Goal: Task Accomplishment & Management: Manage account settings

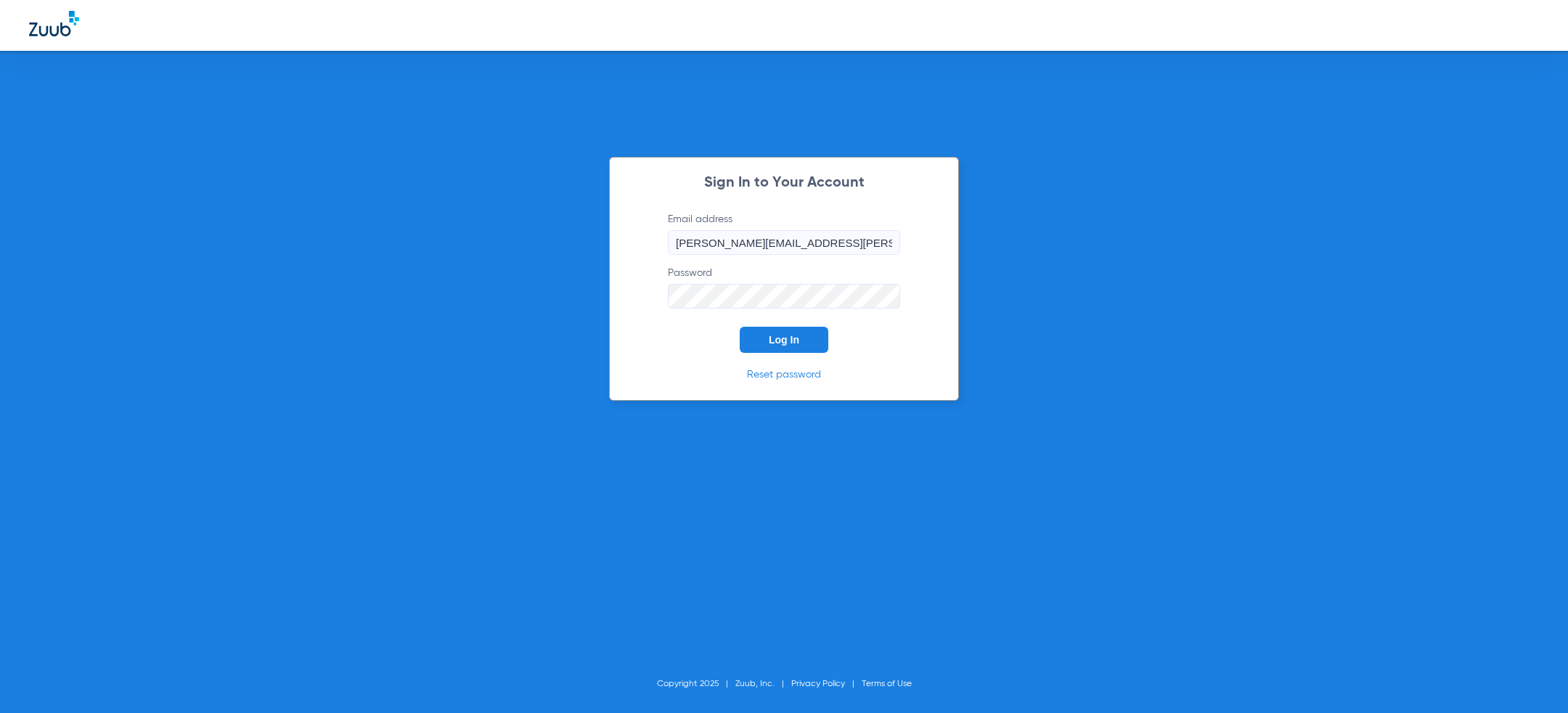
click at [754, 336] on button "Log In" at bounding box center [784, 340] width 89 height 26
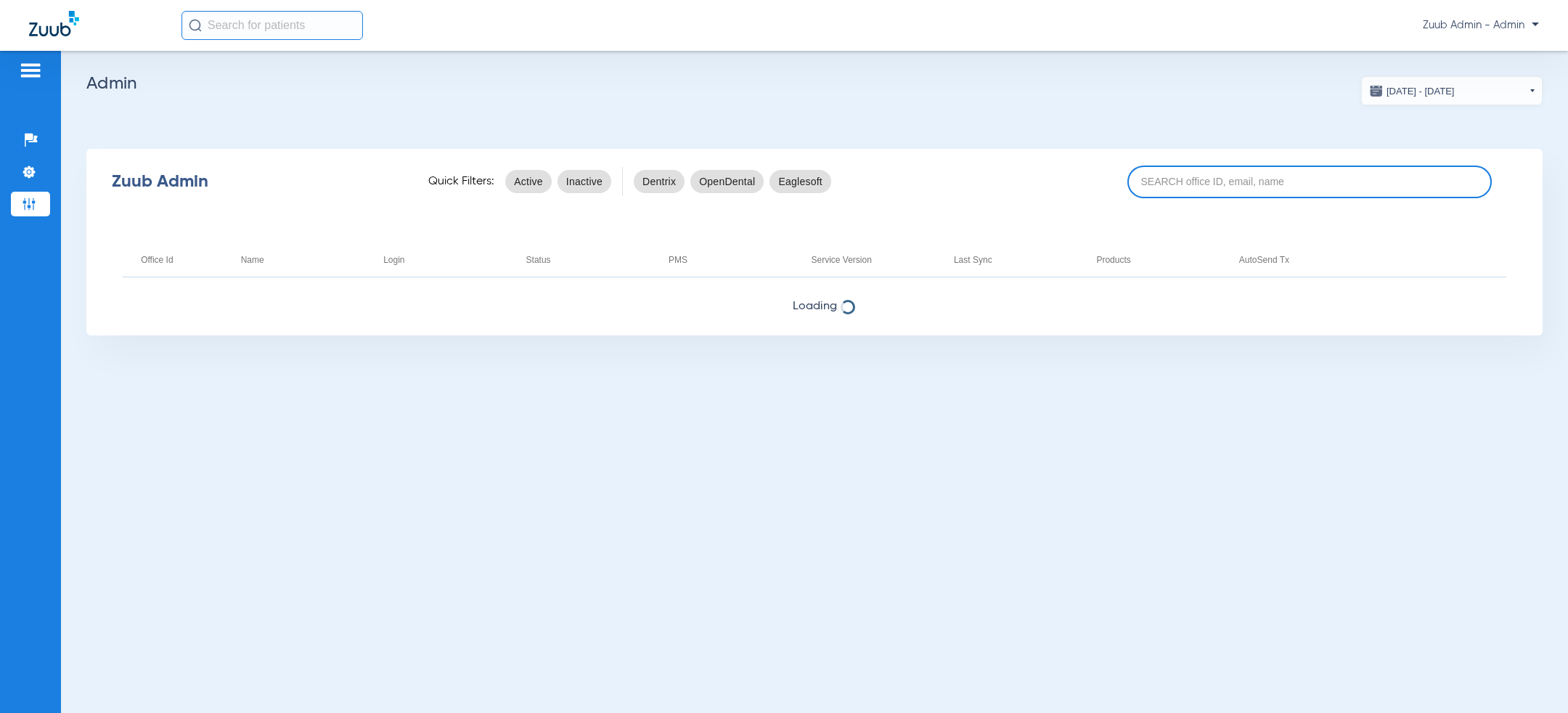
click at [1333, 186] on input at bounding box center [1309, 182] width 364 height 33
click at [1178, 190] on input at bounding box center [1309, 182] width 364 height 33
paste input "17007235"
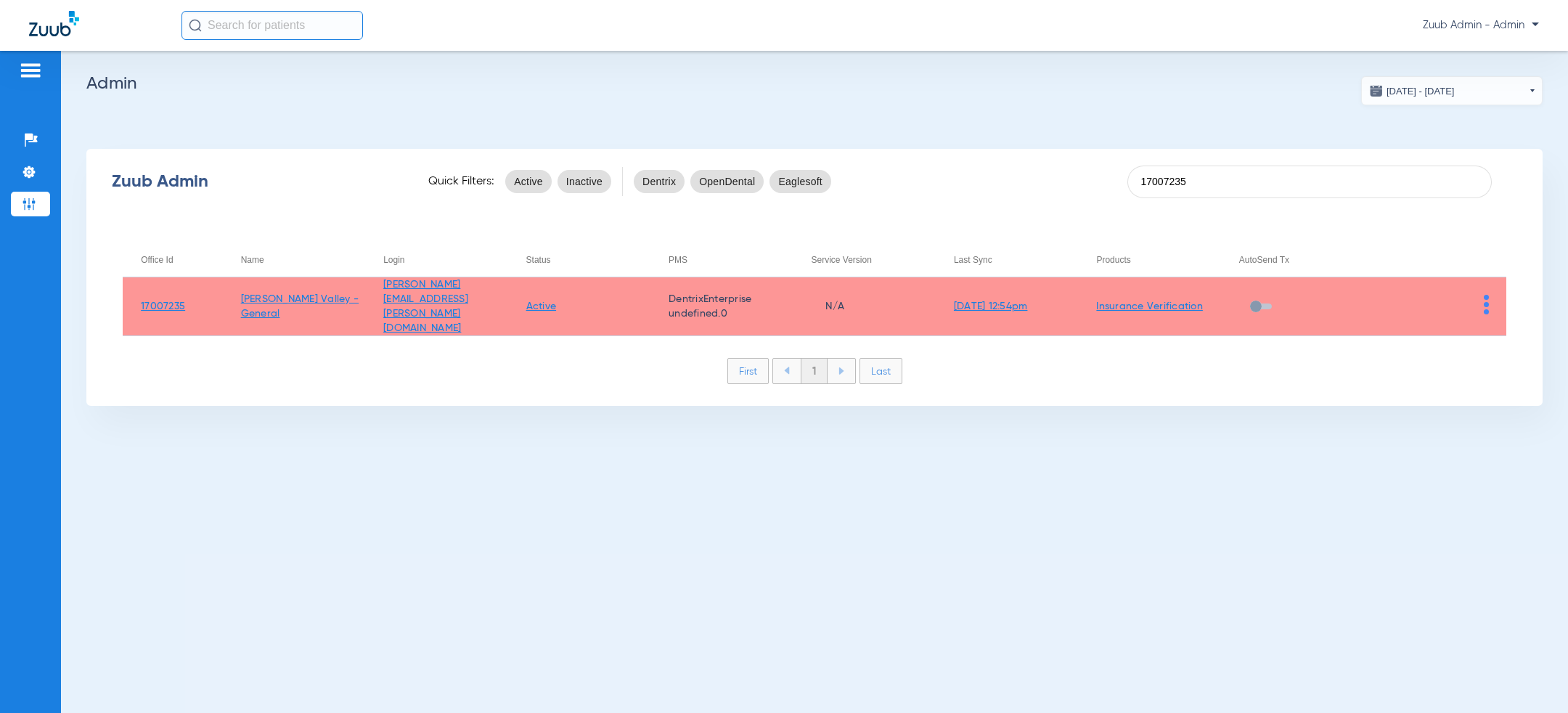
type input "17007235"
click at [1484, 296] on img at bounding box center [1486, 304] width 5 height 20
click at [1466, 324] on span "View Account" at bounding box center [1446, 328] width 61 height 10
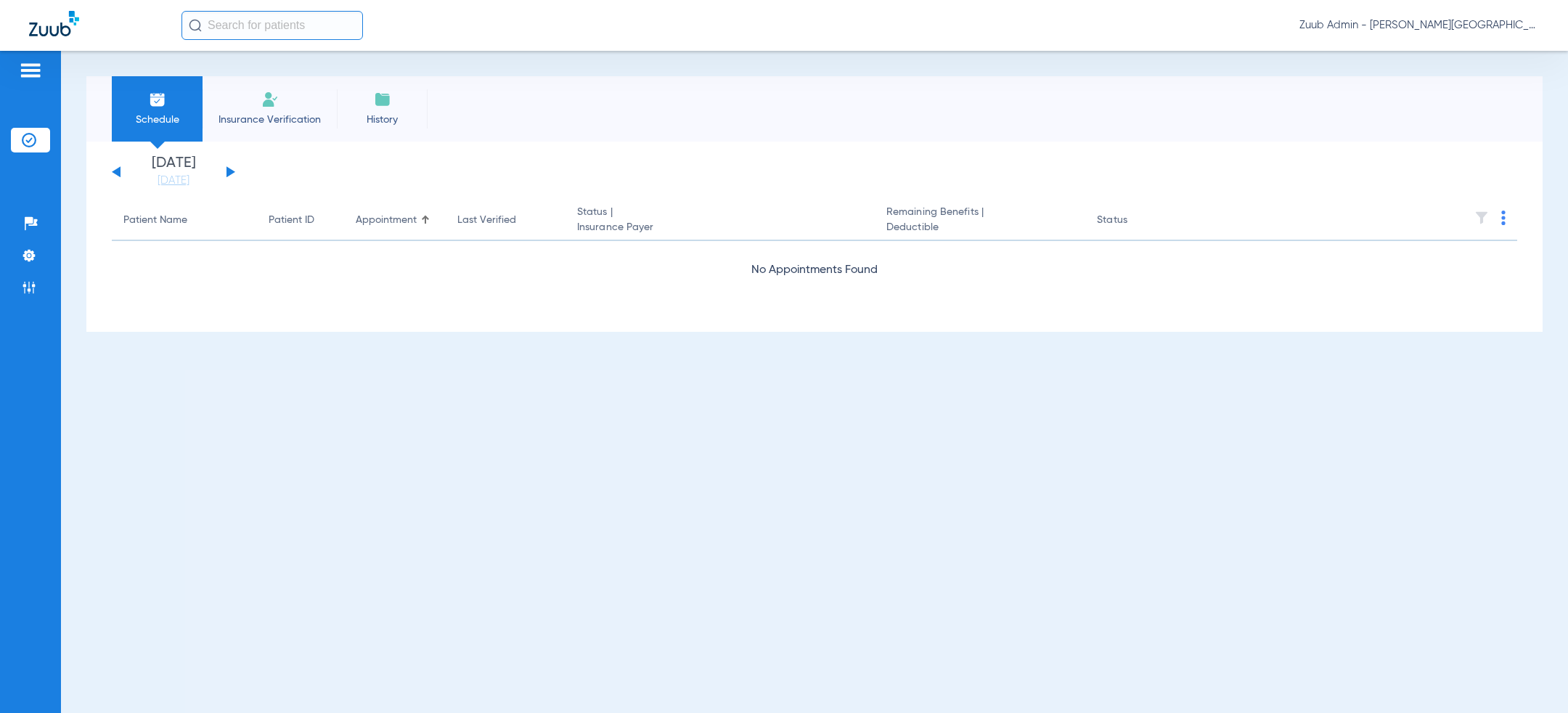
click at [231, 169] on button at bounding box center [230, 172] width 8 height 11
click at [231, 170] on button at bounding box center [230, 172] width 8 height 11
click at [230, 170] on button at bounding box center [230, 172] width 8 height 11
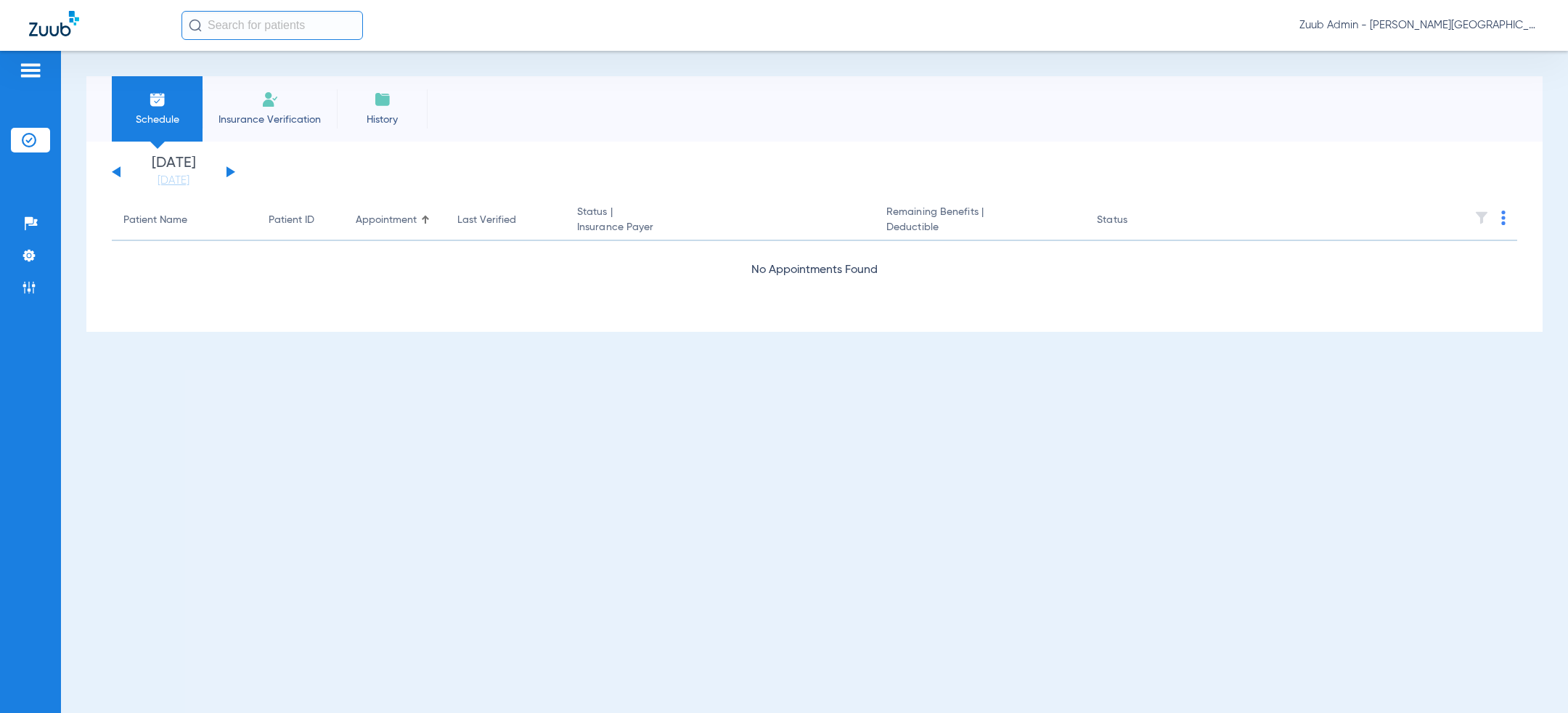
click at [230, 170] on button at bounding box center [230, 172] width 8 height 11
click at [29, 259] on img at bounding box center [28, 255] width 15 height 15
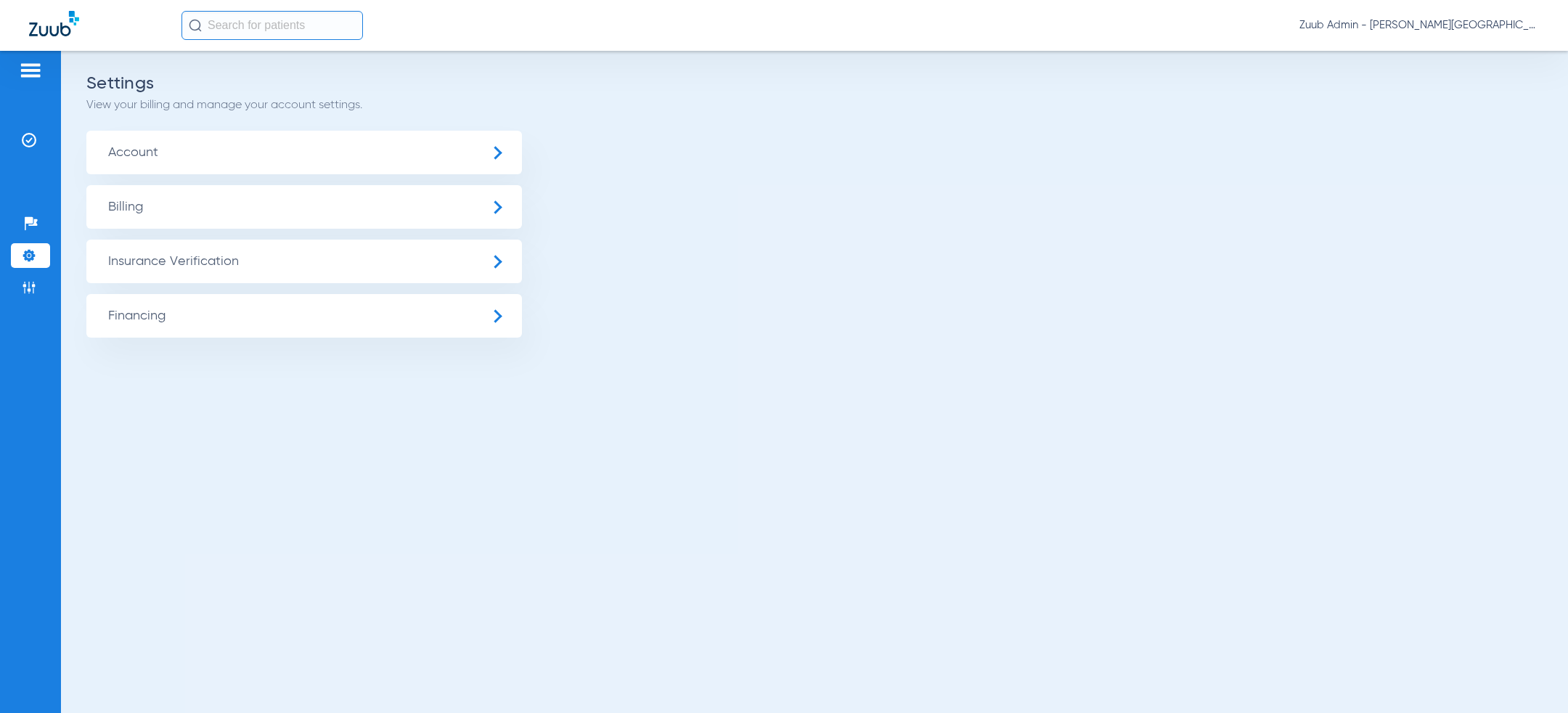
click at [260, 152] on span "Account" at bounding box center [304, 152] width 436 height 44
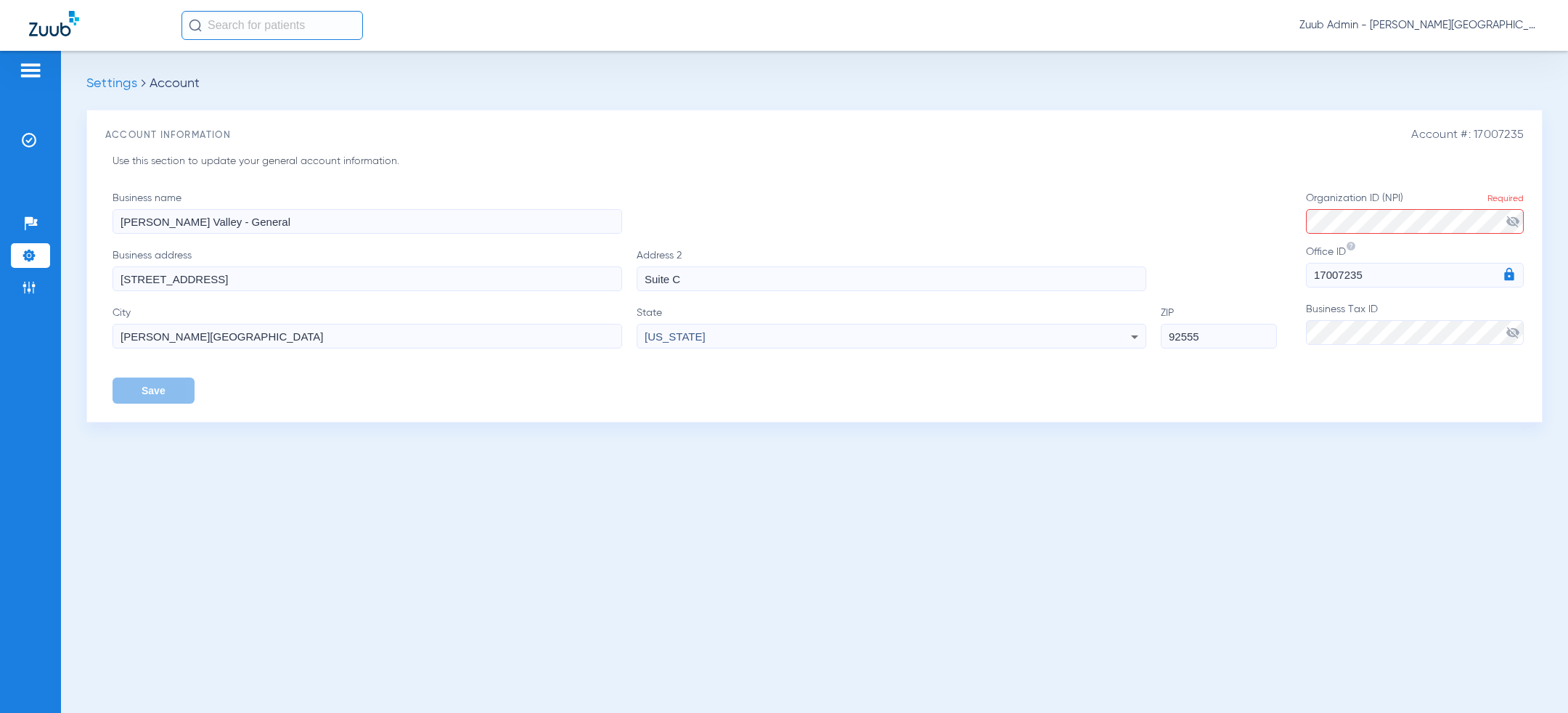
click at [1362, 316] on label "Business Tax ID visibility_off" at bounding box center [1415, 324] width 218 height 43
click at [1343, 195] on label "Organization ID (NPI) Required visibility_off" at bounding box center [1415, 212] width 218 height 43
click at [1343, 209] on label "Organization ID (NPI) Required visibility_off" at bounding box center [1415, 212] width 218 height 43
click at [146, 399] on button "Save" at bounding box center [153, 390] width 82 height 26
click at [1484, 21] on span "Zuub Admin - Moreno Valley - General" at bounding box center [1419, 25] width 239 height 15
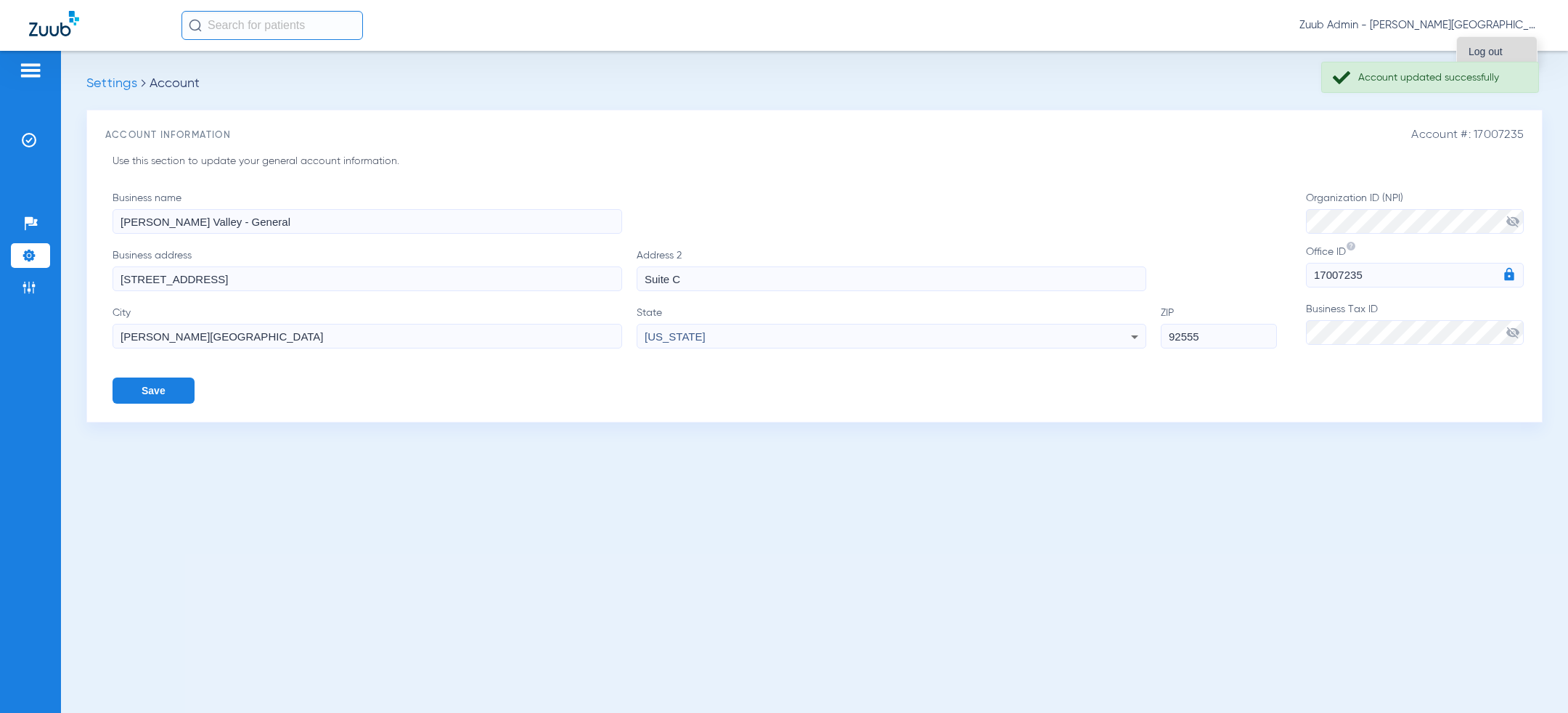
click at [1494, 42] on button "Log out" at bounding box center [1497, 51] width 80 height 29
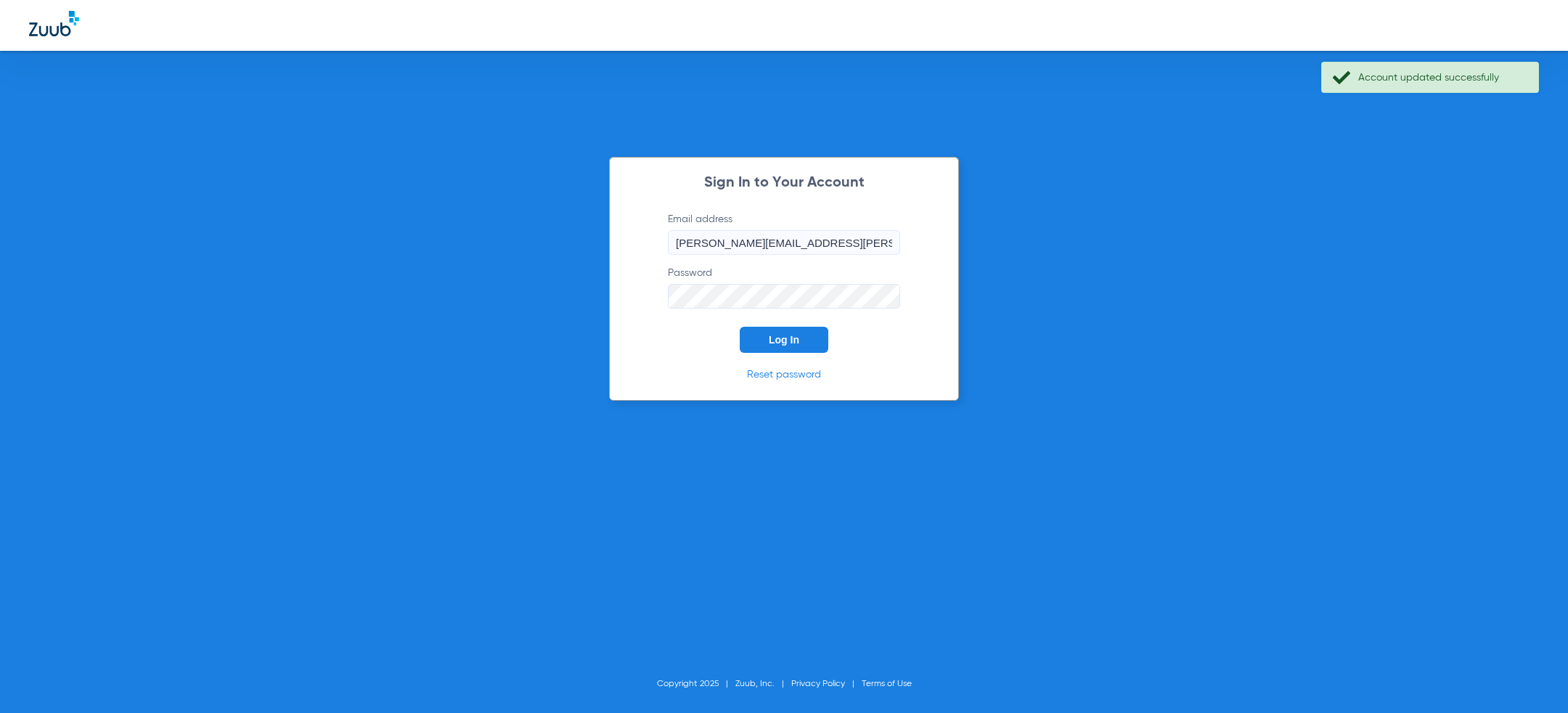
click at [548, 296] on div "Sign In to Your Account Email address jesse.knott@zuub.com Password Log In Rese…" at bounding box center [784, 356] width 1568 height 713
click at [772, 341] on span "Log In" at bounding box center [784, 340] width 31 height 12
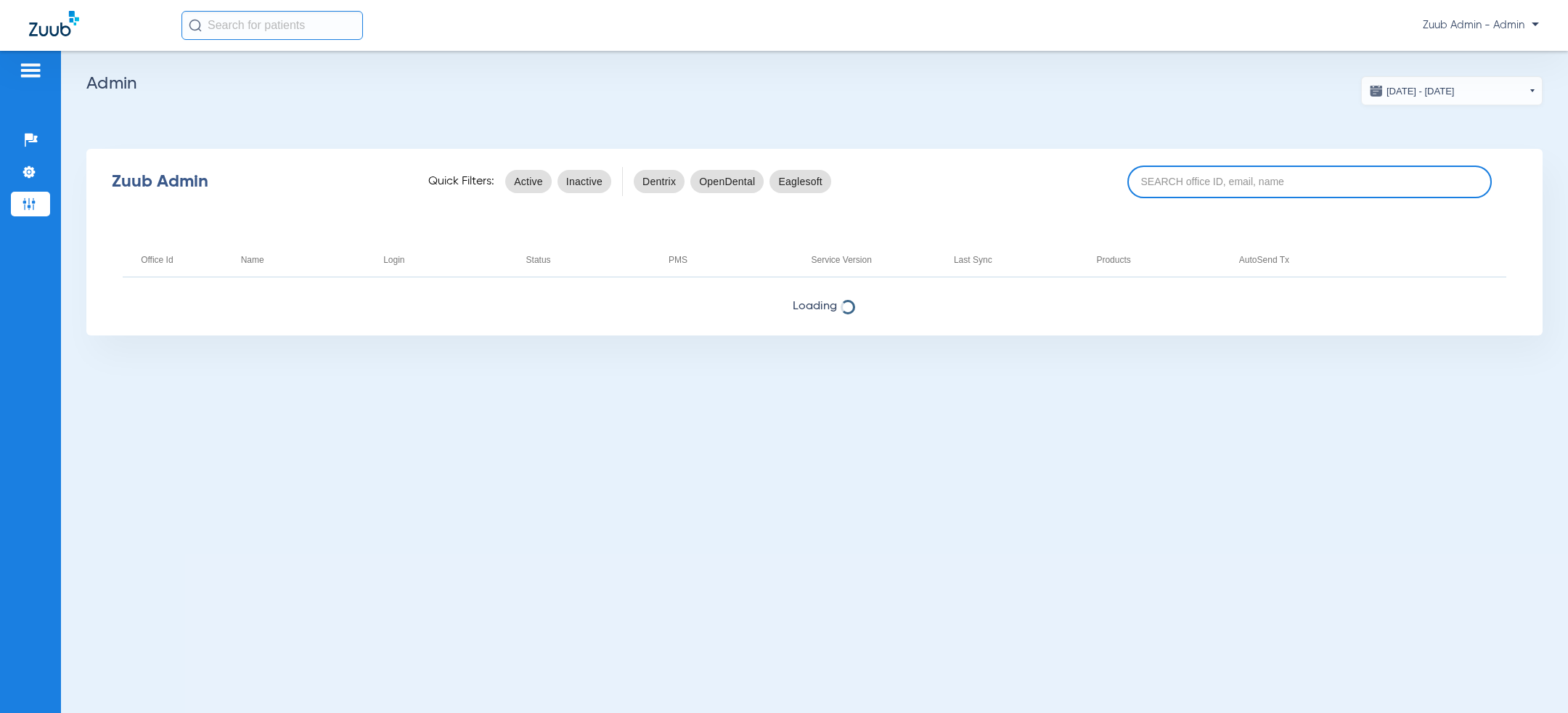
click at [1188, 180] on input at bounding box center [1309, 182] width 364 height 33
paste input "17007236"
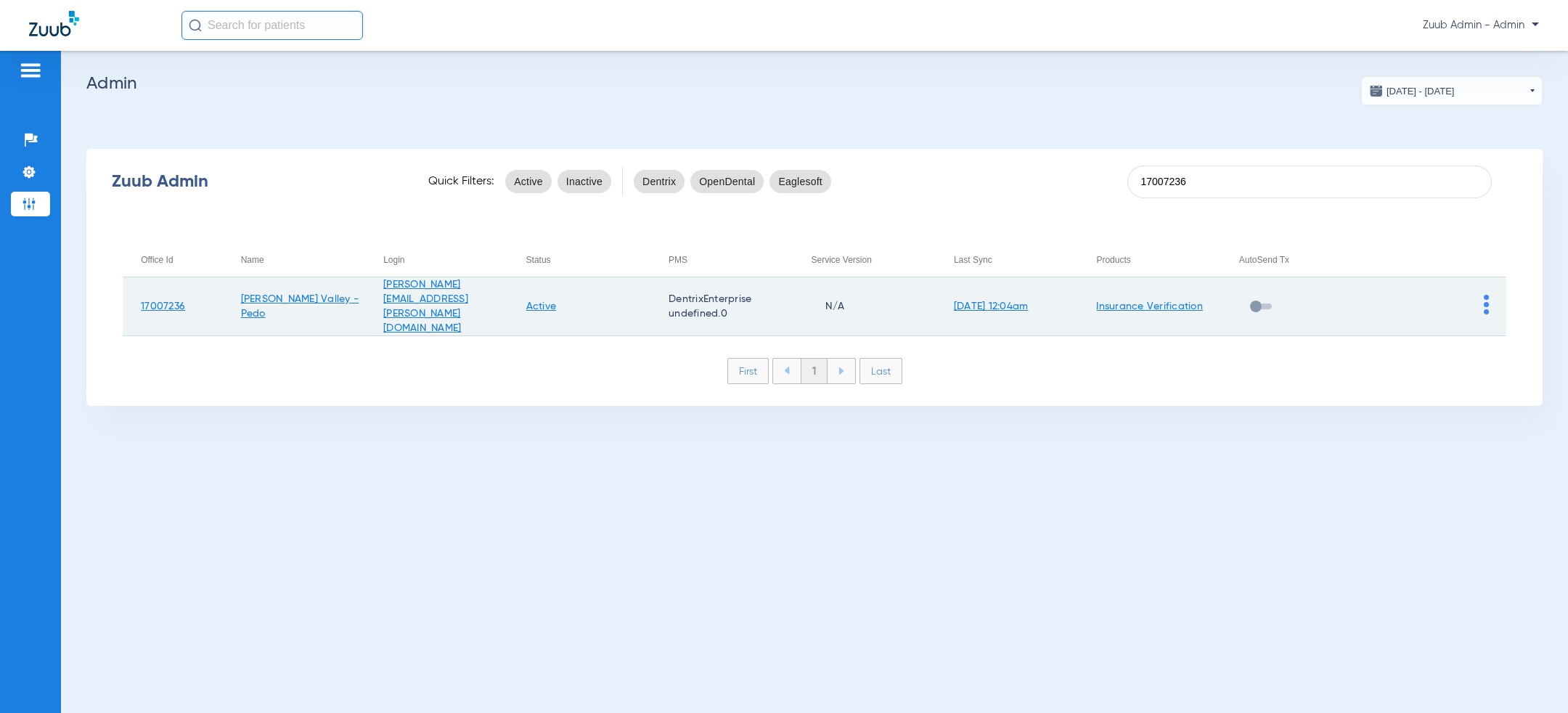
type input "17007236"
click at [1488, 298] on img at bounding box center [1486, 304] width 5 height 20
click at [1471, 318] on button "View Account" at bounding box center [1446, 329] width 84 height 29
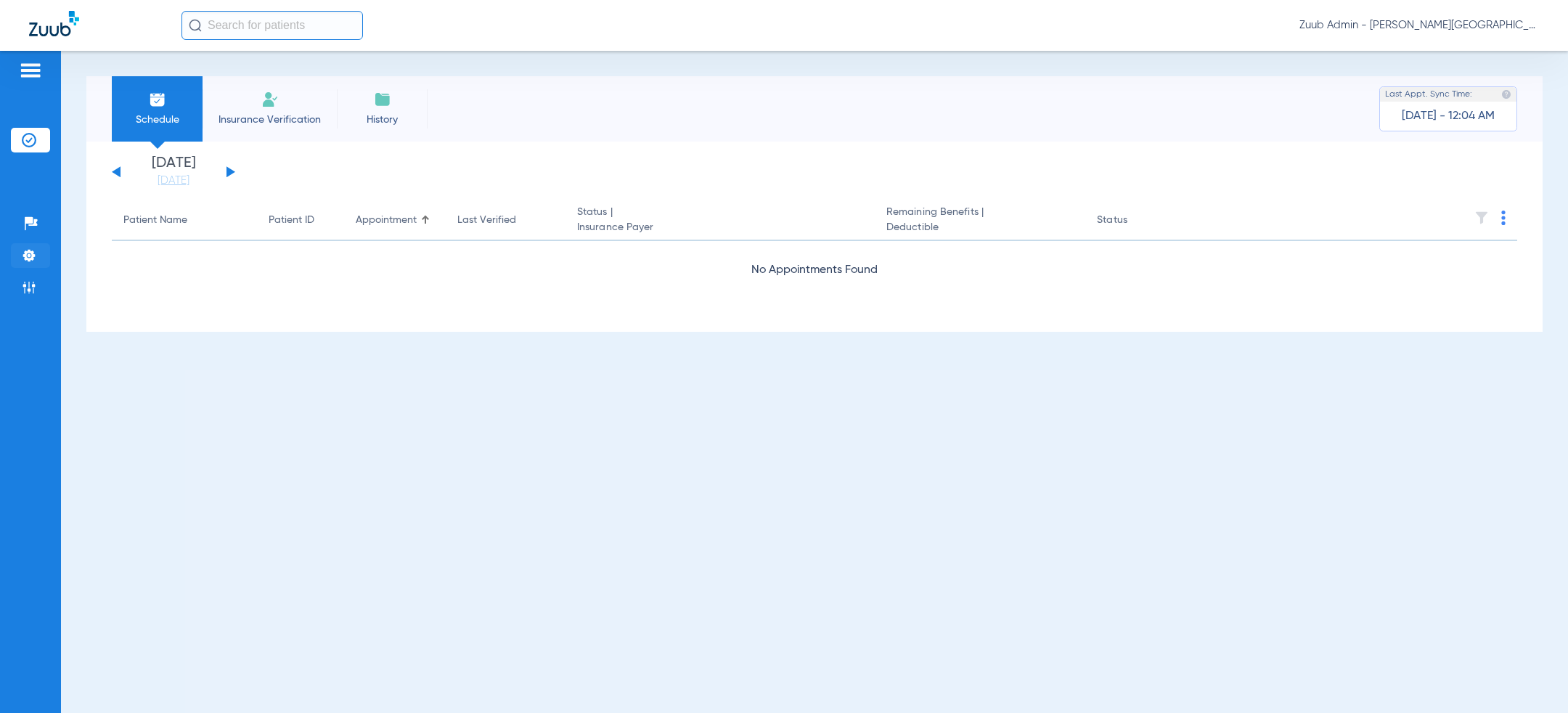
click at [21, 254] on img at bounding box center [28, 255] width 15 height 15
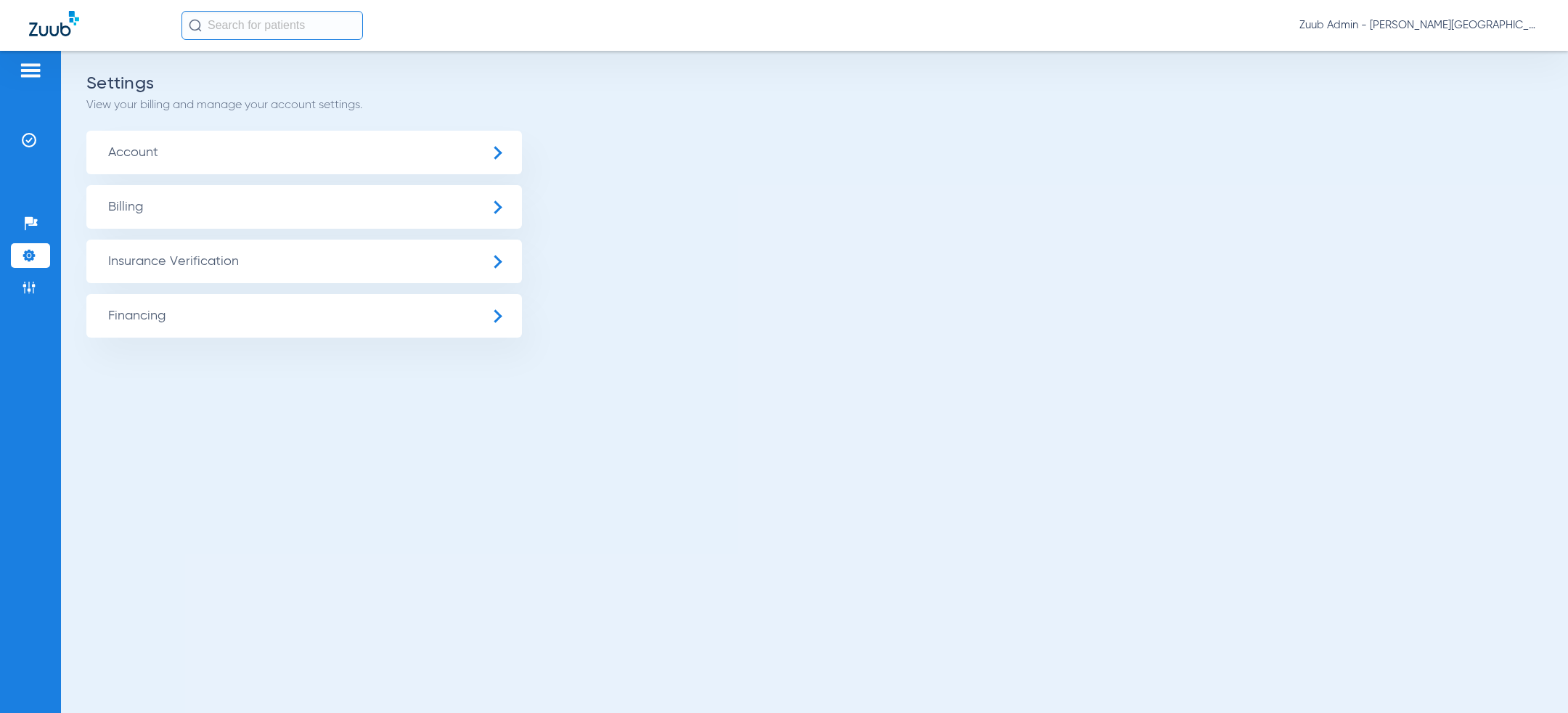
click at [310, 143] on span "Account" at bounding box center [304, 152] width 436 height 44
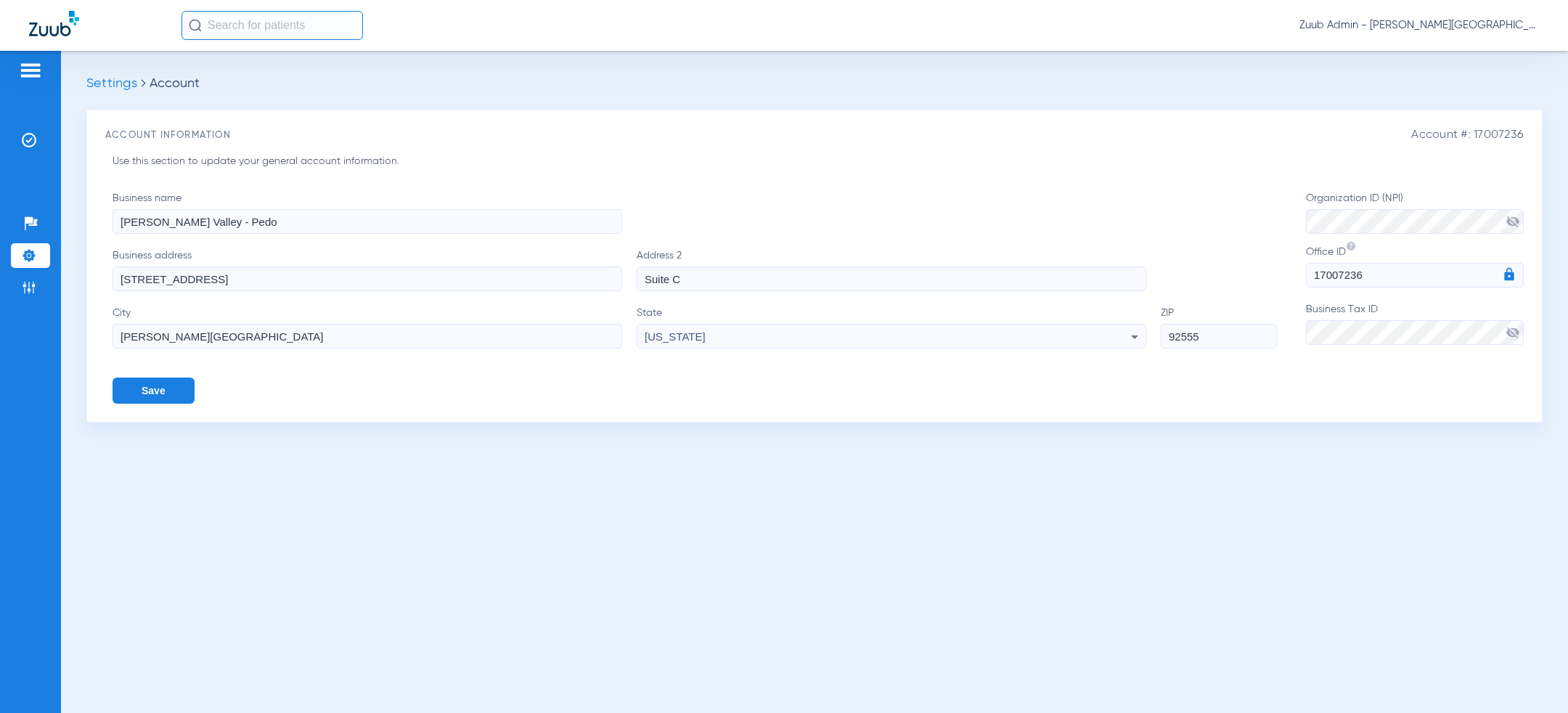
click at [131, 402] on button "Save" at bounding box center [153, 390] width 82 height 26
click at [31, 245] on li "Settings" at bounding box center [30, 255] width 39 height 25
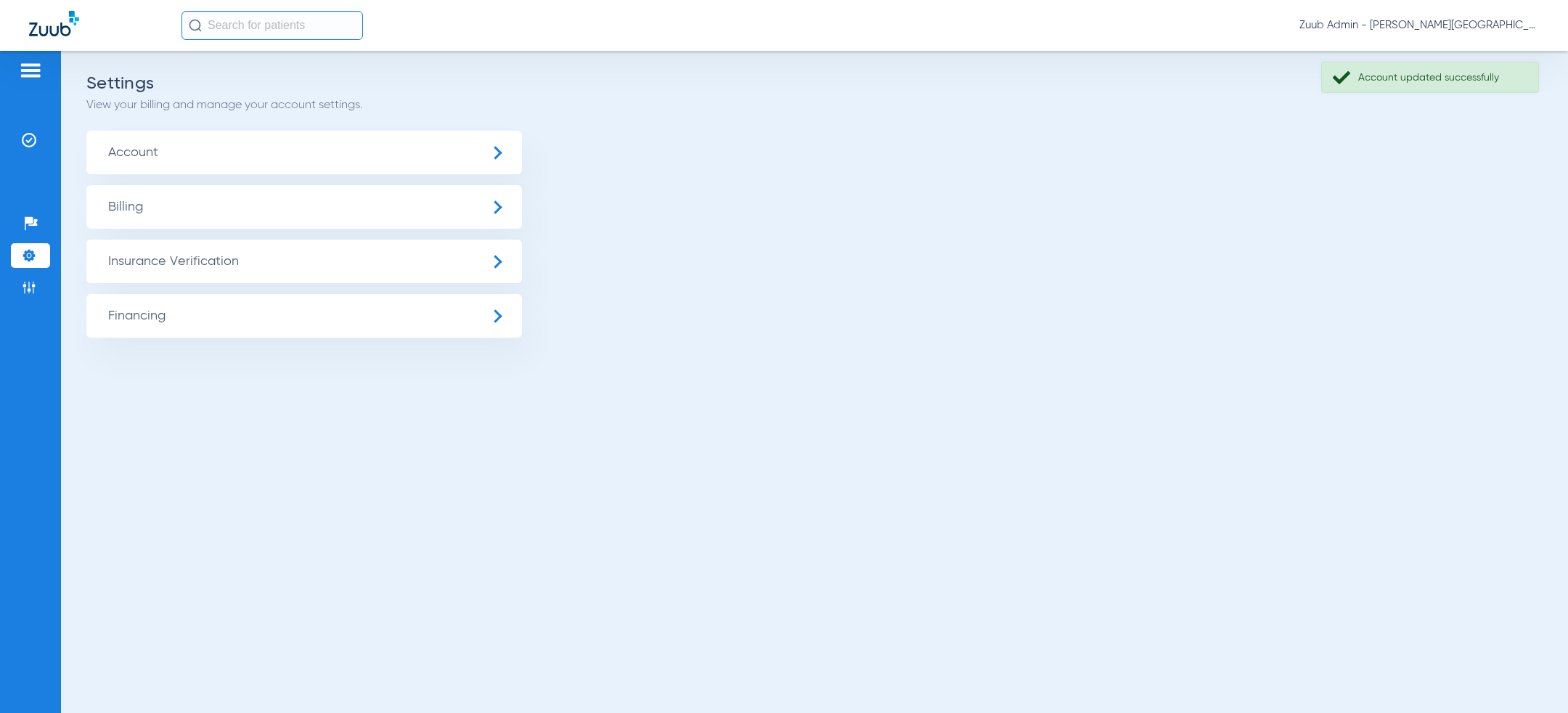
click at [169, 259] on span "Insurance Verification" at bounding box center [304, 261] width 436 height 44
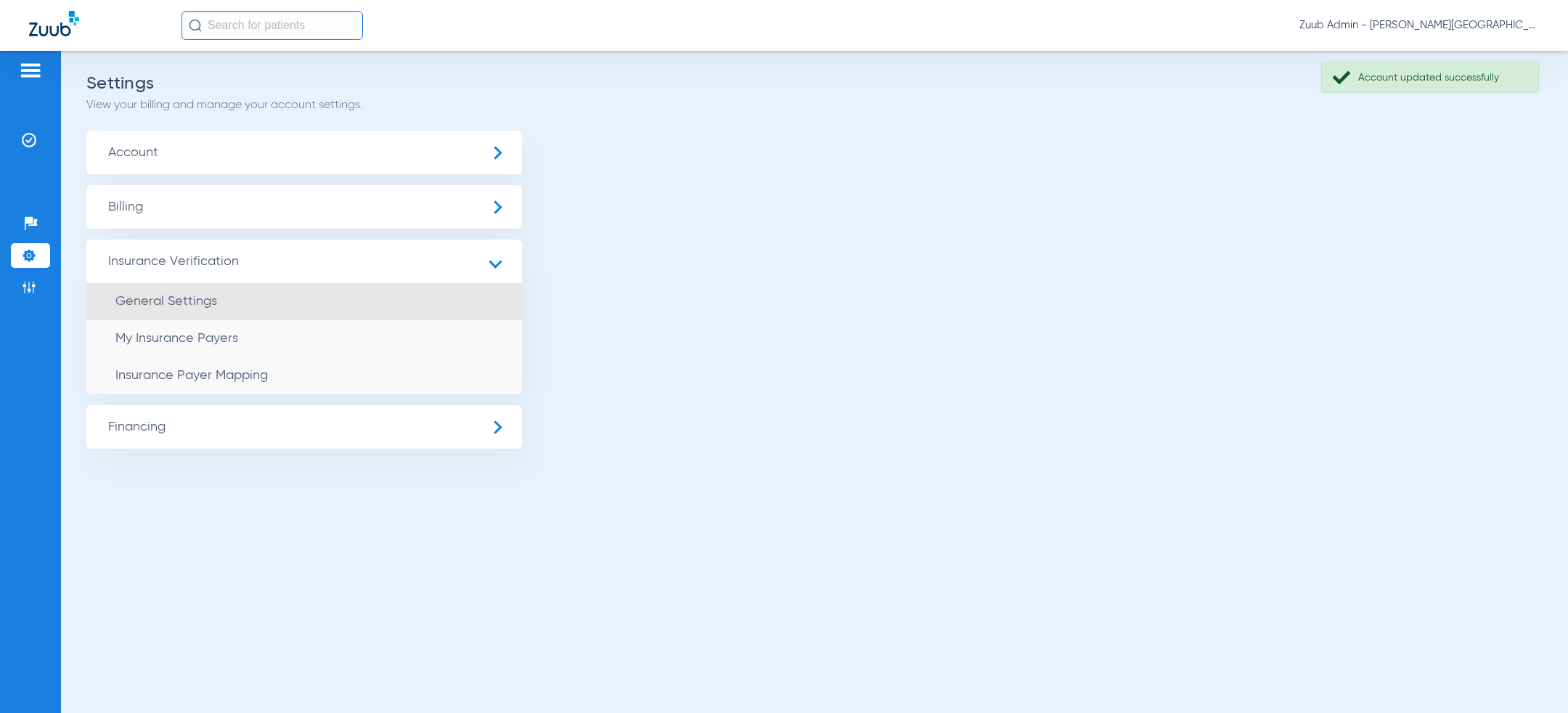
click at [176, 298] on span "General Settings" at bounding box center [166, 301] width 102 height 13
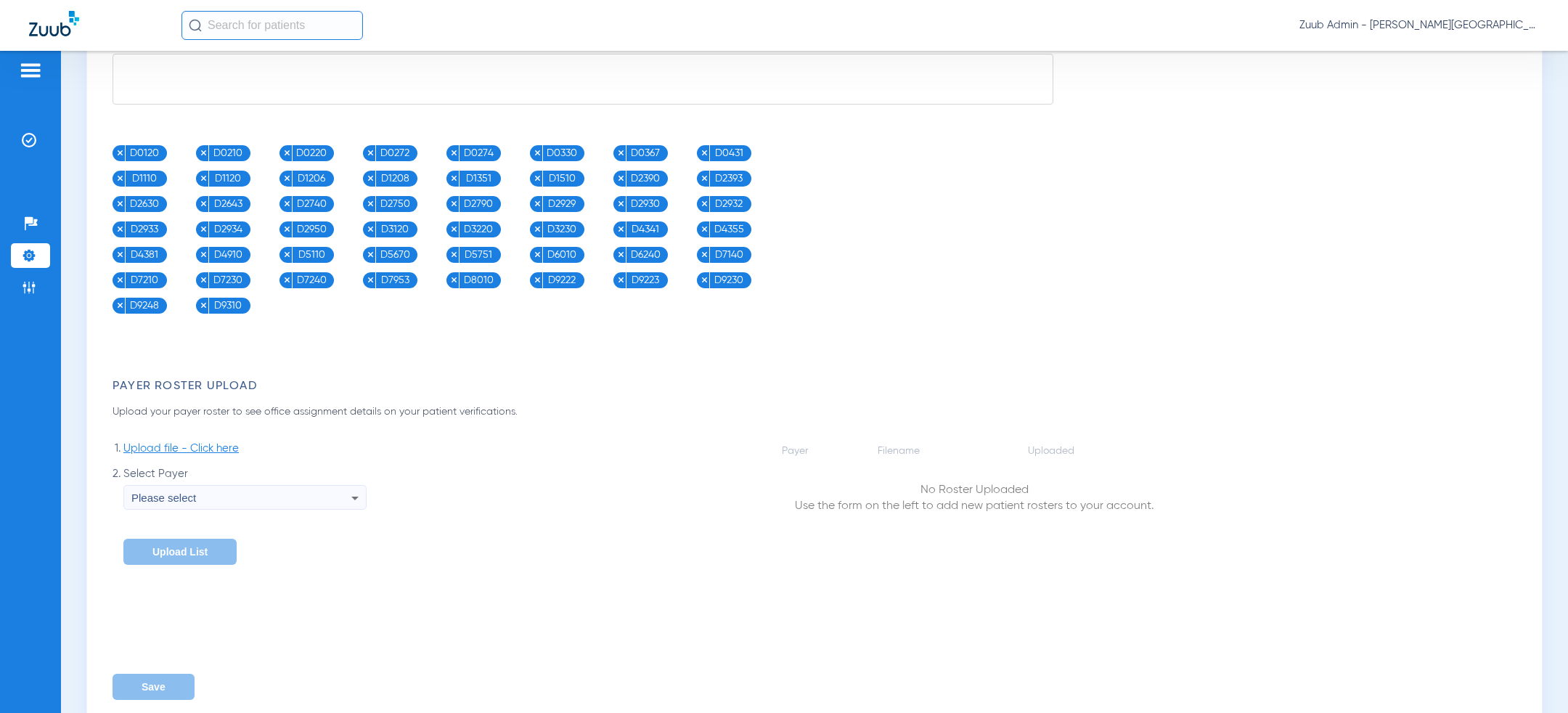
scroll to position [1352, 0]
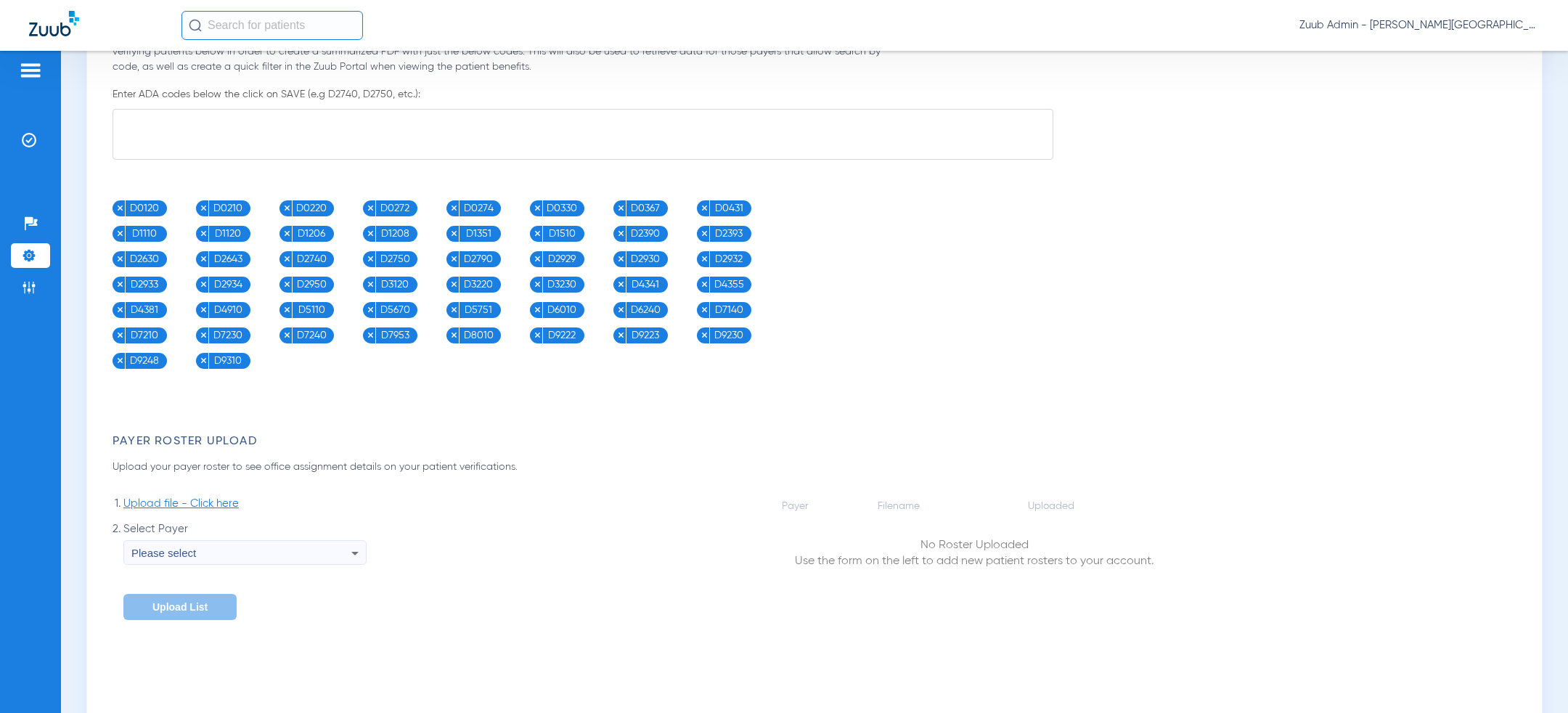
click at [363, 109] on textarea at bounding box center [583, 134] width 941 height 51
paste textarea "D0120, D0140, D0150, D0180, D0220, D0230, D0272, D0274, D0277, D0210, D0330, D0…"
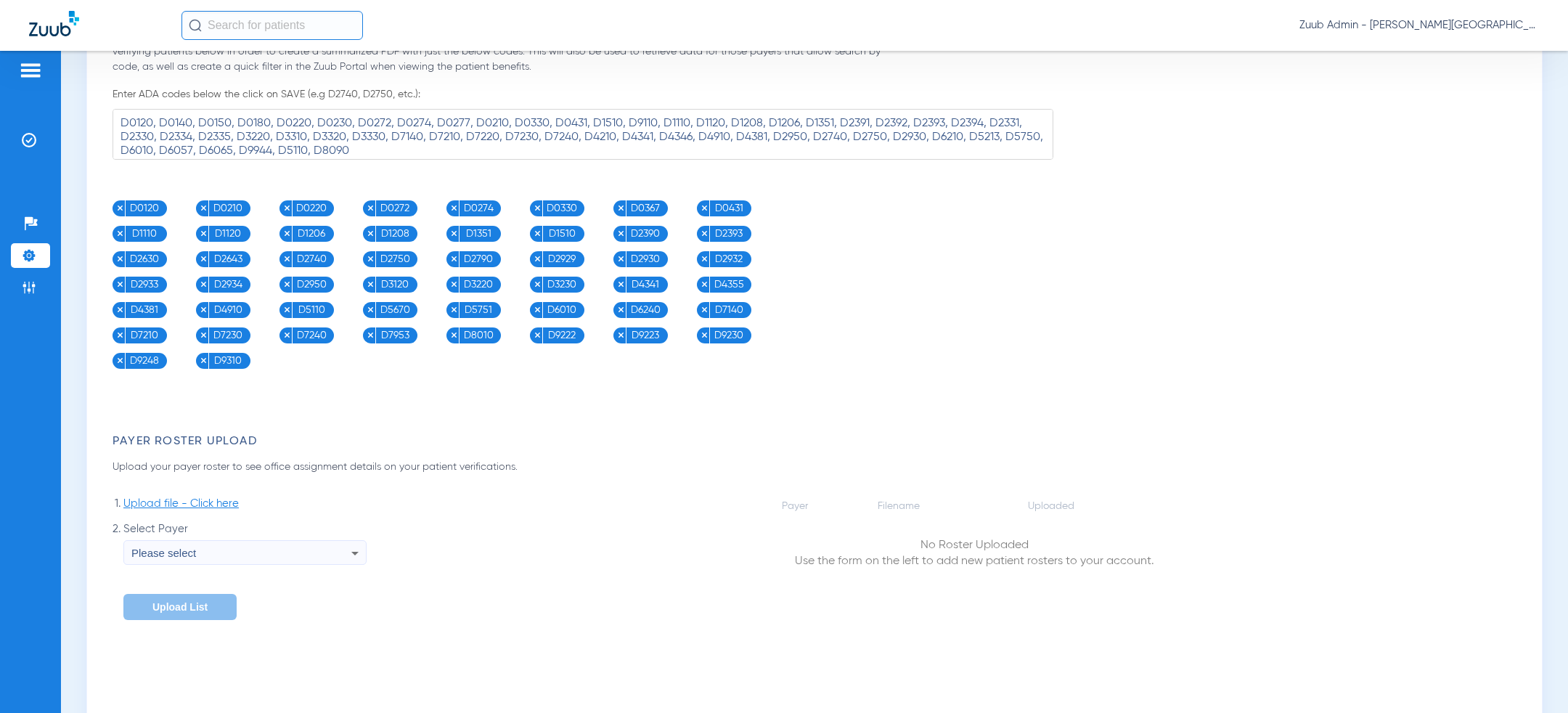
scroll to position [1427, 0]
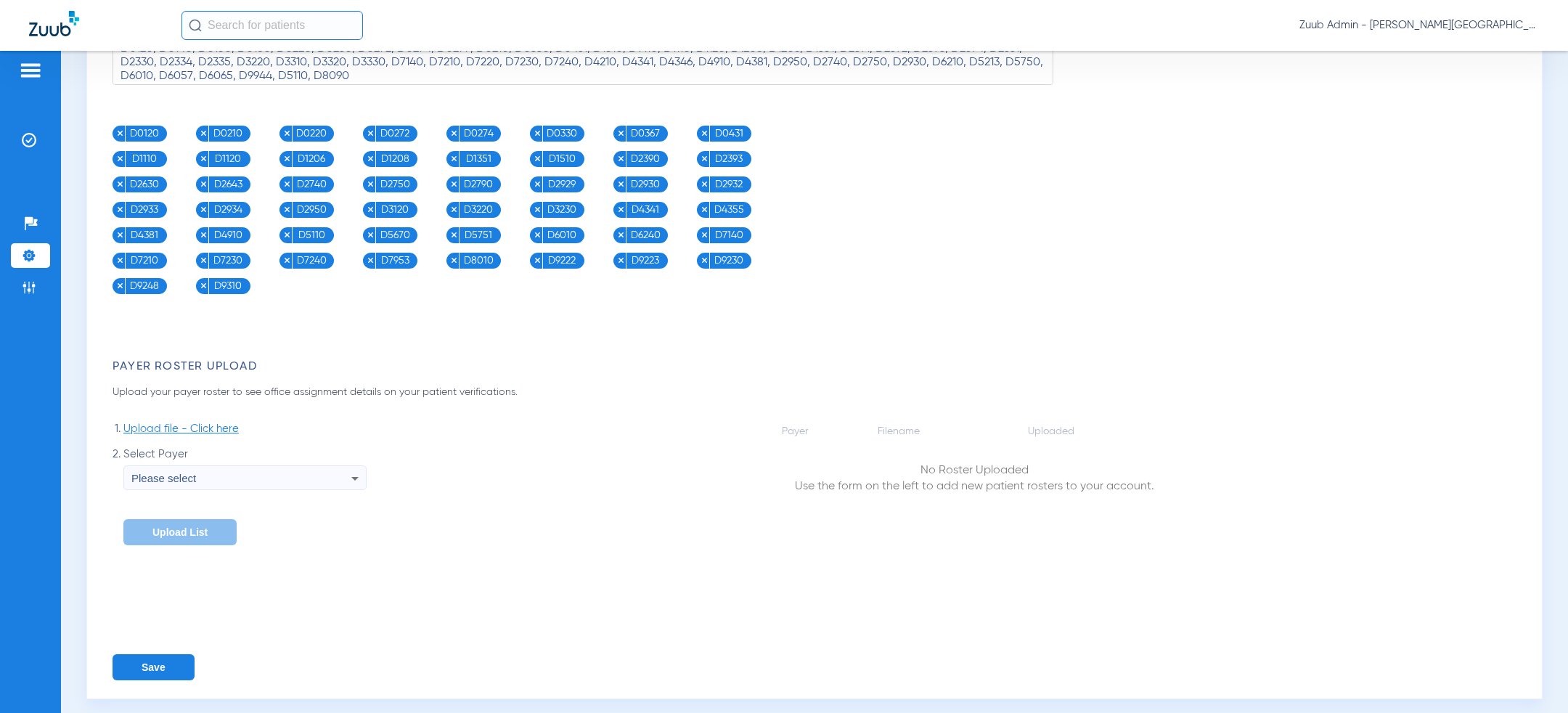
type textarea "D0120, D0140, D0150, D0180, D0220, D0230, D0272, D0274, D0277, D0210, D0330, D0…"
click at [161, 654] on button "Save" at bounding box center [153, 667] width 82 height 26
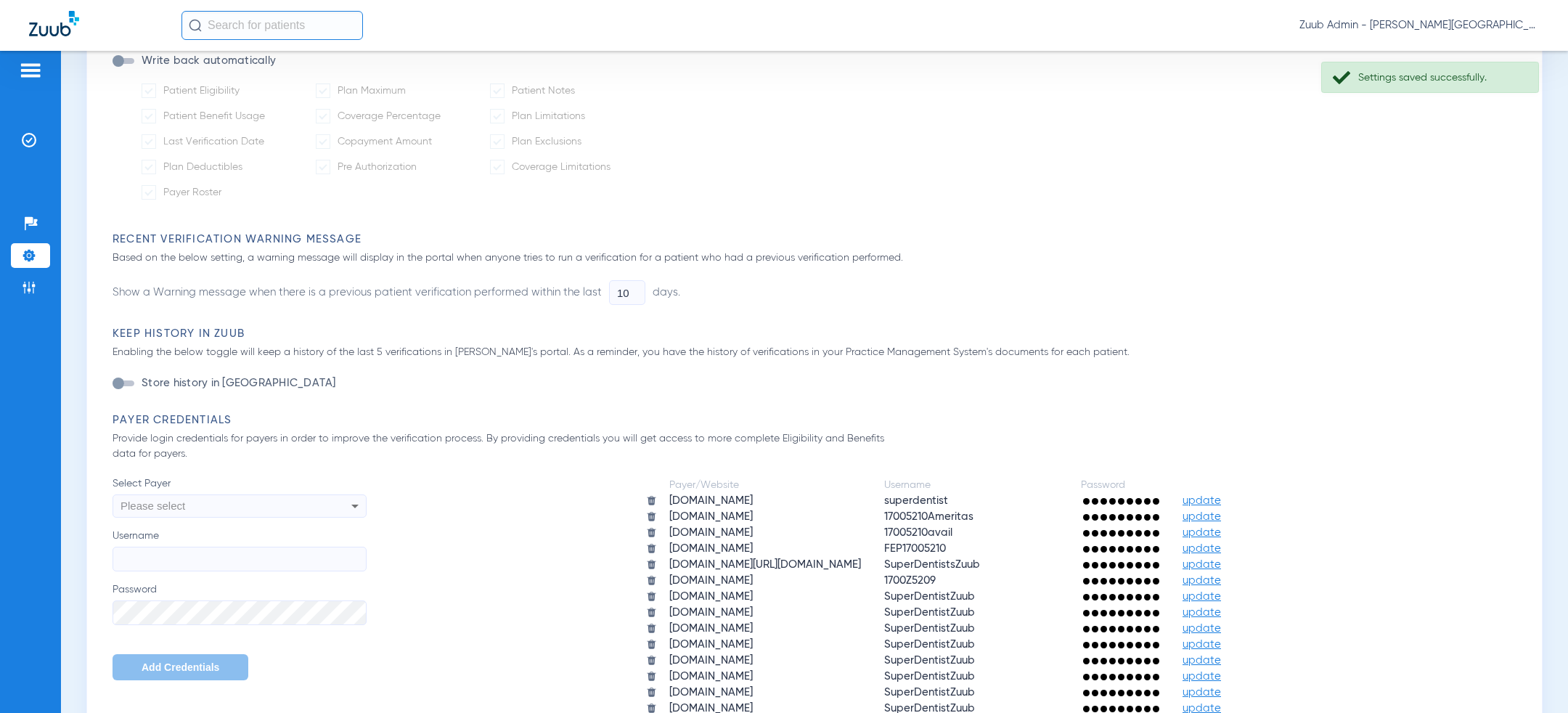
scroll to position [0, 0]
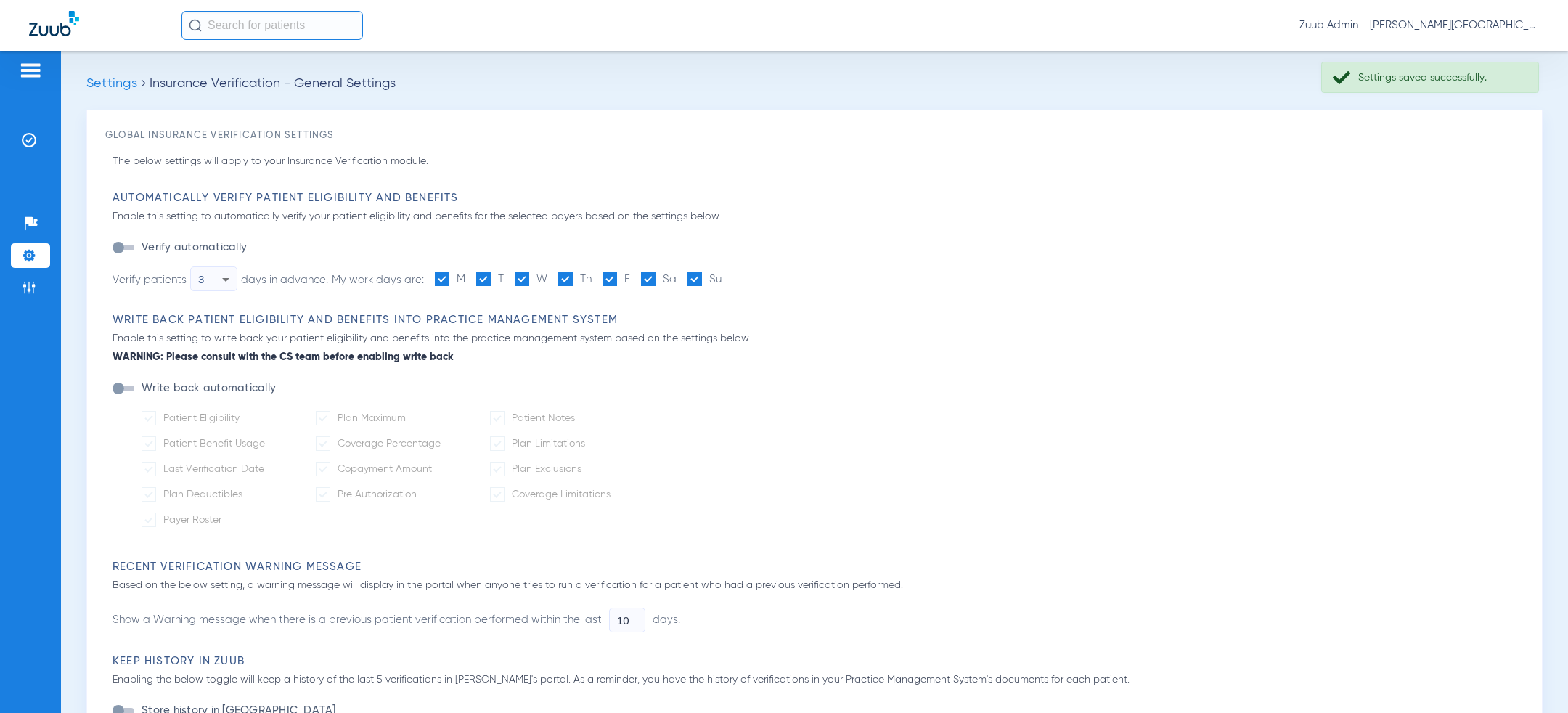
click at [1492, 30] on span "Zuub Admin - [PERSON_NAME][GEOGRAPHIC_DATA] - [GEOGRAPHIC_DATA]" at bounding box center [1419, 25] width 239 height 15
click at [1497, 47] on span "Log out" at bounding box center [1497, 51] width 57 height 10
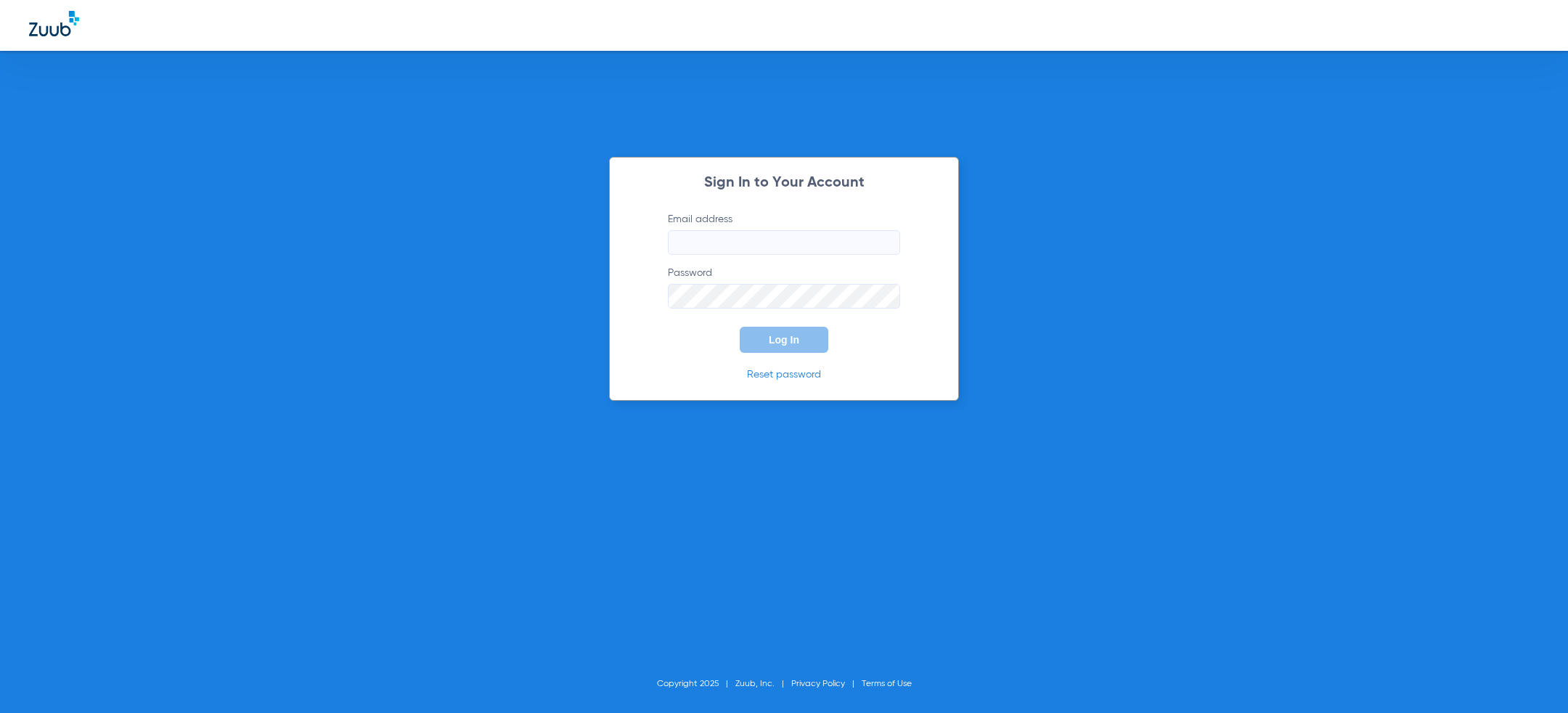
type input "[PERSON_NAME][EMAIL_ADDRESS][PERSON_NAME][DOMAIN_NAME]"
click at [752, 338] on button "Log In" at bounding box center [784, 340] width 89 height 26
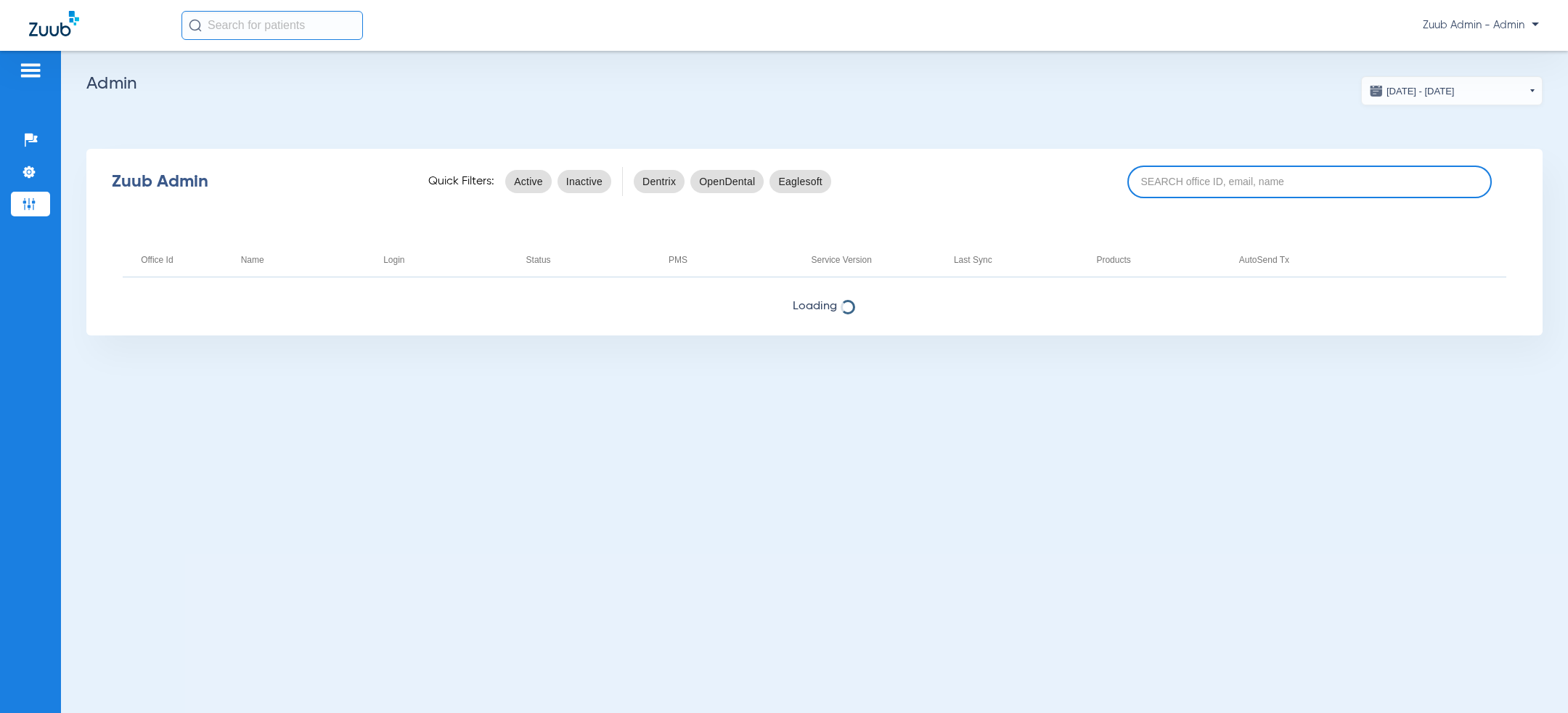
click at [1209, 168] on input at bounding box center [1309, 182] width 364 height 33
paste input "17007237"
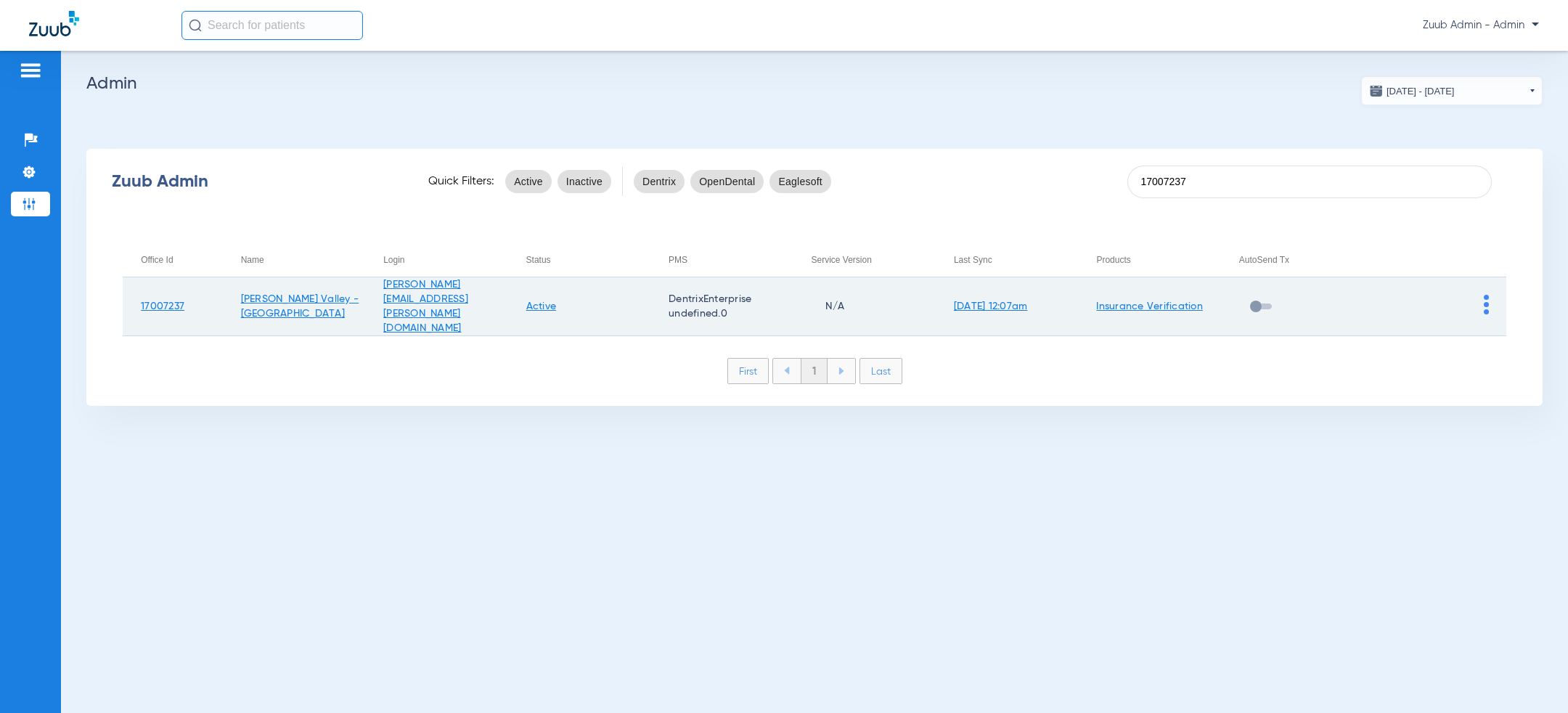
click at [1158, 301] on link "Insurance Verification" at bounding box center [1149, 306] width 107 height 10
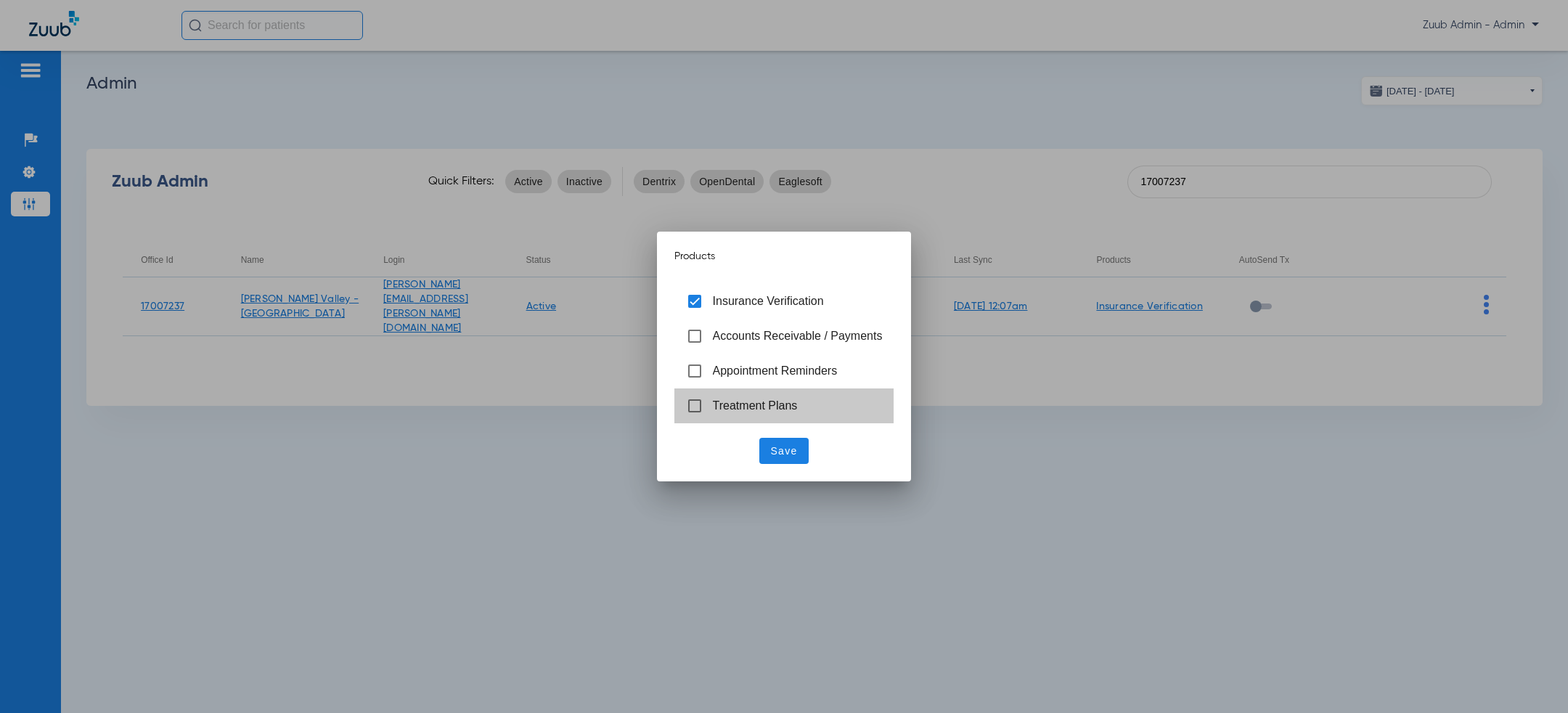
click at [741, 409] on span "Treatment Plans" at bounding box center [755, 406] width 85 height 12
click at [777, 452] on span "Save" at bounding box center [784, 451] width 27 height 15
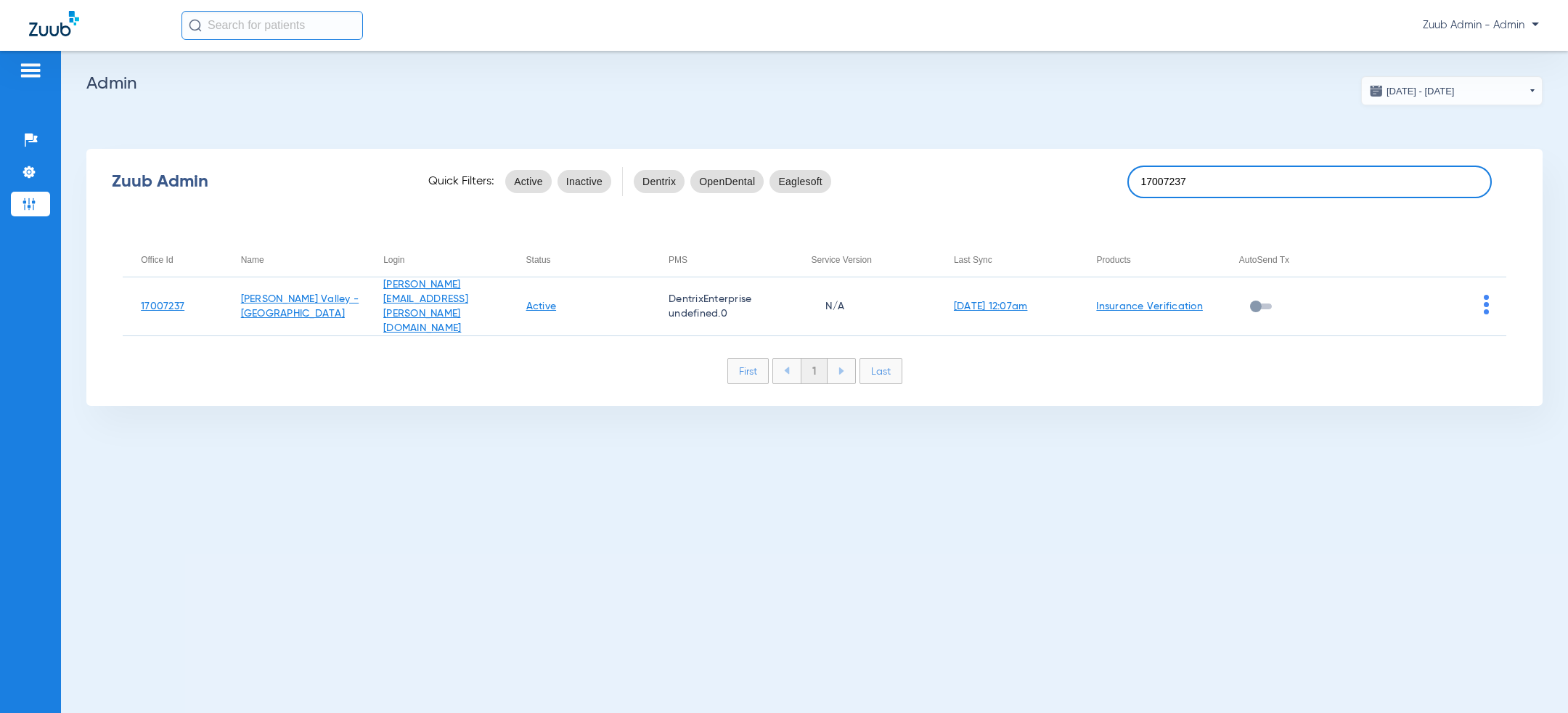
click at [1279, 179] on input "17007237" at bounding box center [1309, 182] width 364 height 33
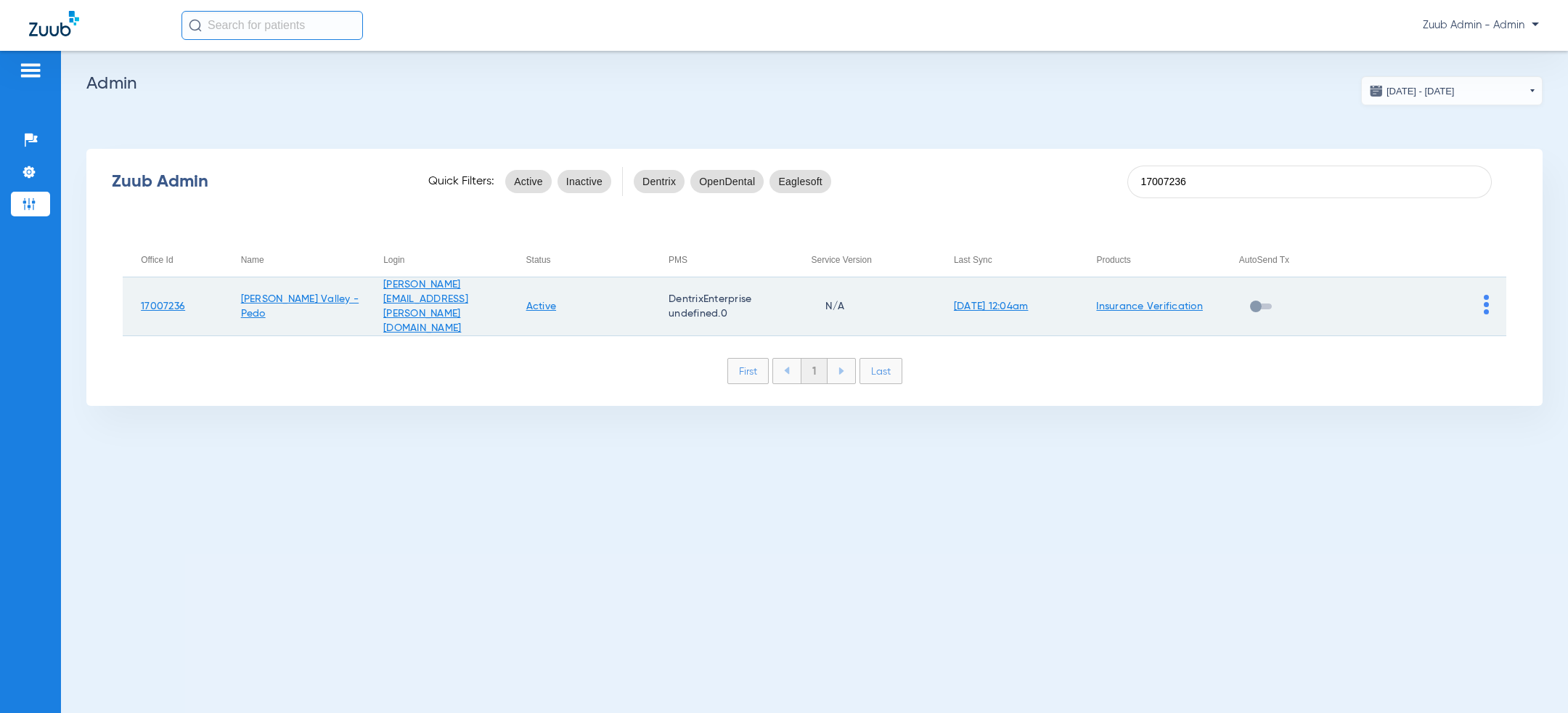
type input "17007236"
click at [1195, 303] on link "Insurance Verification" at bounding box center [1149, 306] width 107 height 10
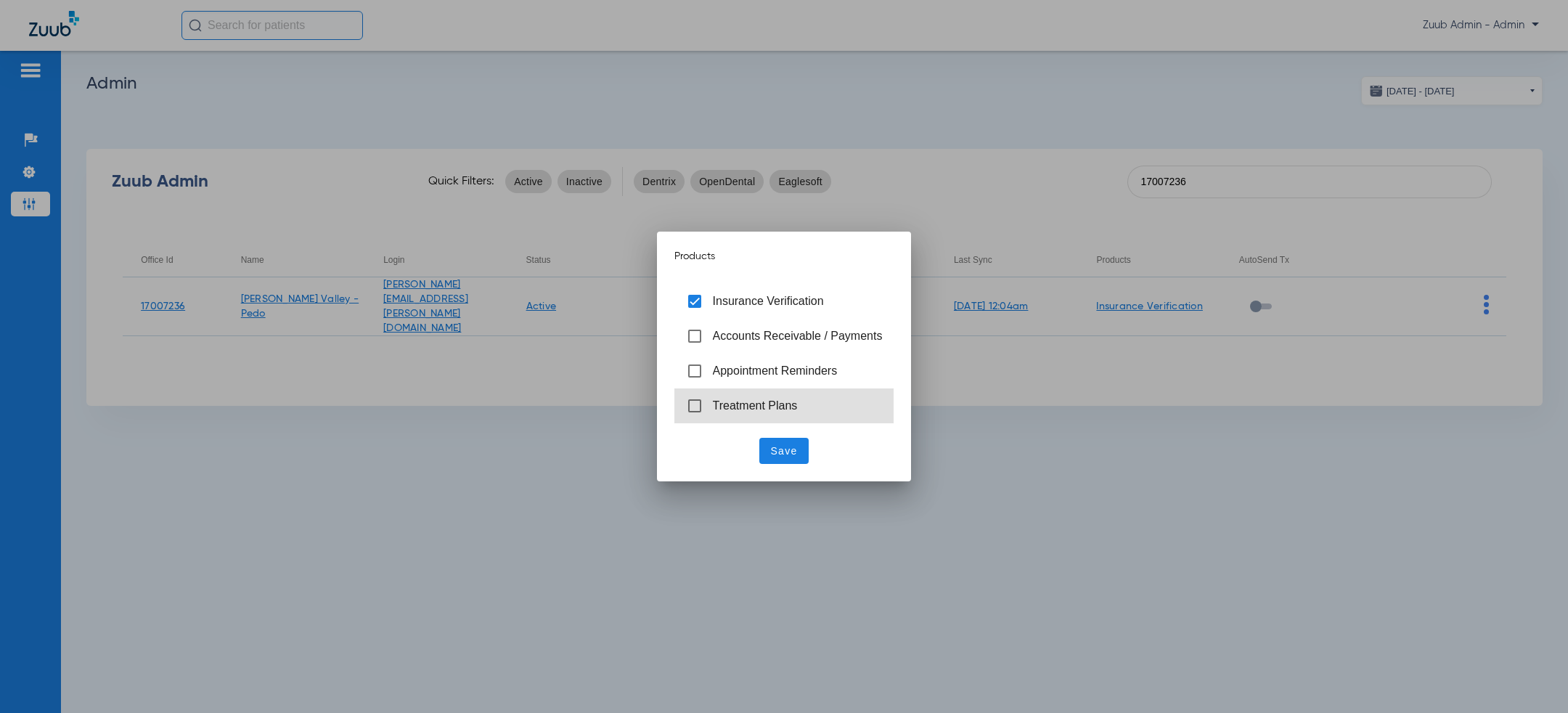
click at [787, 406] on span "Treatment Plans" at bounding box center [755, 406] width 85 height 12
click at [785, 452] on span "Save" at bounding box center [784, 451] width 27 height 15
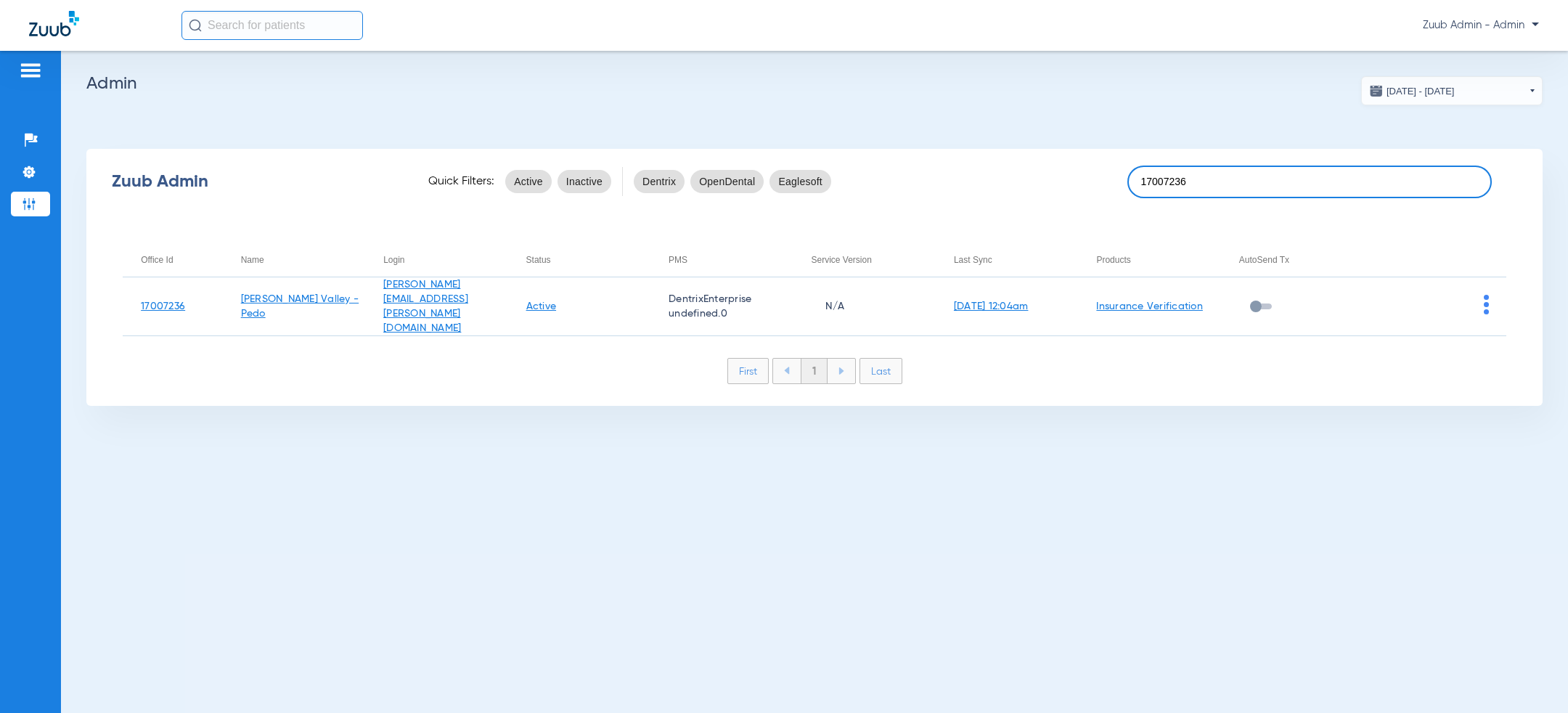
click at [1231, 176] on input "17007236" at bounding box center [1309, 182] width 364 height 33
click at [649, 94] on app-admin-dashboard "07/18/2025 - 08/18/2025 Aug 2025 Su Mo Tu We Th Fr Sa 27 28 29 30 31 1 2 3 4 5 …" at bounding box center [814, 241] width 1456 height 330
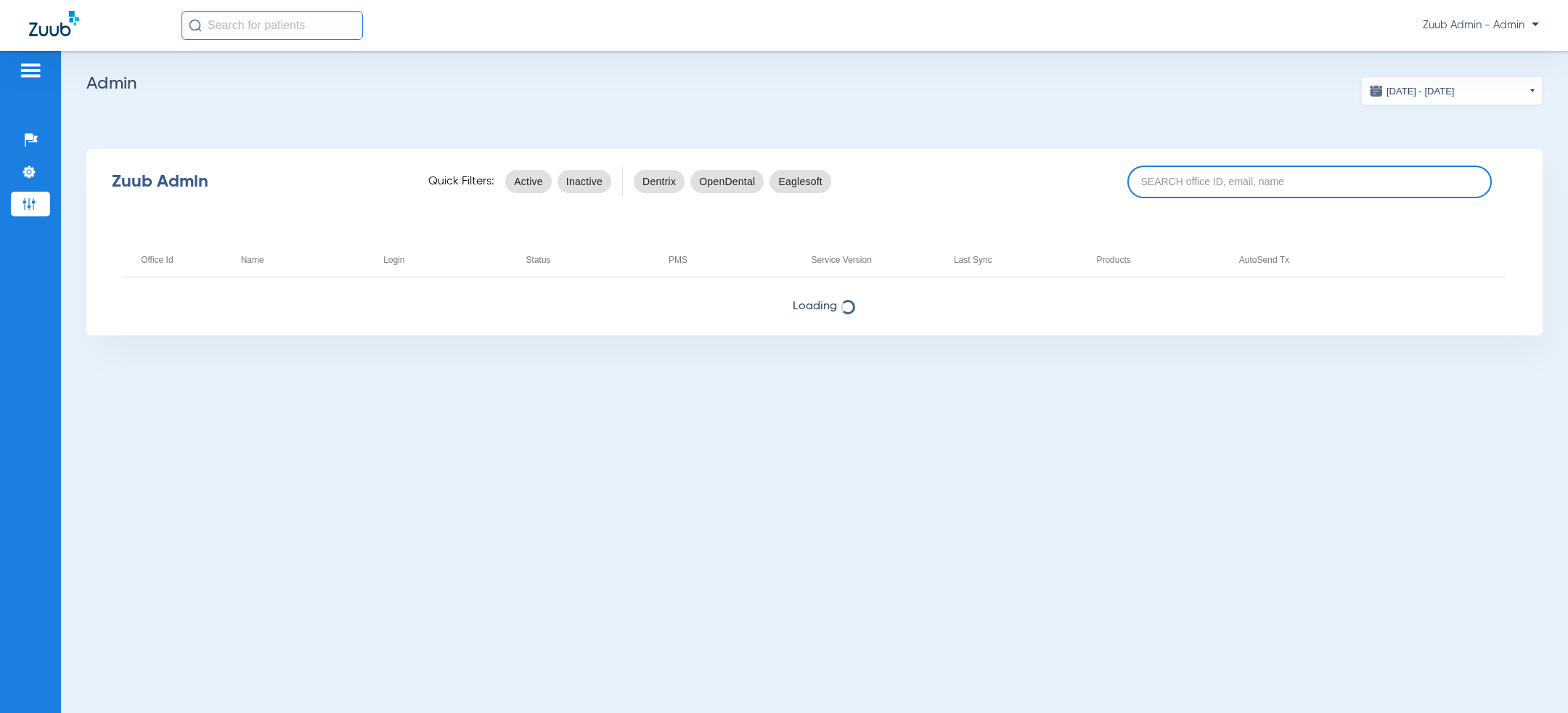
click at [1200, 186] on input at bounding box center [1309, 182] width 364 height 33
paste input "17007236"
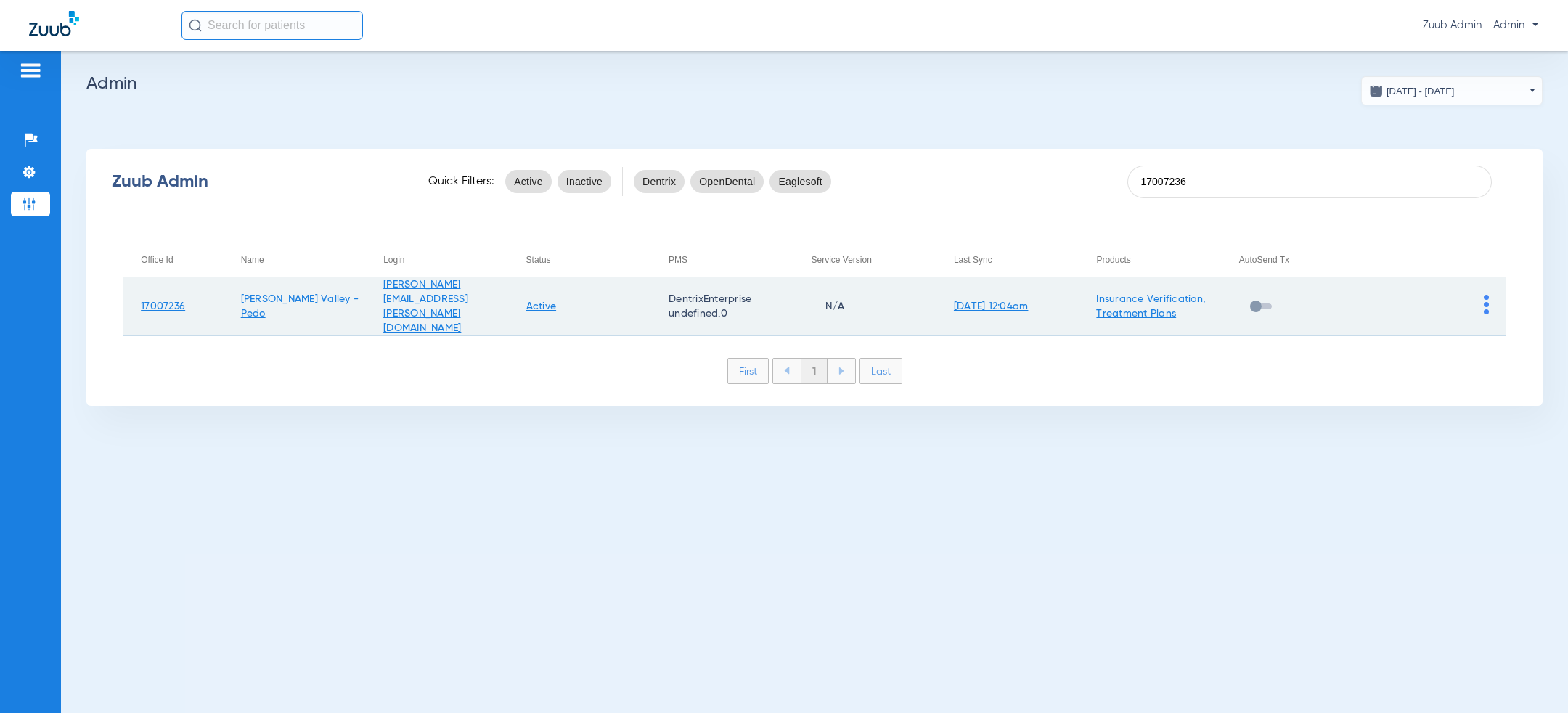
type input "17007236"
click at [1487, 300] on img at bounding box center [1486, 304] width 5 height 20
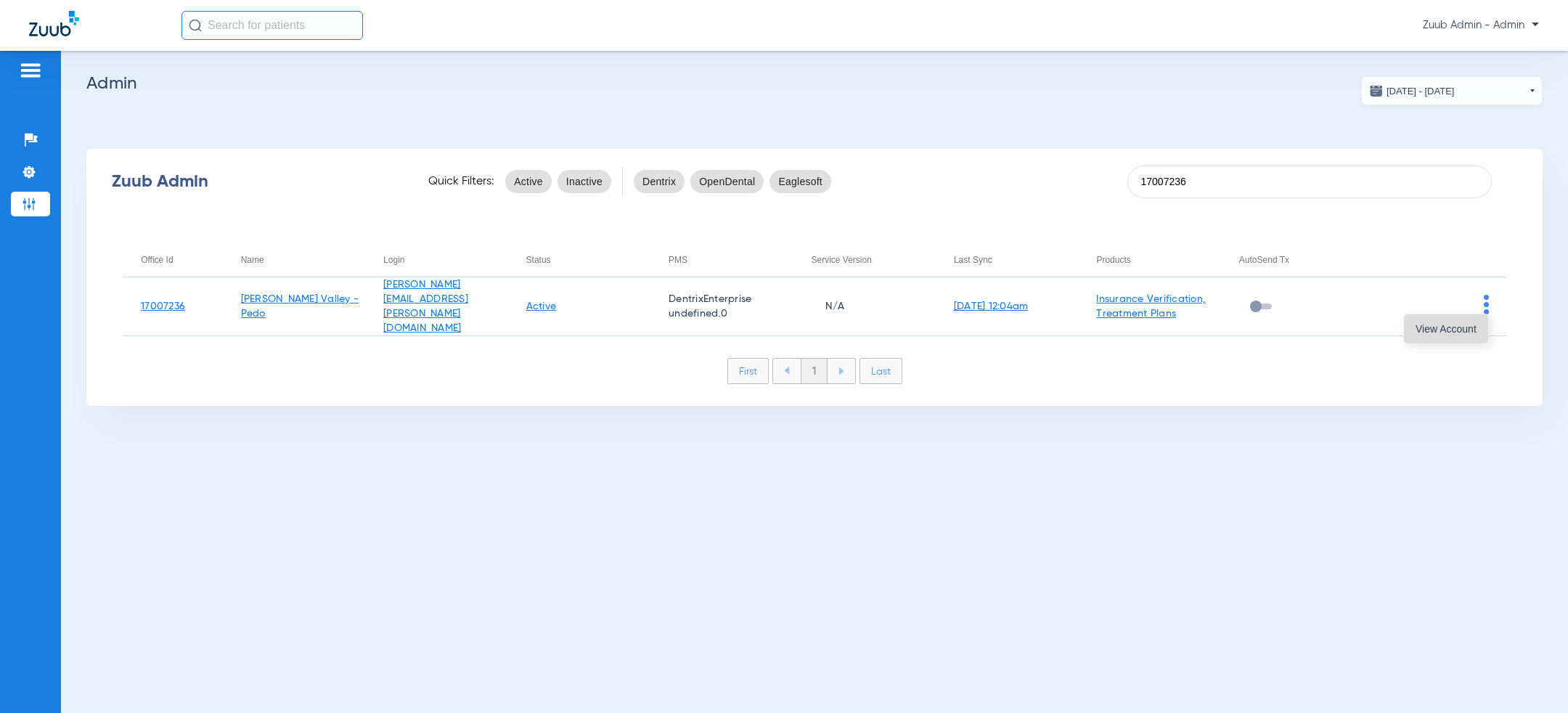
click at [1450, 331] on span "View Account" at bounding box center [1446, 328] width 61 height 10
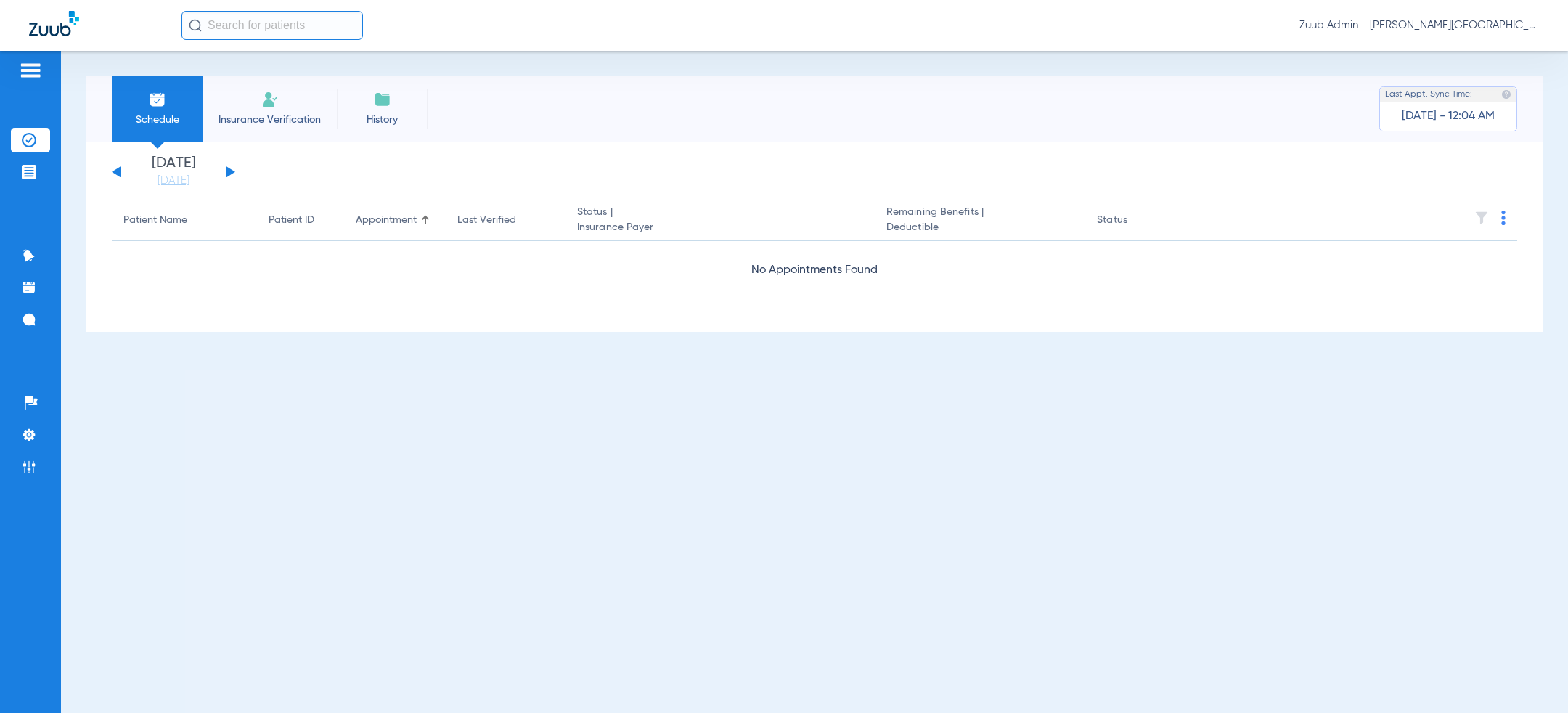
click at [6, 423] on div "Patients Insurance Verification Treatment Acceptance Communication Activity App…" at bounding box center [31, 407] width 61 height 713
click at [12, 426] on li "Settings" at bounding box center [30, 435] width 39 height 25
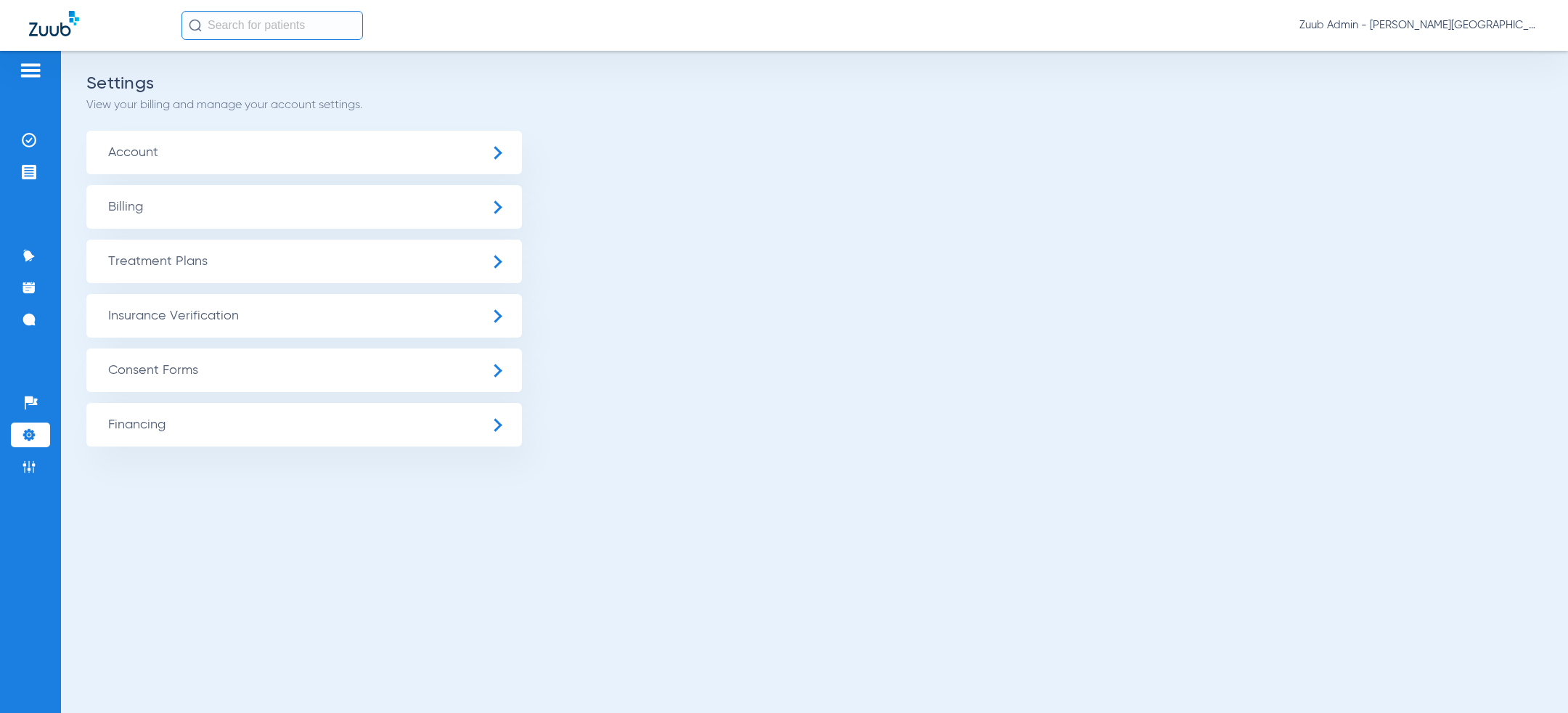
click at [235, 266] on span "Treatment Plans" at bounding box center [304, 261] width 436 height 44
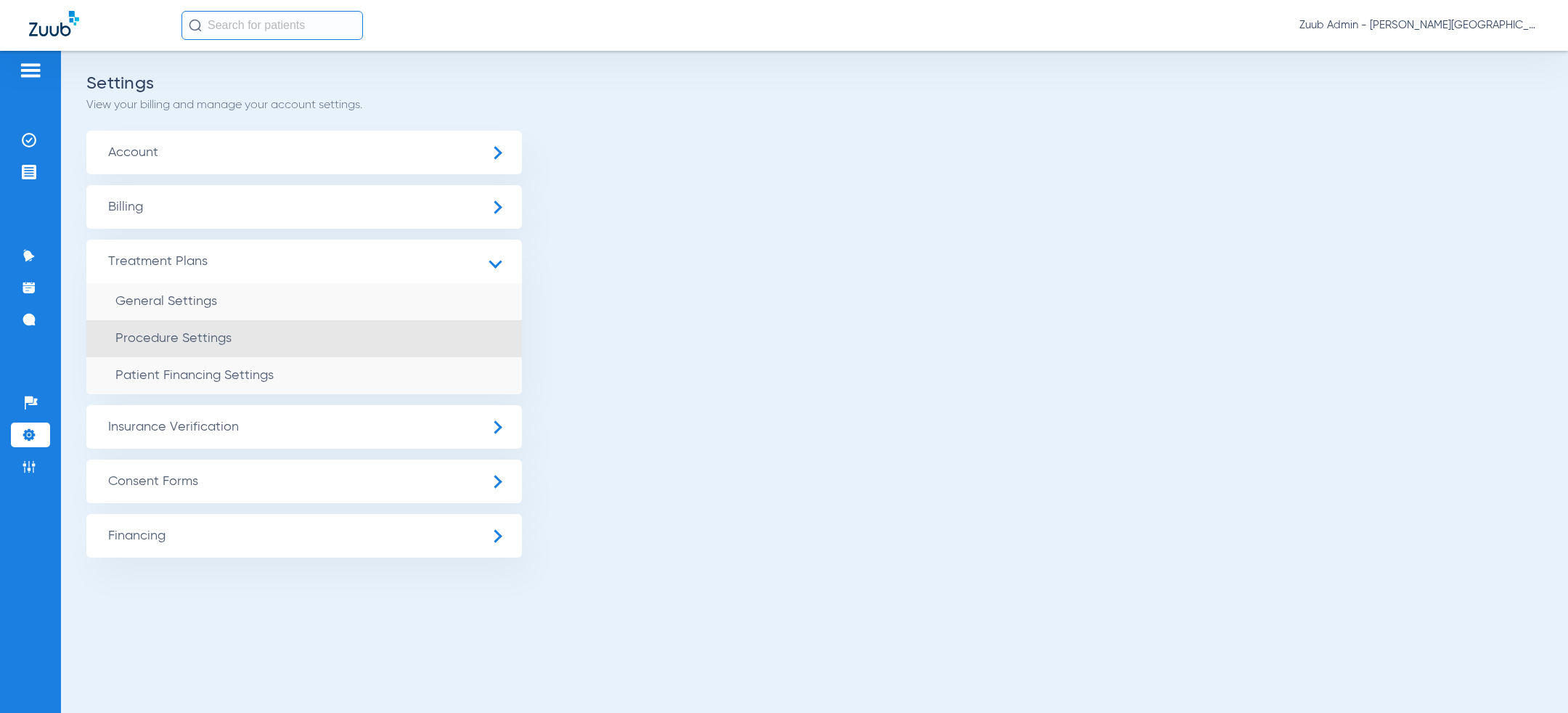
click at [235, 335] on li "Procedure Settings" at bounding box center [304, 339] width 436 height 37
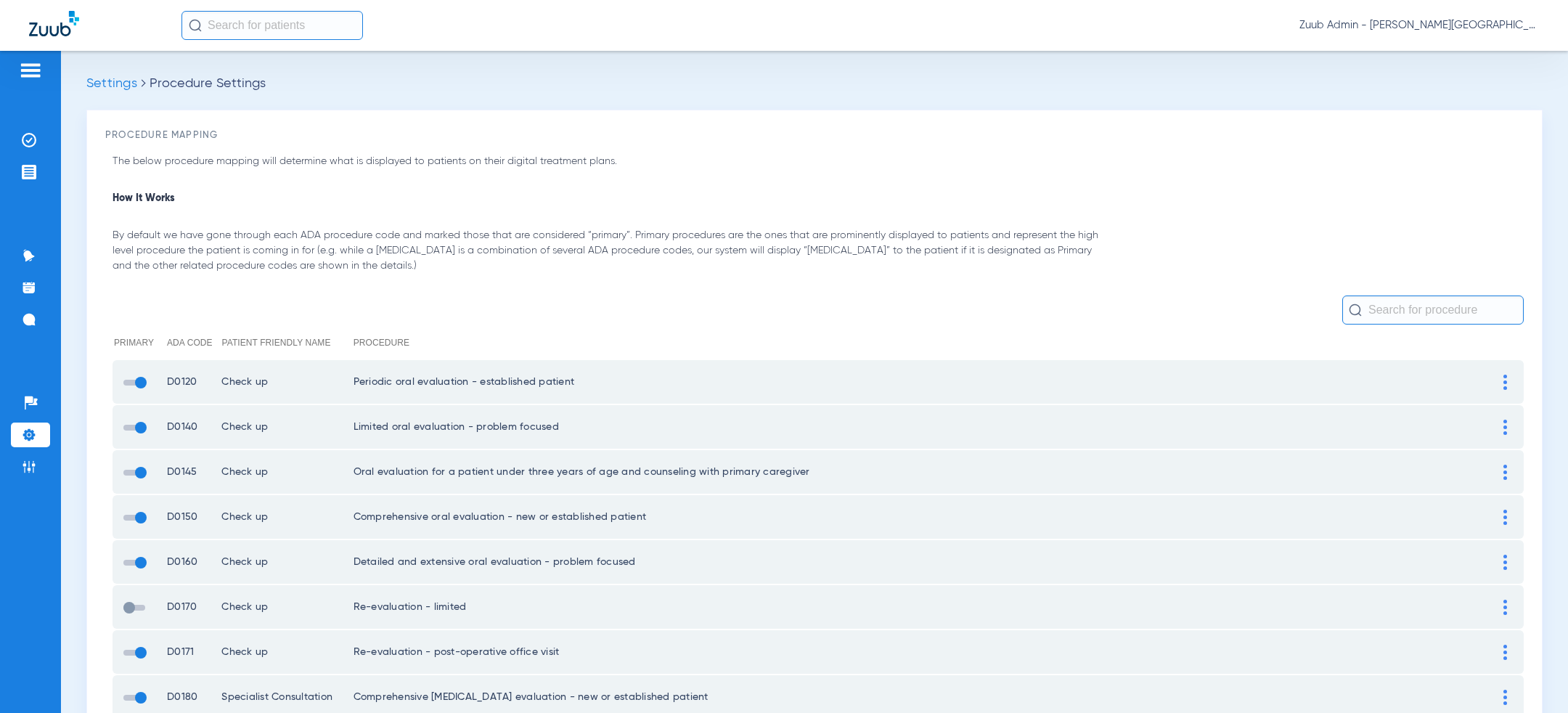
click at [130, 606] on span at bounding box center [134, 608] width 21 height 6
click at [127, 615] on input "checkbox" at bounding box center [127, 615] width 0 height 0
click at [813, 154] on p "The below procedure mapping will determine what is displayed to patients on the…" at bounding box center [606, 162] width 988 height 15
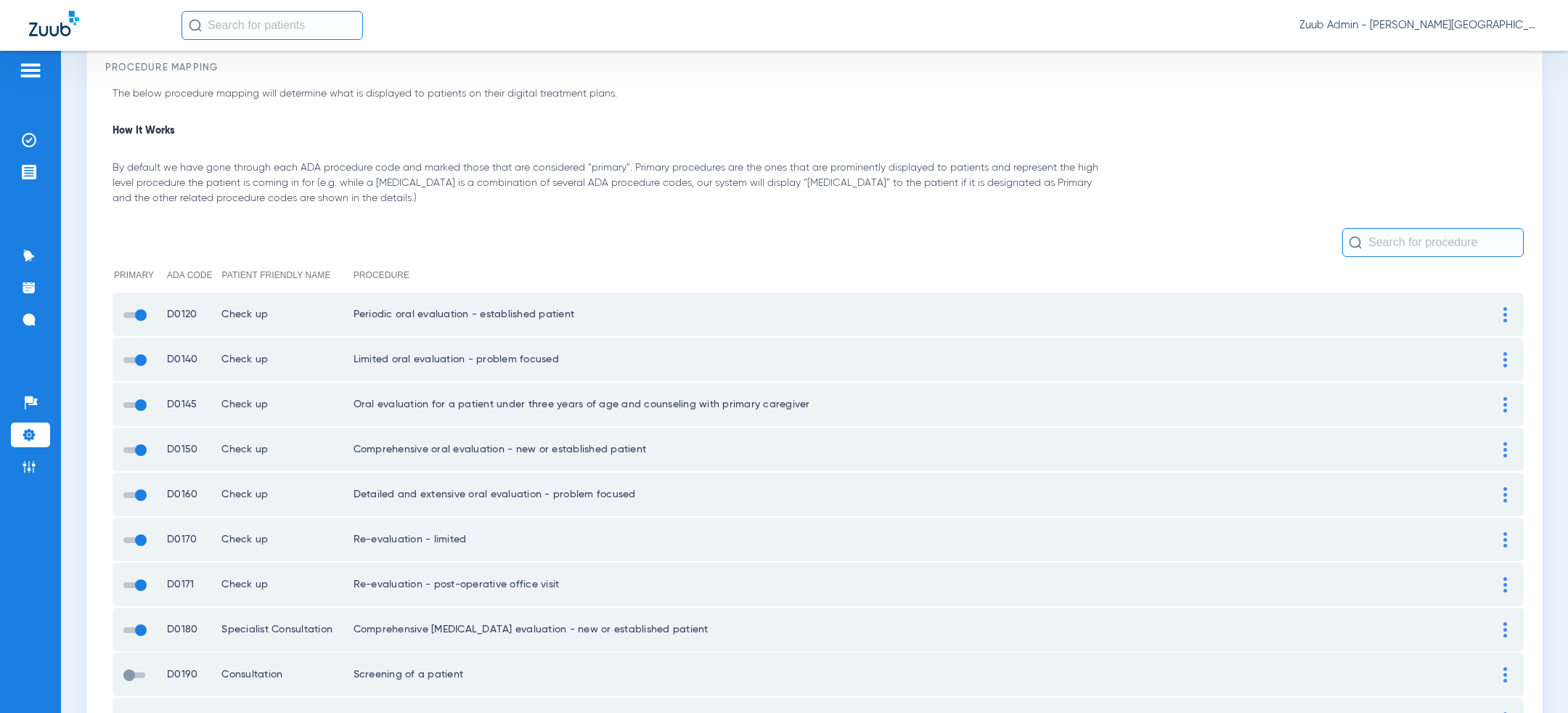
scroll to position [164, 0]
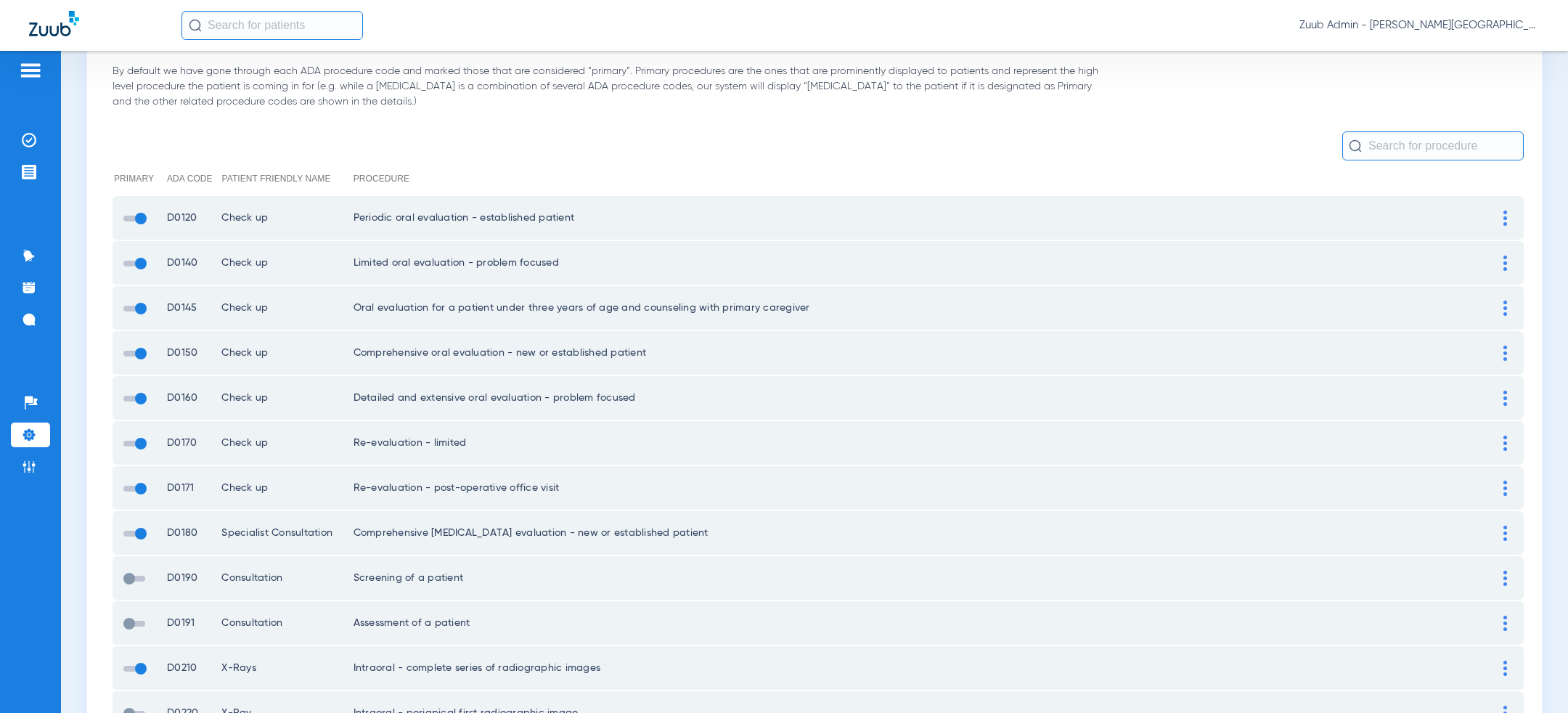
click at [28, 433] on img at bounding box center [28, 435] width 15 height 15
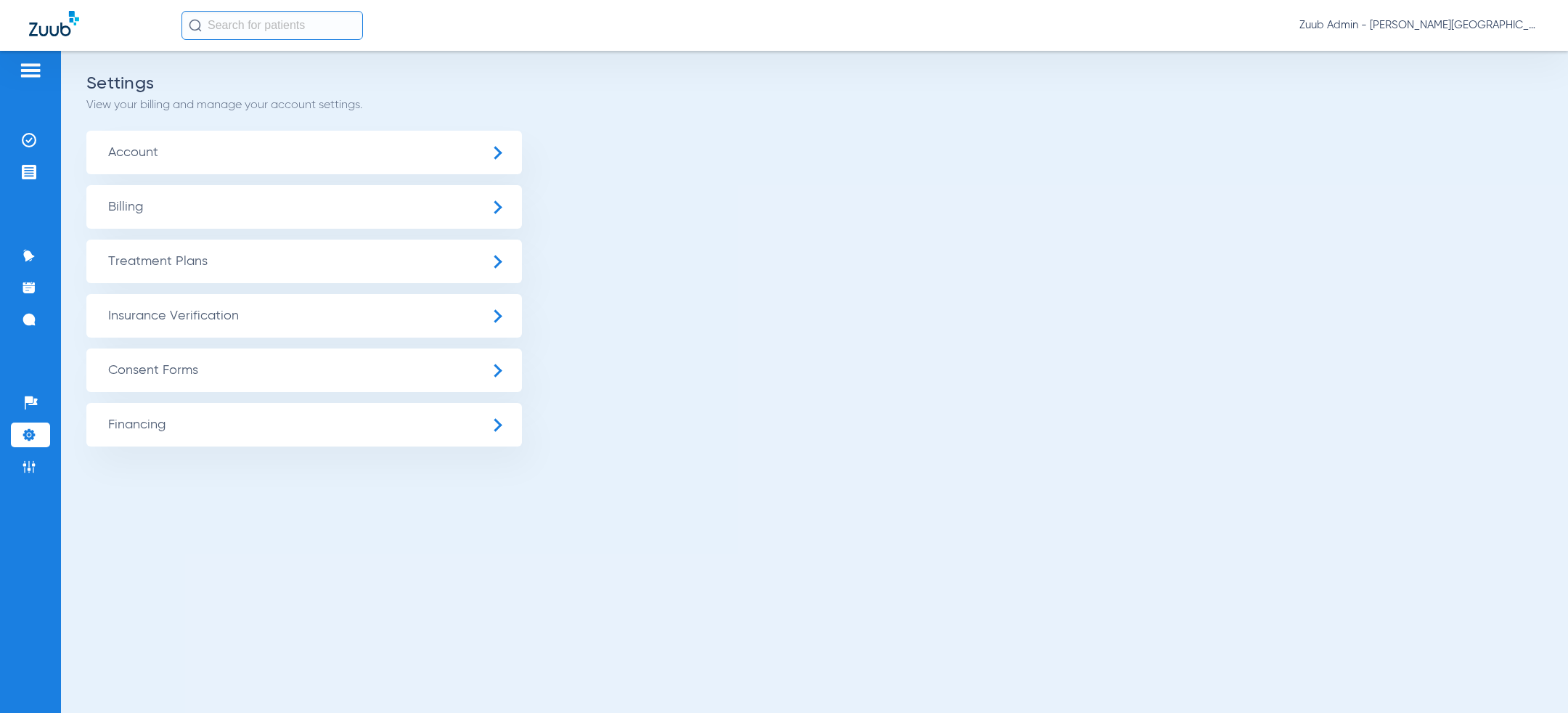
click at [257, 306] on span "Insurance Verification" at bounding box center [304, 315] width 436 height 44
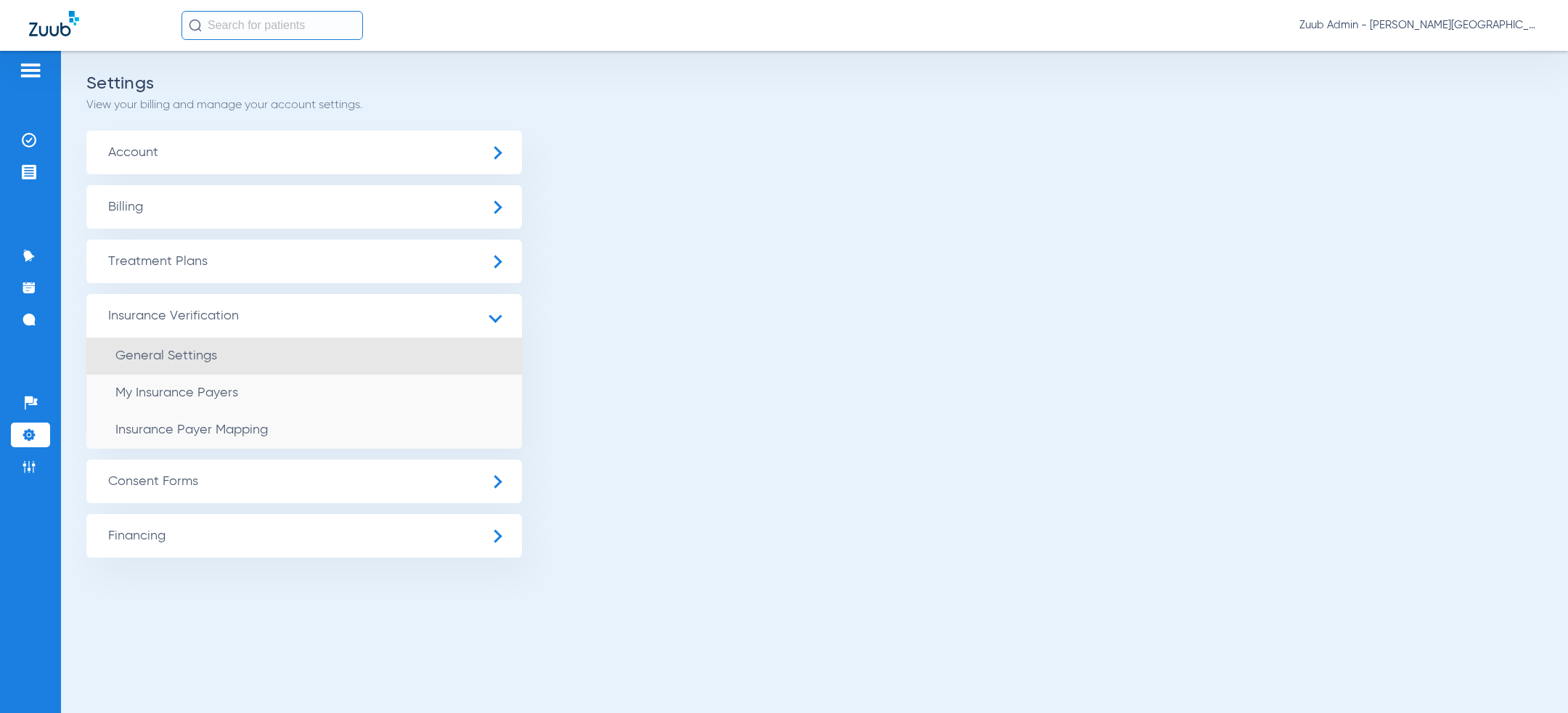
click at [250, 351] on li "General Settings" at bounding box center [304, 356] width 436 height 37
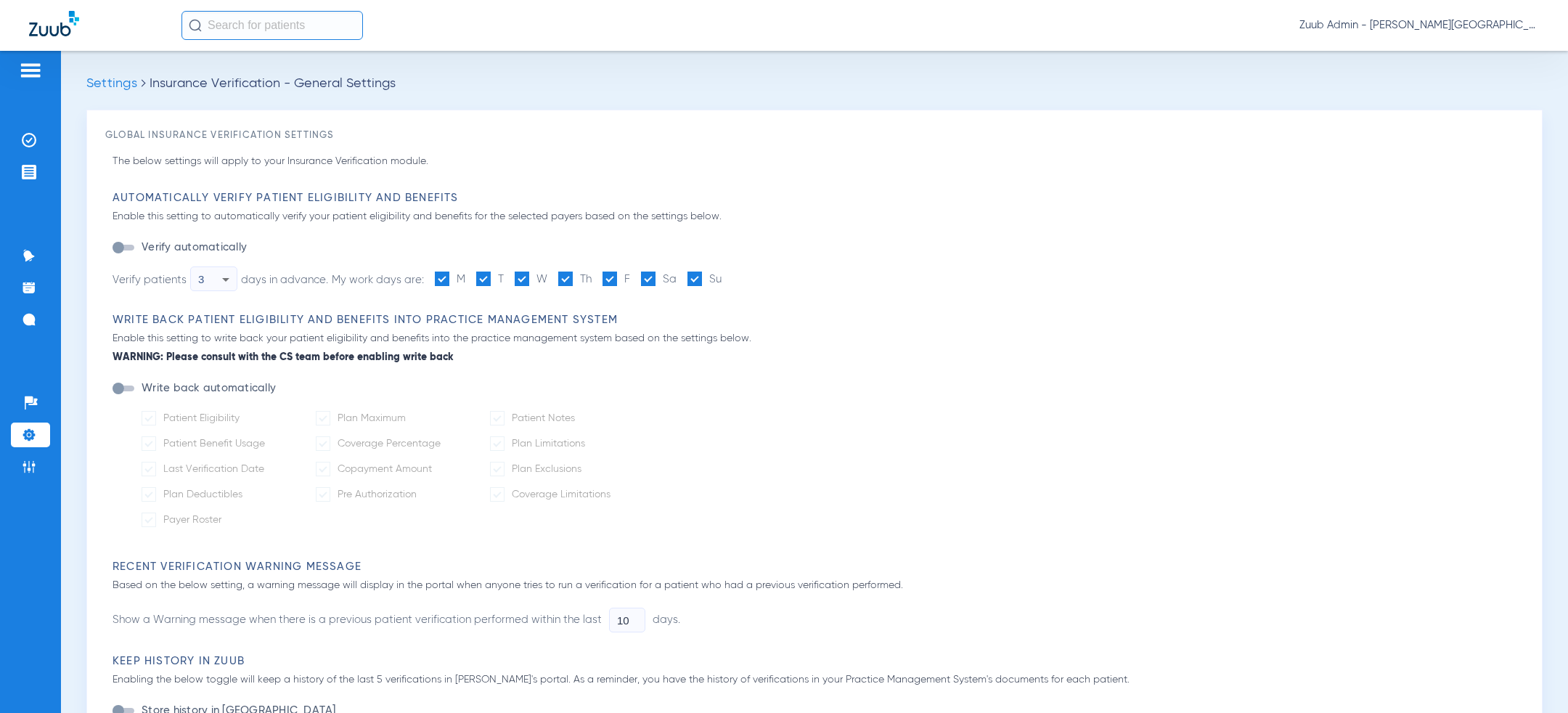
click at [1466, 30] on span "Zuub Admin - [PERSON_NAME][GEOGRAPHIC_DATA] - [GEOGRAPHIC_DATA]" at bounding box center [1419, 25] width 239 height 15
click at [1478, 48] on span "Log out" at bounding box center [1497, 51] width 57 height 10
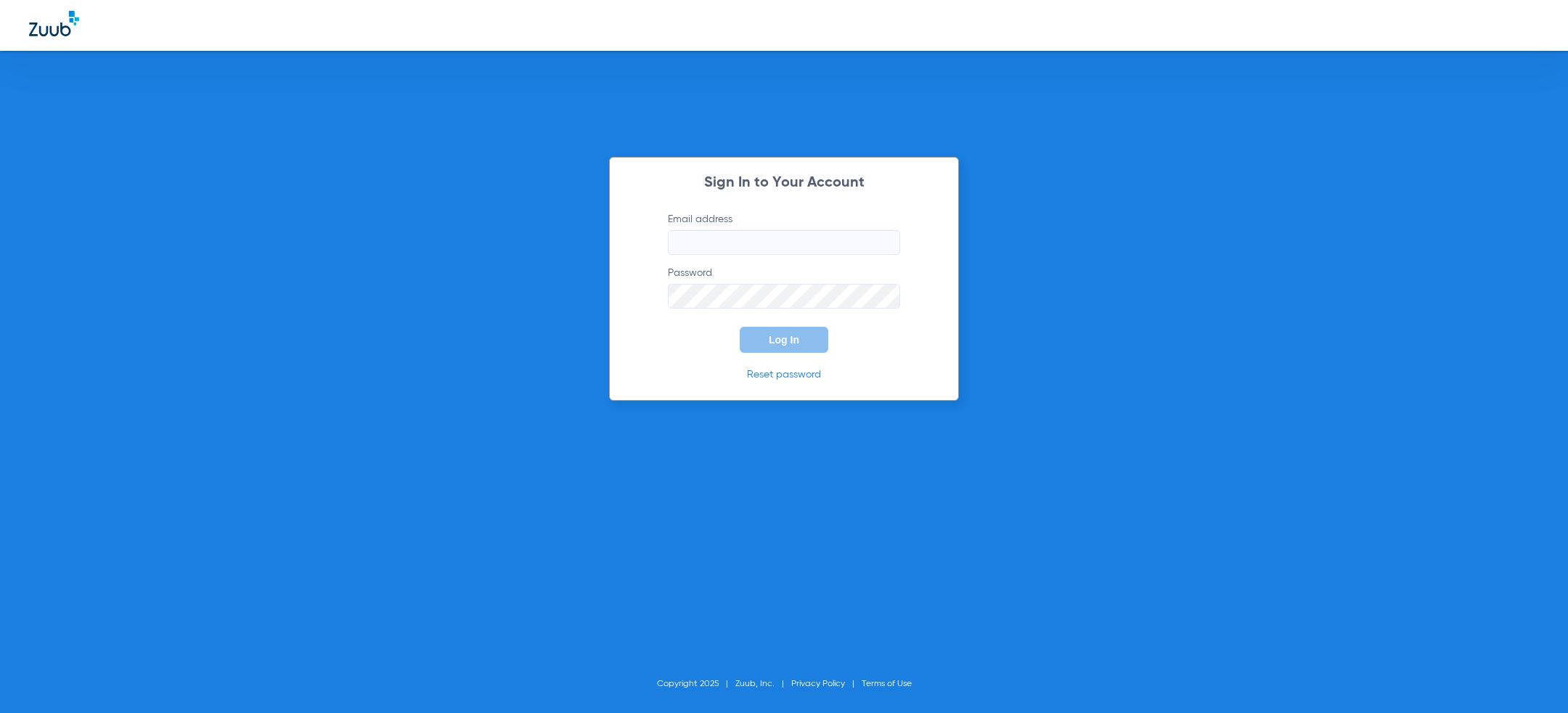
type input "[PERSON_NAME][EMAIL_ADDRESS][PERSON_NAME][DOMAIN_NAME]"
click at [706, 320] on form "Email address [PERSON_NAME][EMAIL_ADDRESS][PERSON_NAME][DOMAIN_NAME] Password L…" at bounding box center [784, 282] width 276 height 141
click at [768, 330] on button "Log In" at bounding box center [784, 340] width 89 height 26
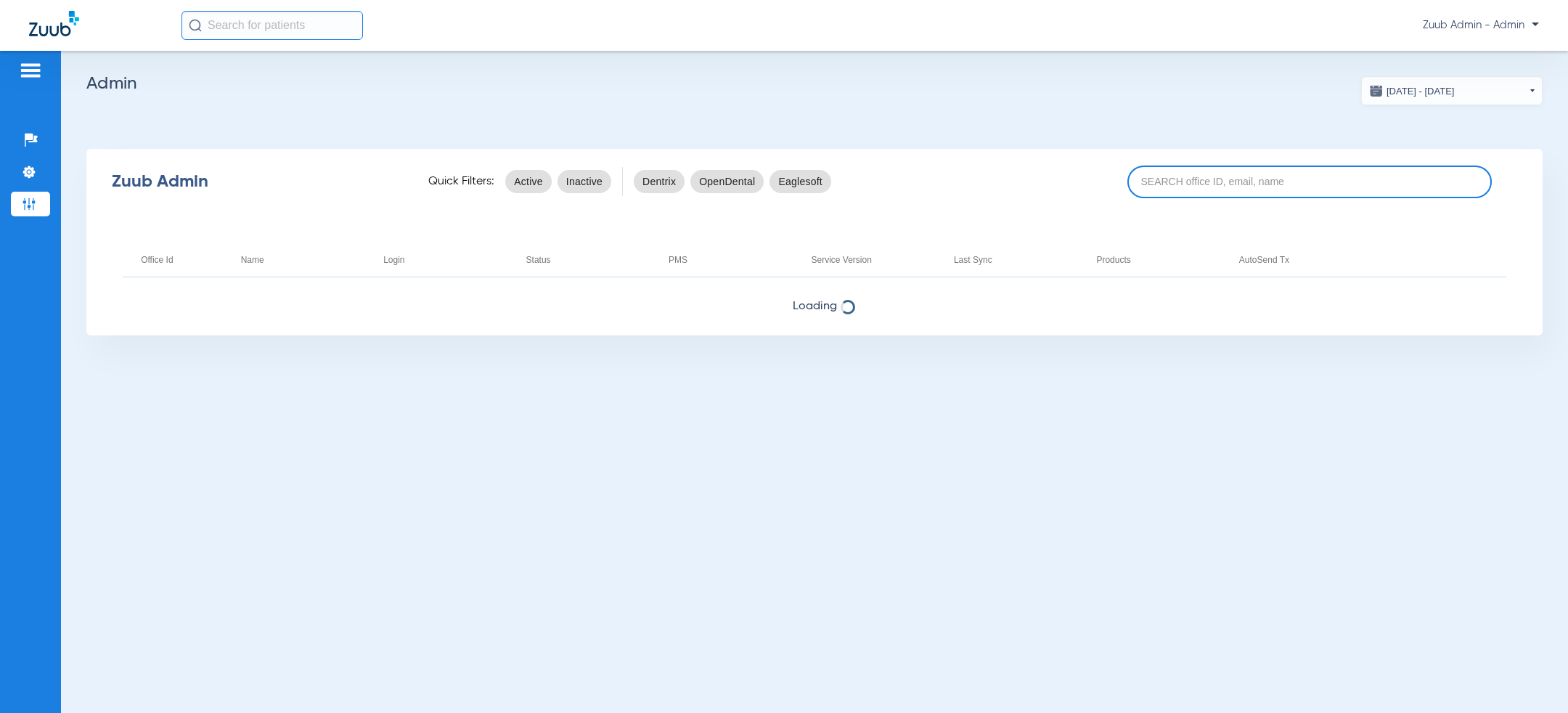
click at [1241, 171] on input at bounding box center [1309, 182] width 364 height 33
paste input "17007237"
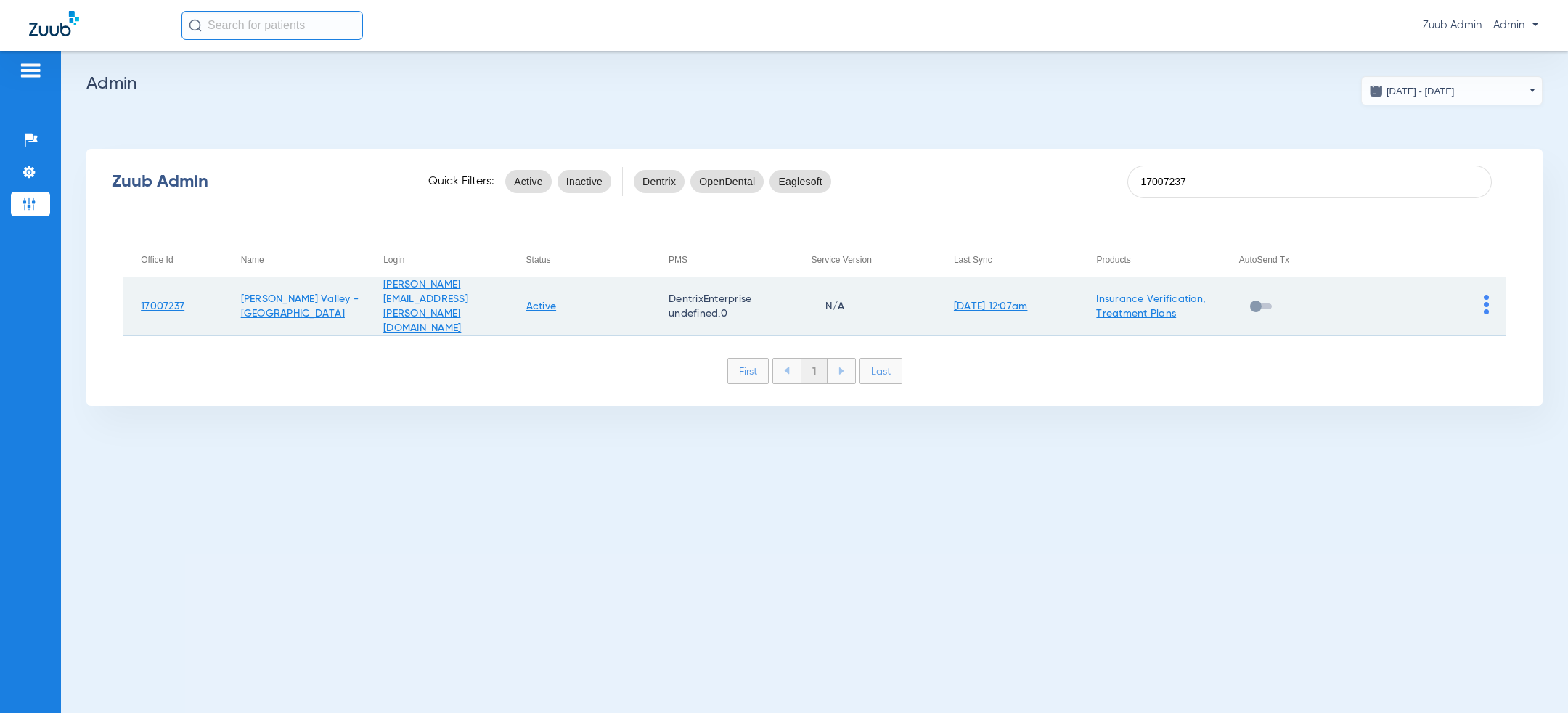
type input "17007237"
click at [1484, 299] on img at bounding box center [1486, 304] width 5 height 20
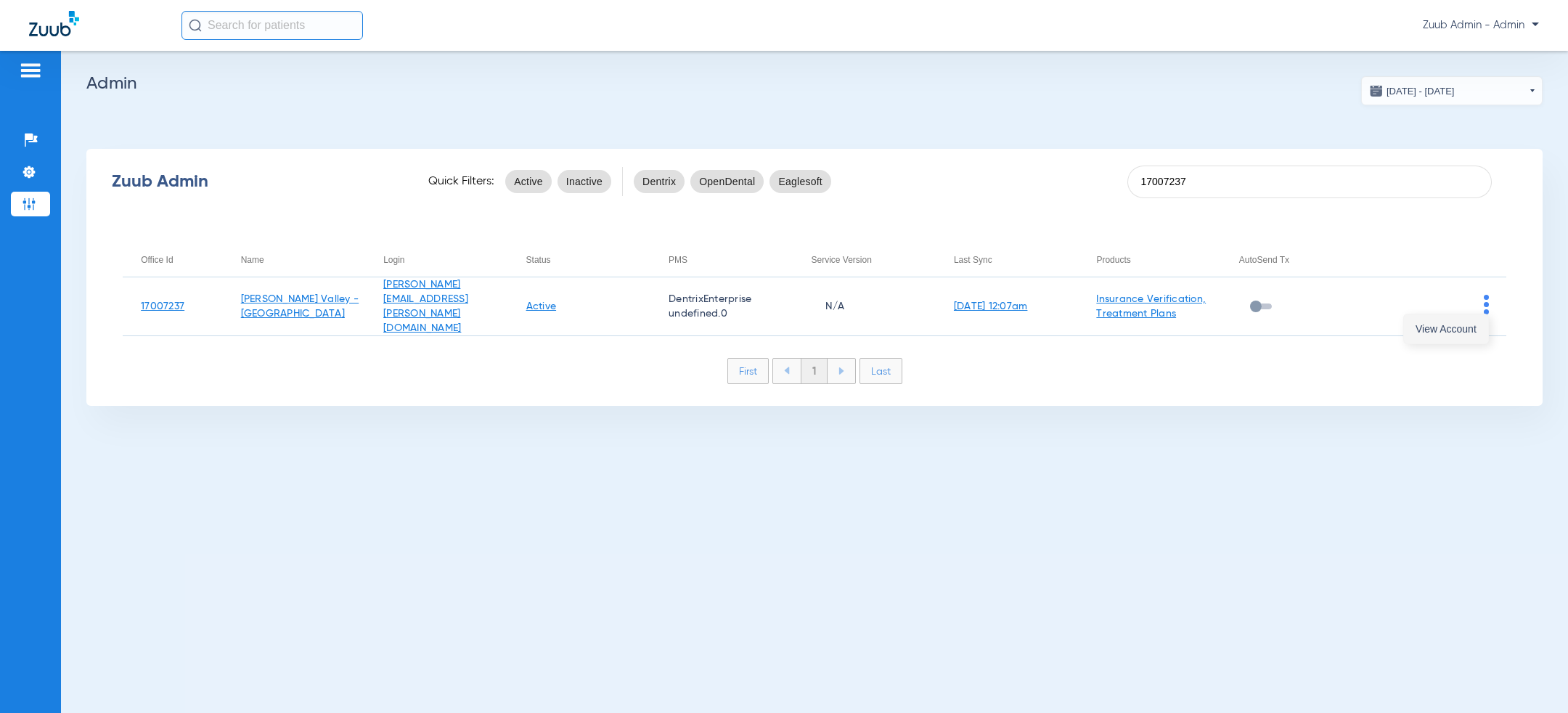
click at [1450, 327] on span "View Account" at bounding box center [1446, 328] width 61 height 10
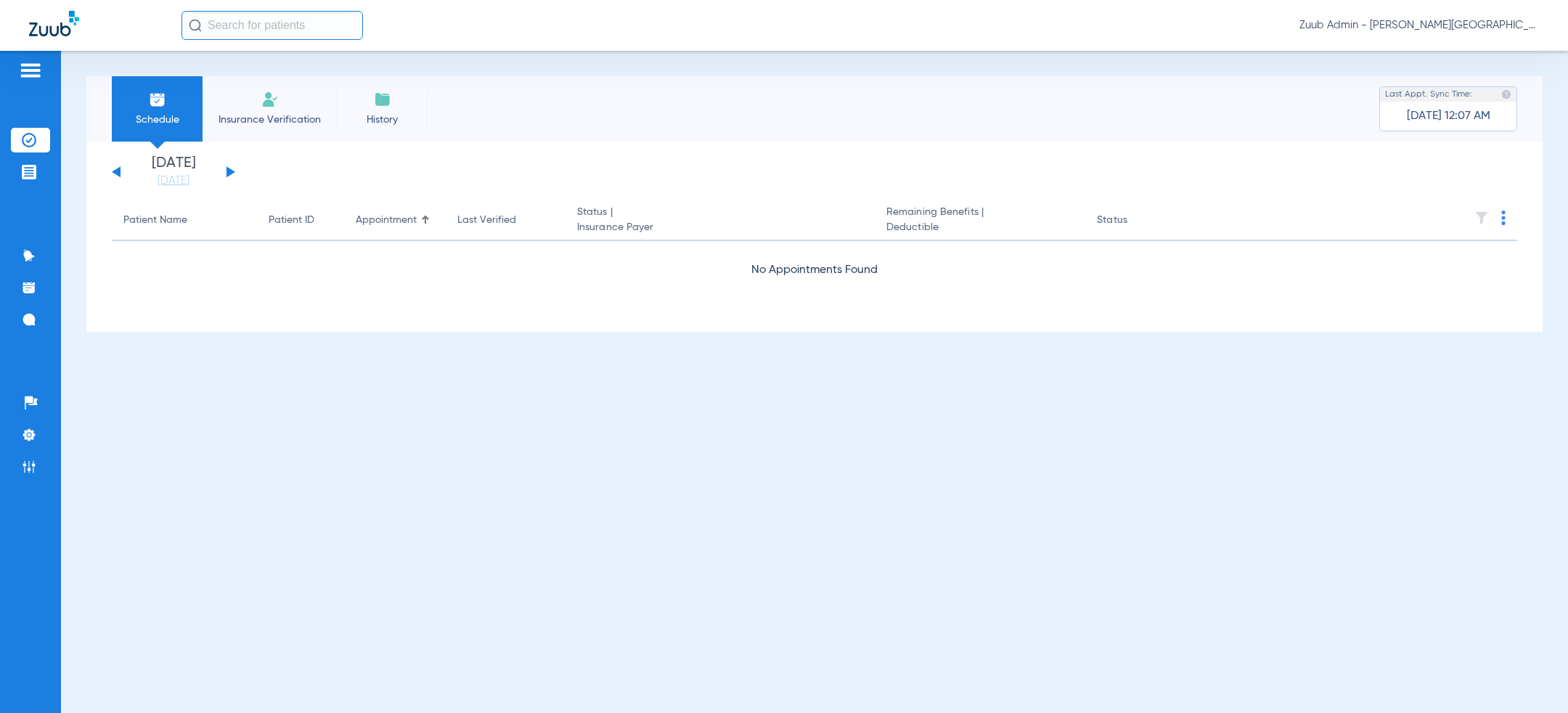
click at [31, 450] on ul "Help Center Settings Admin" at bounding box center [30, 442] width 39 height 103
click at [31, 442] on img at bounding box center [28, 435] width 15 height 15
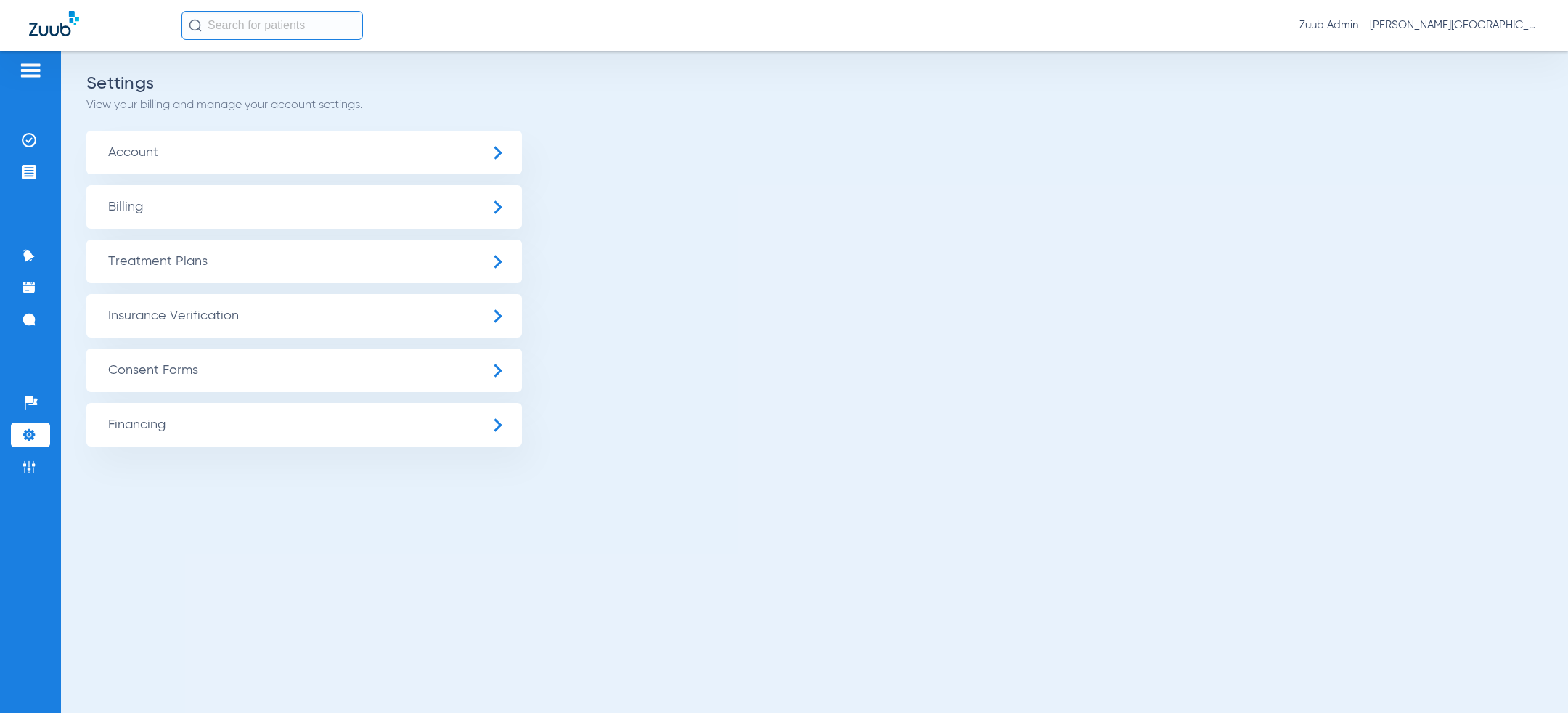
click at [265, 257] on span "Treatment Plans" at bounding box center [304, 261] width 436 height 44
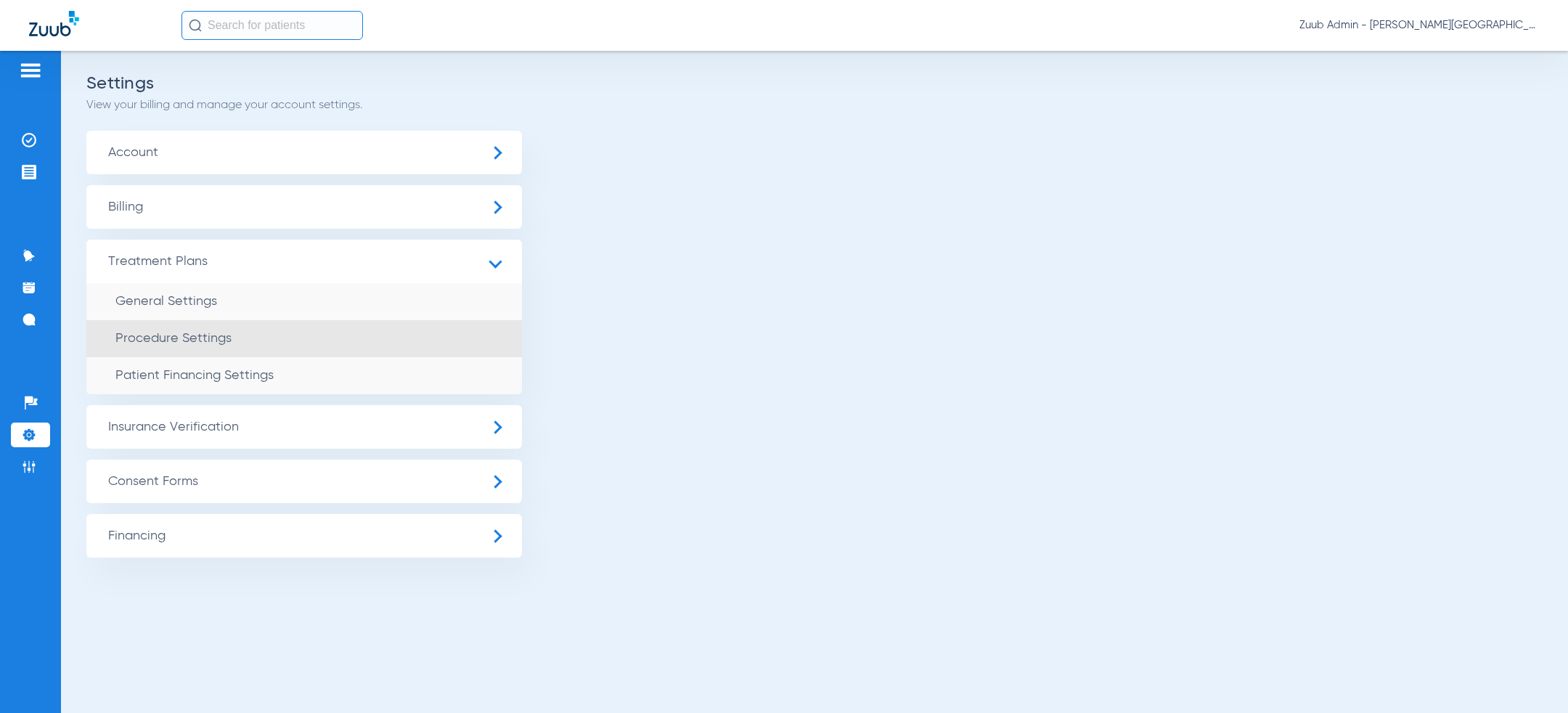
click at [249, 343] on li "Procedure Settings" at bounding box center [304, 339] width 436 height 37
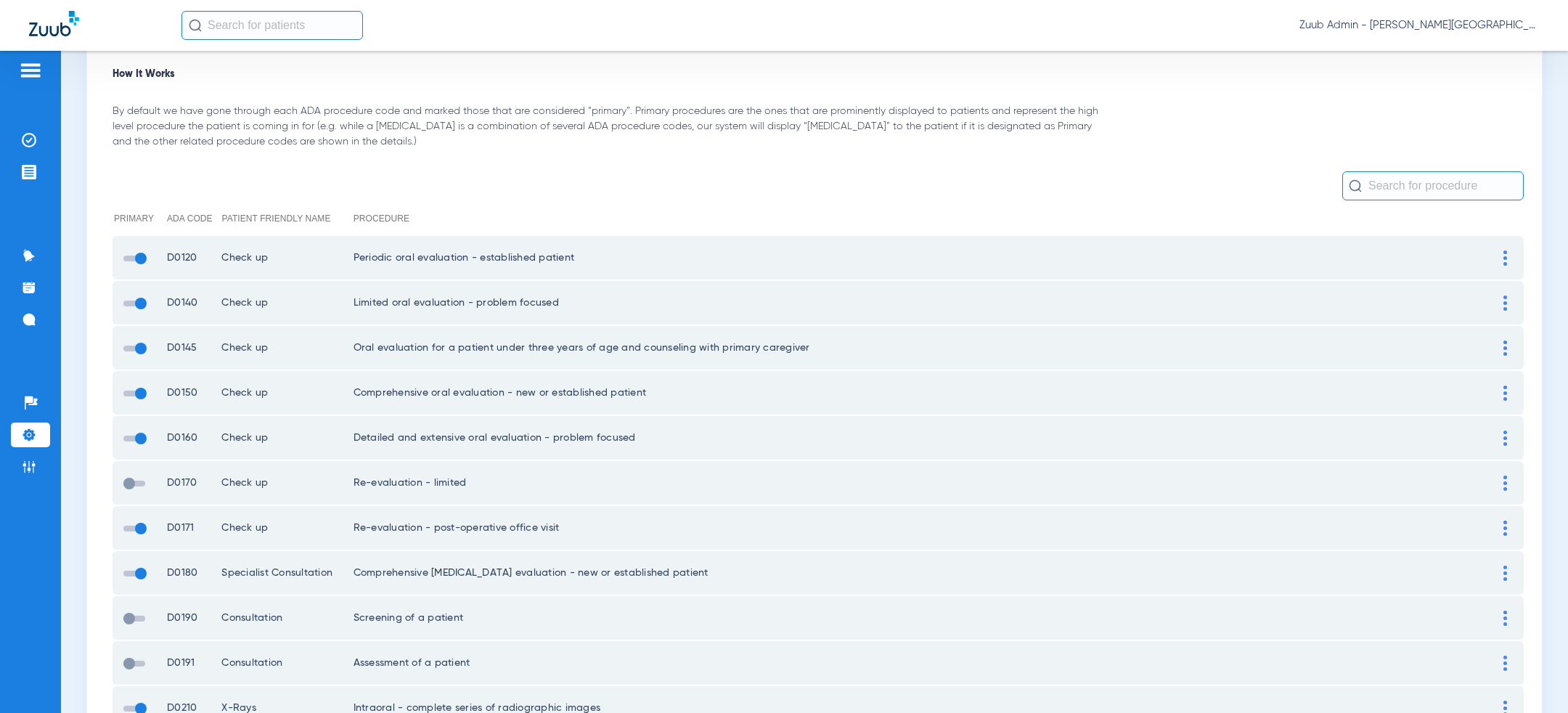
scroll to position [140, 0]
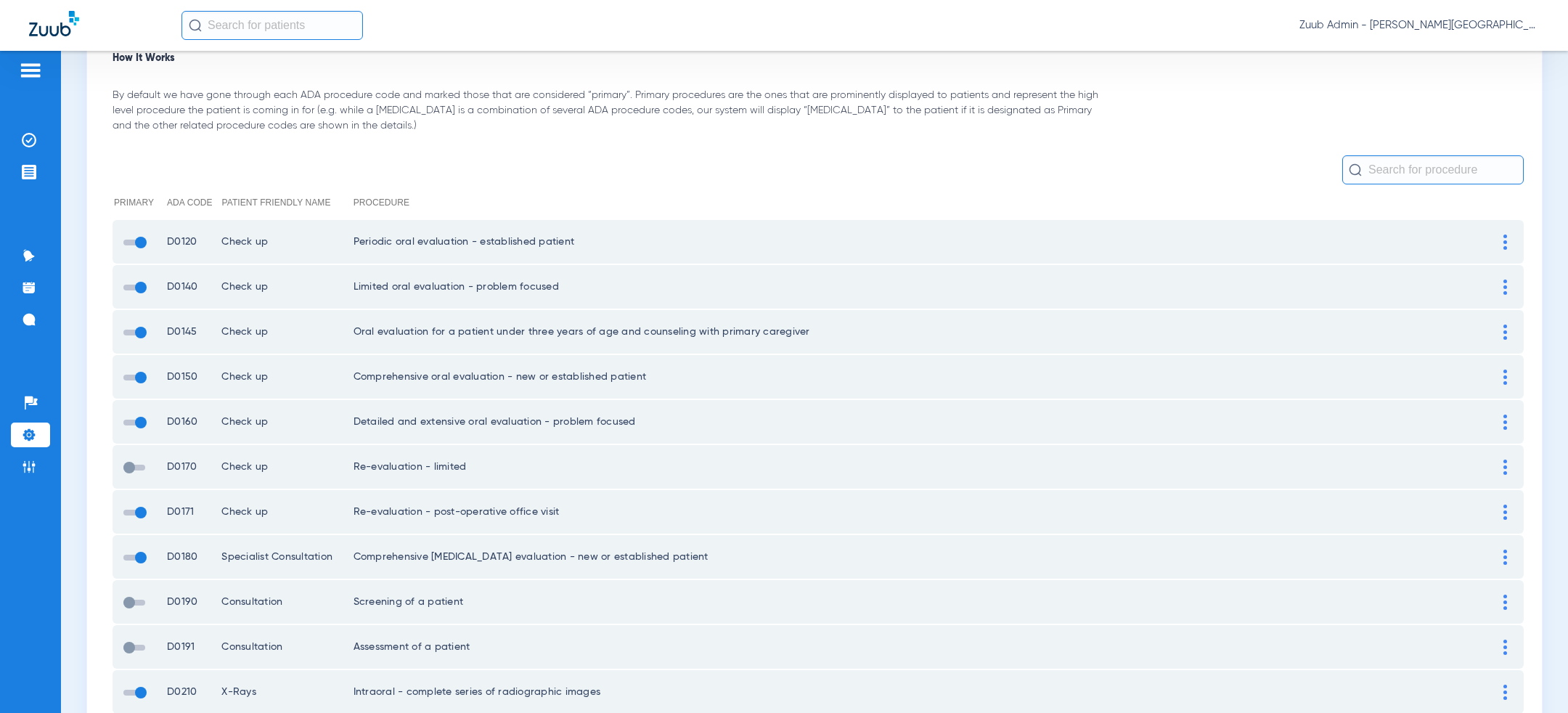
click at [130, 465] on span at bounding box center [134, 468] width 21 height 6
click at [127, 475] on input "checkbox" at bounding box center [127, 475] width 0 height 0
click at [32, 444] on li "Settings" at bounding box center [30, 435] width 39 height 25
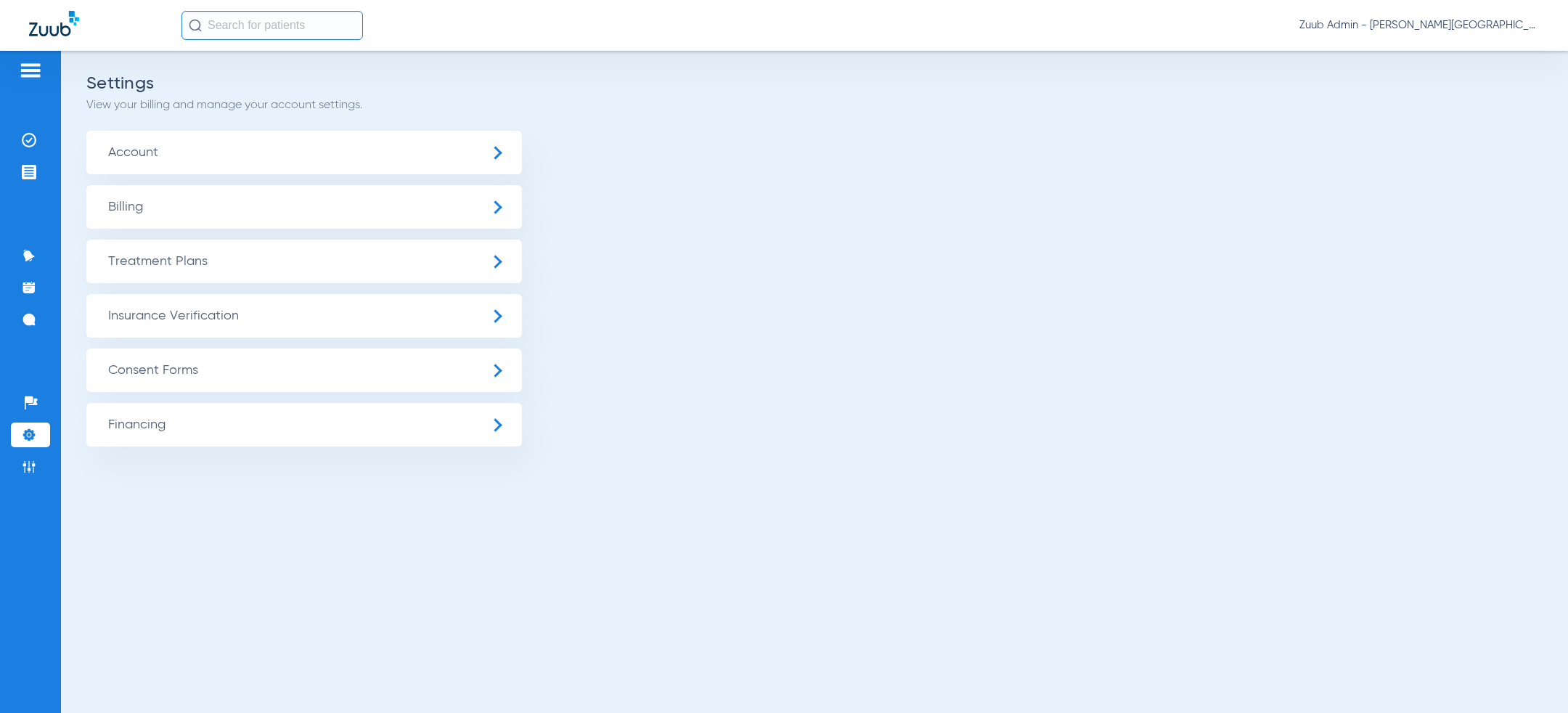
click at [259, 313] on span "Insurance Verification" at bounding box center [304, 315] width 436 height 44
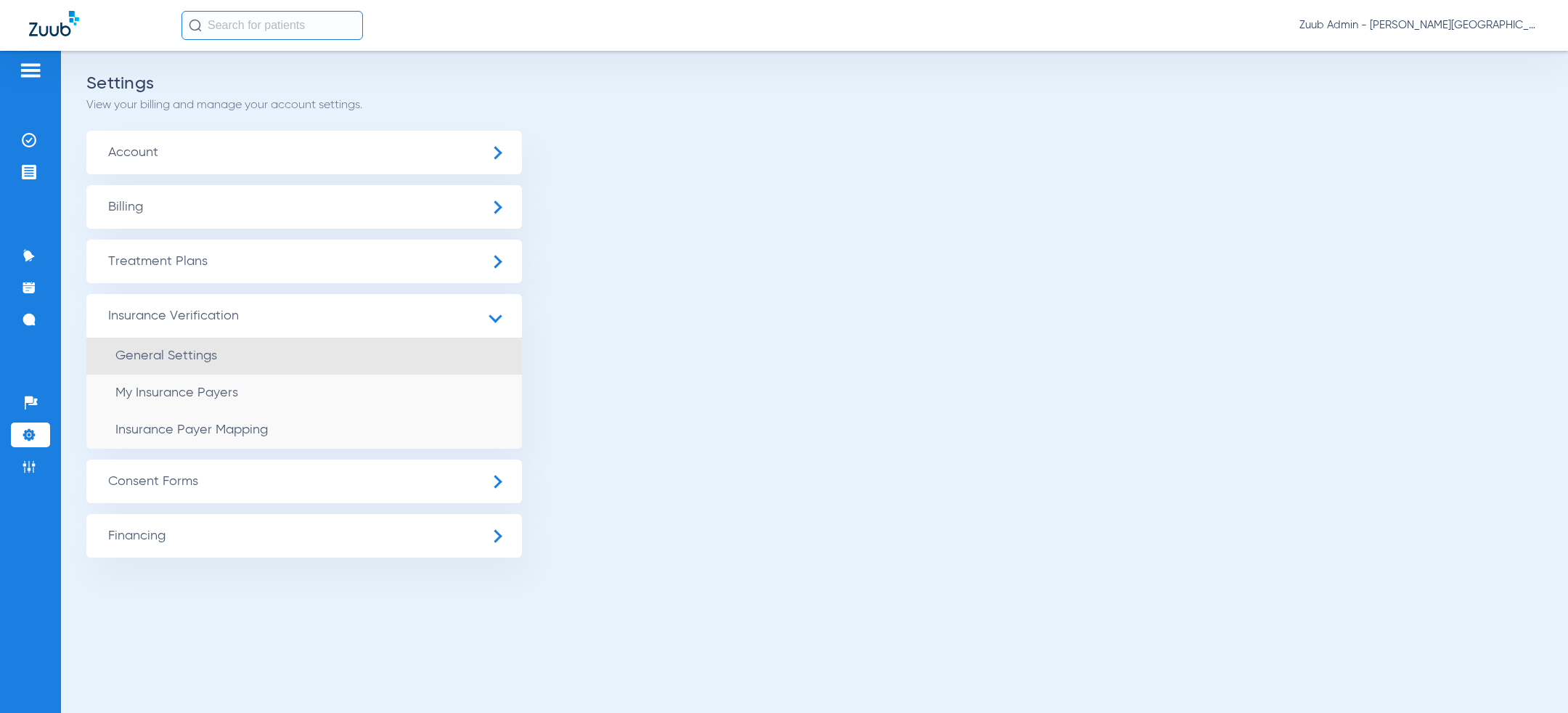
click at [258, 358] on li "General Settings" at bounding box center [304, 356] width 436 height 37
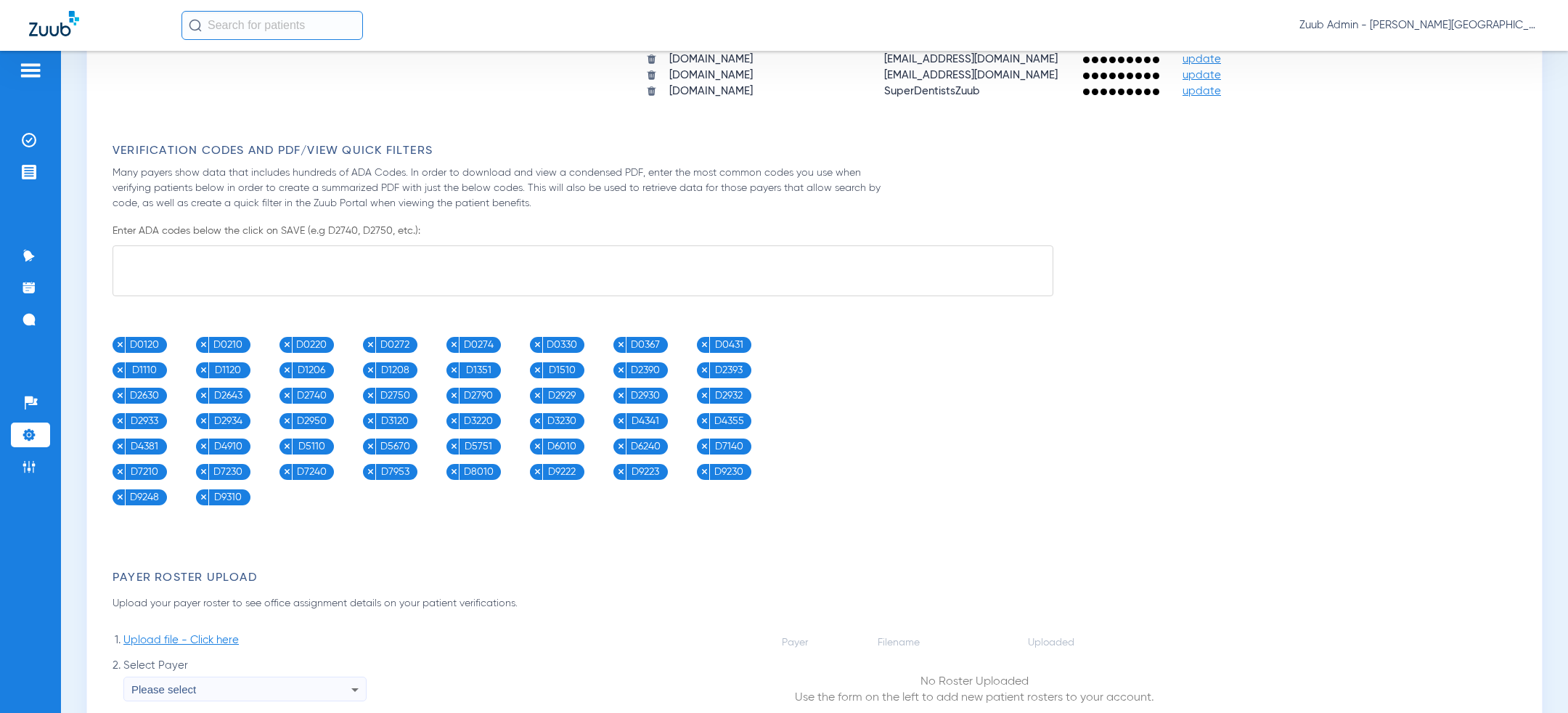
scroll to position [1236, 0]
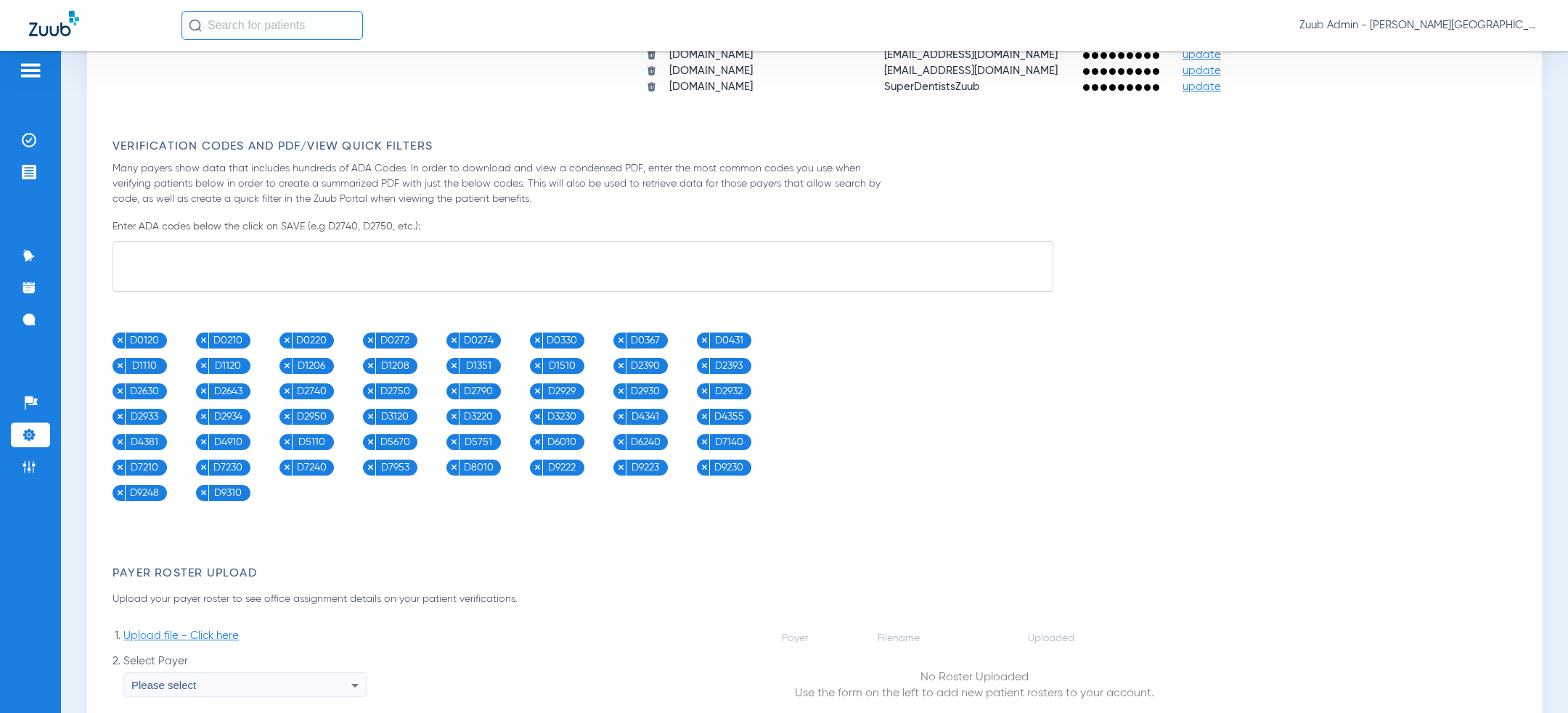
click at [307, 254] on textarea at bounding box center [583, 266] width 941 height 51
paste textarea "D0120, D0140, D0150, D0180, D0220, D0230, D0272, D0274, D0277, D0210, D0330, D0…"
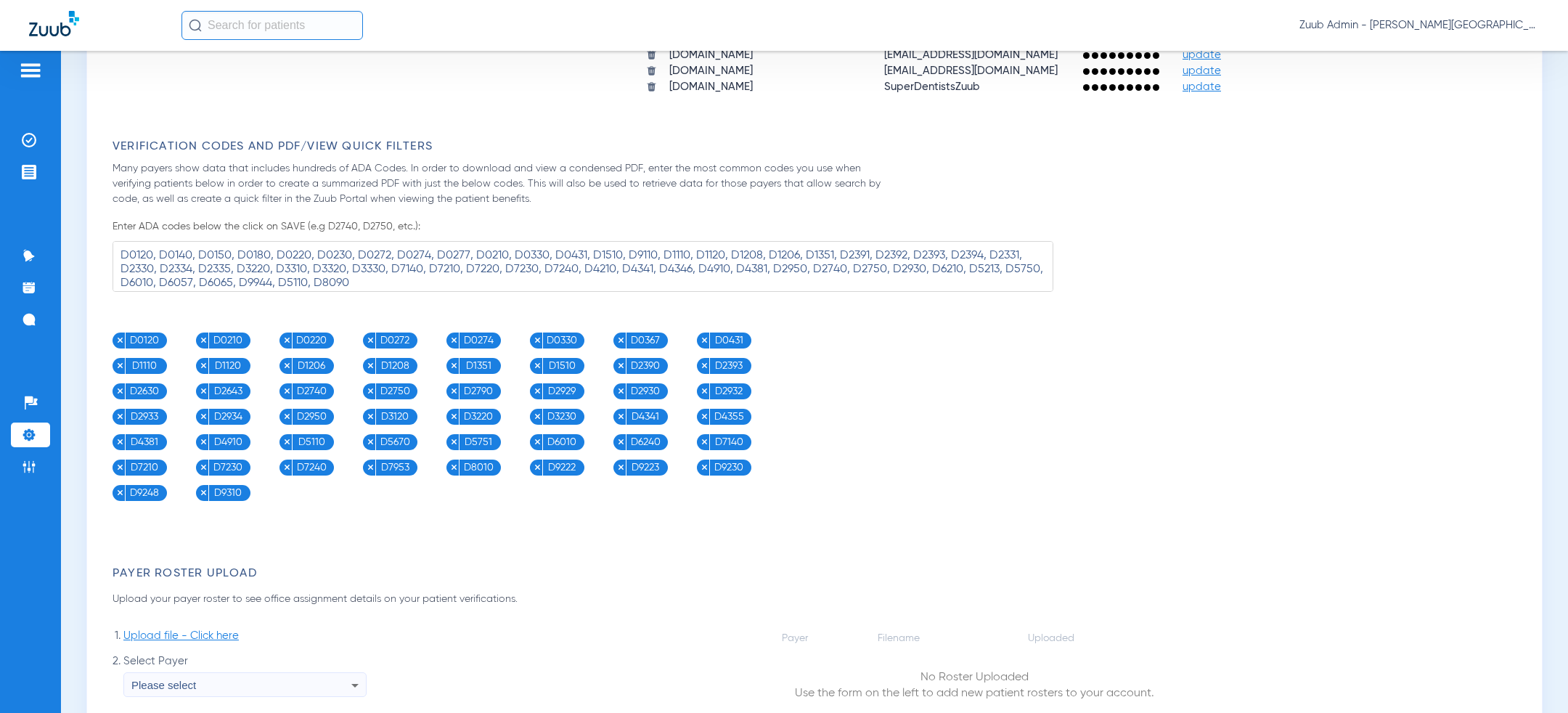
scroll to position [1442, 0]
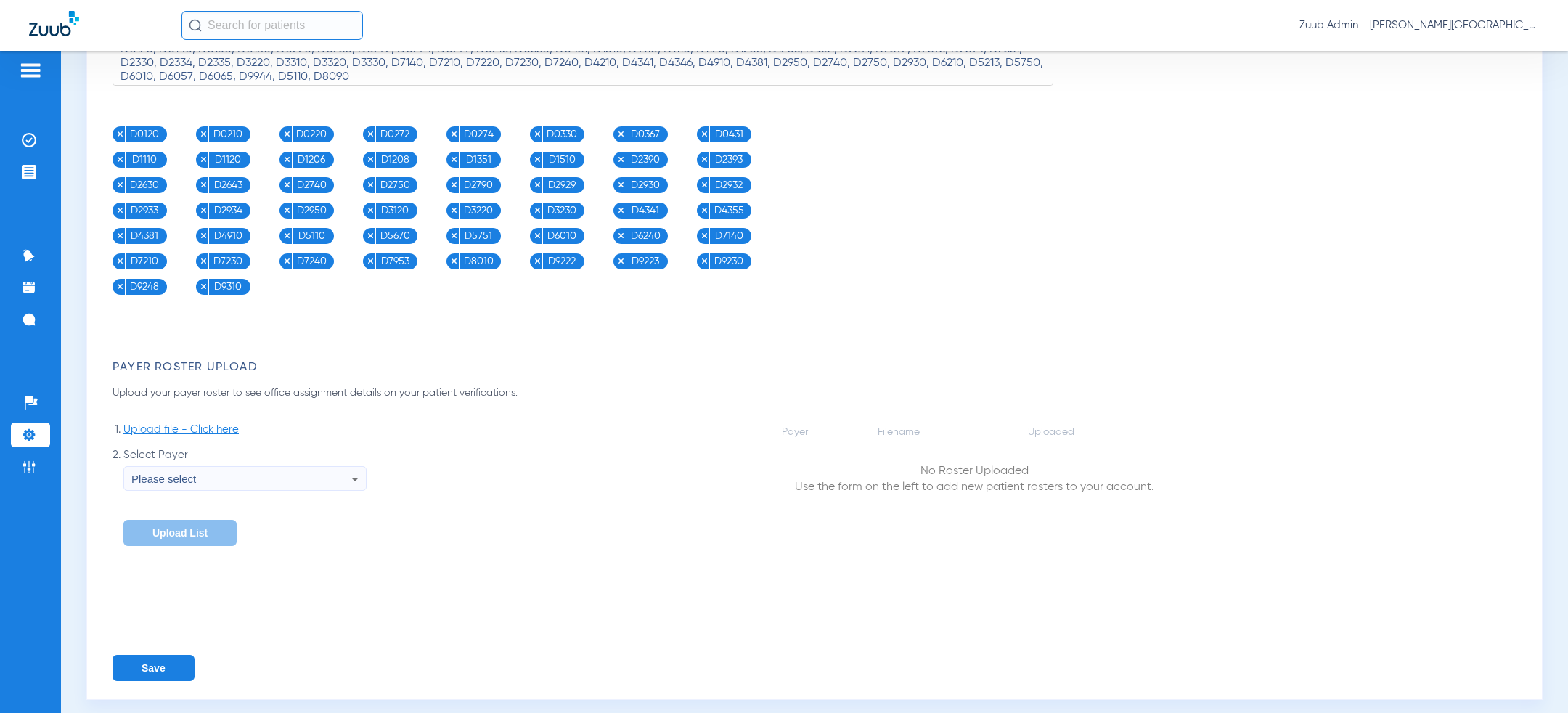
type textarea "D0120, D0140, D0150, D0180, D0220, D0230, D0272, D0274, D0277, D0210, D0330, D0…"
click at [132, 668] on button "Save" at bounding box center [153, 668] width 82 height 26
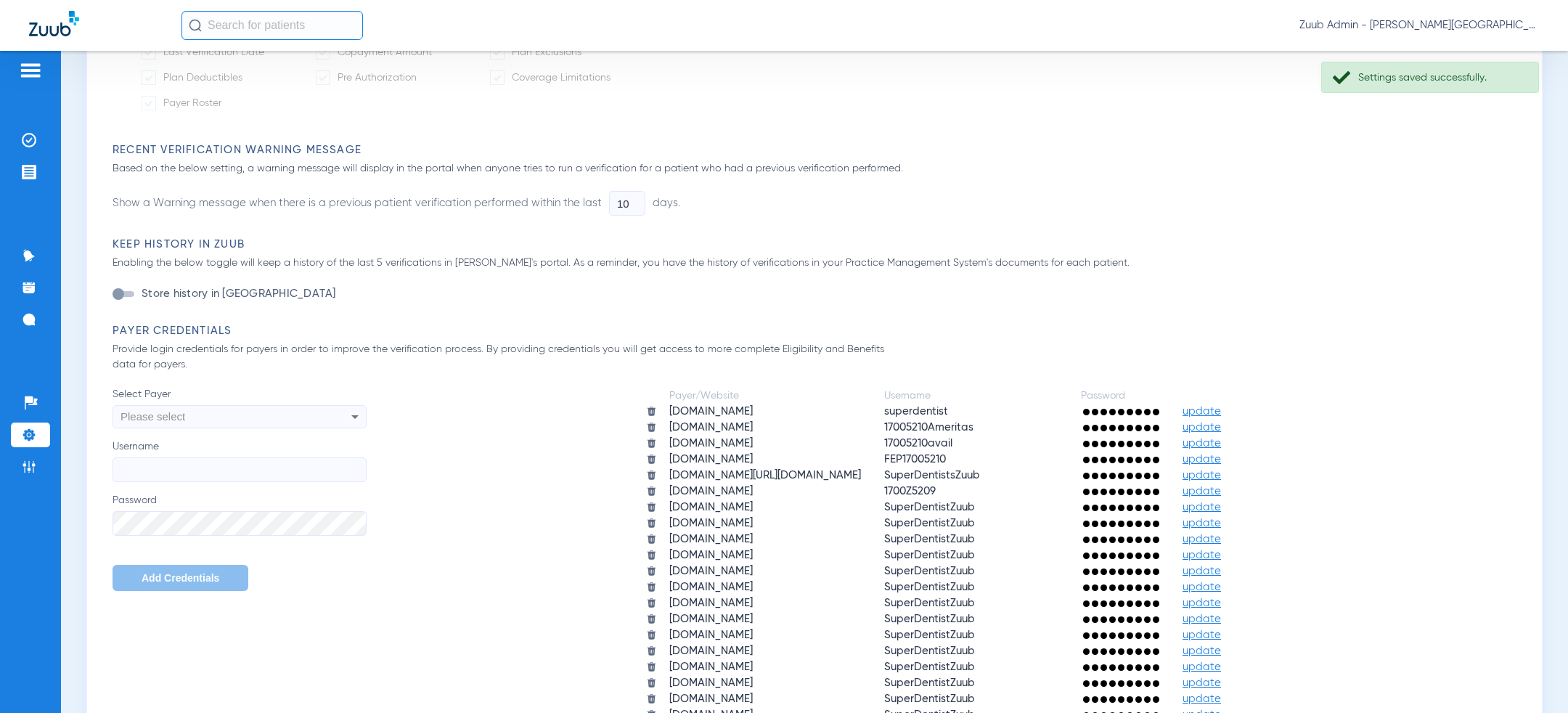
scroll to position [0, 0]
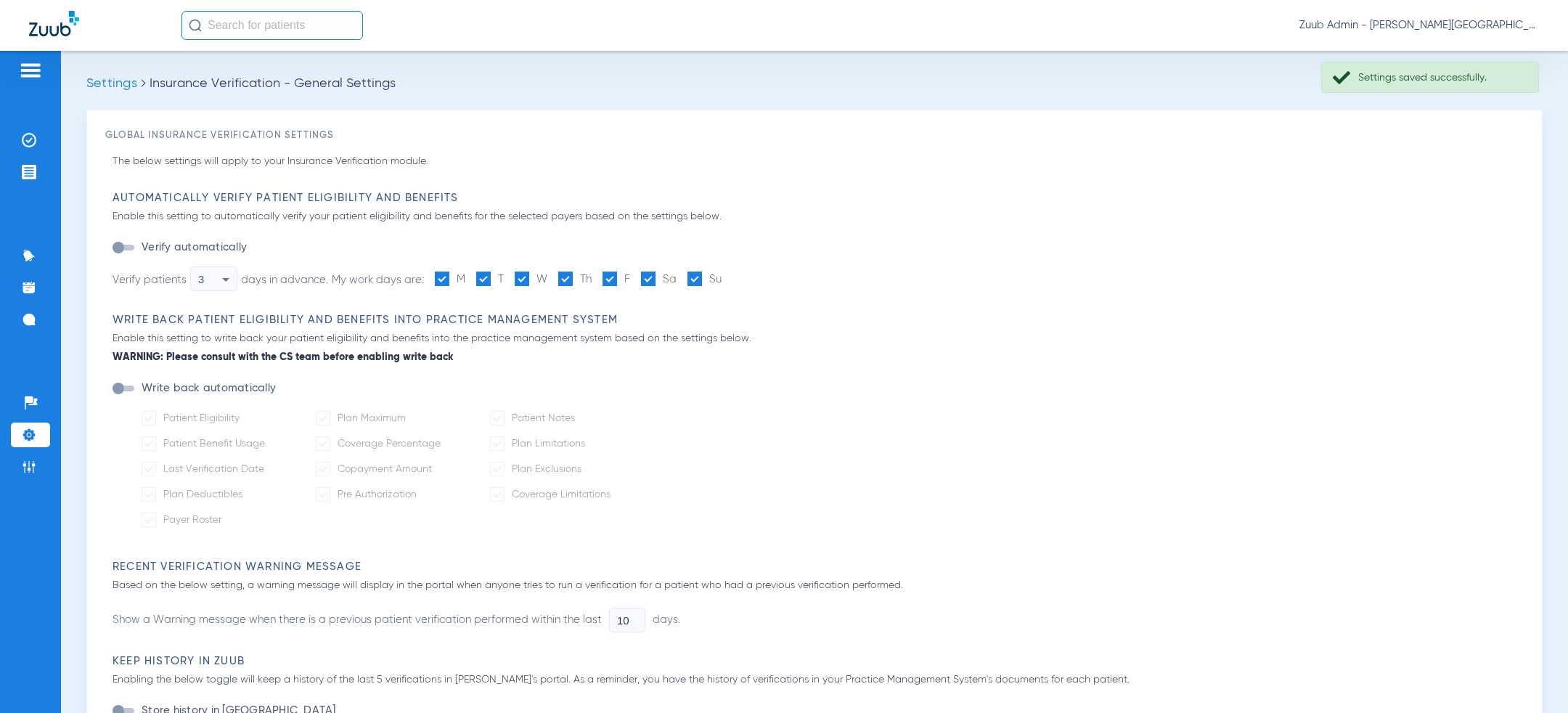
click at [1480, 21] on span "Zuub Admin - [PERSON_NAME][GEOGRAPHIC_DATA] - [GEOGRAPHIC_DATA]" at bounding box center [1419, 25] width 239 height 15
click at [1492, 48] on span "Log out" at bounding box center [1497, 51] width 57 height 10
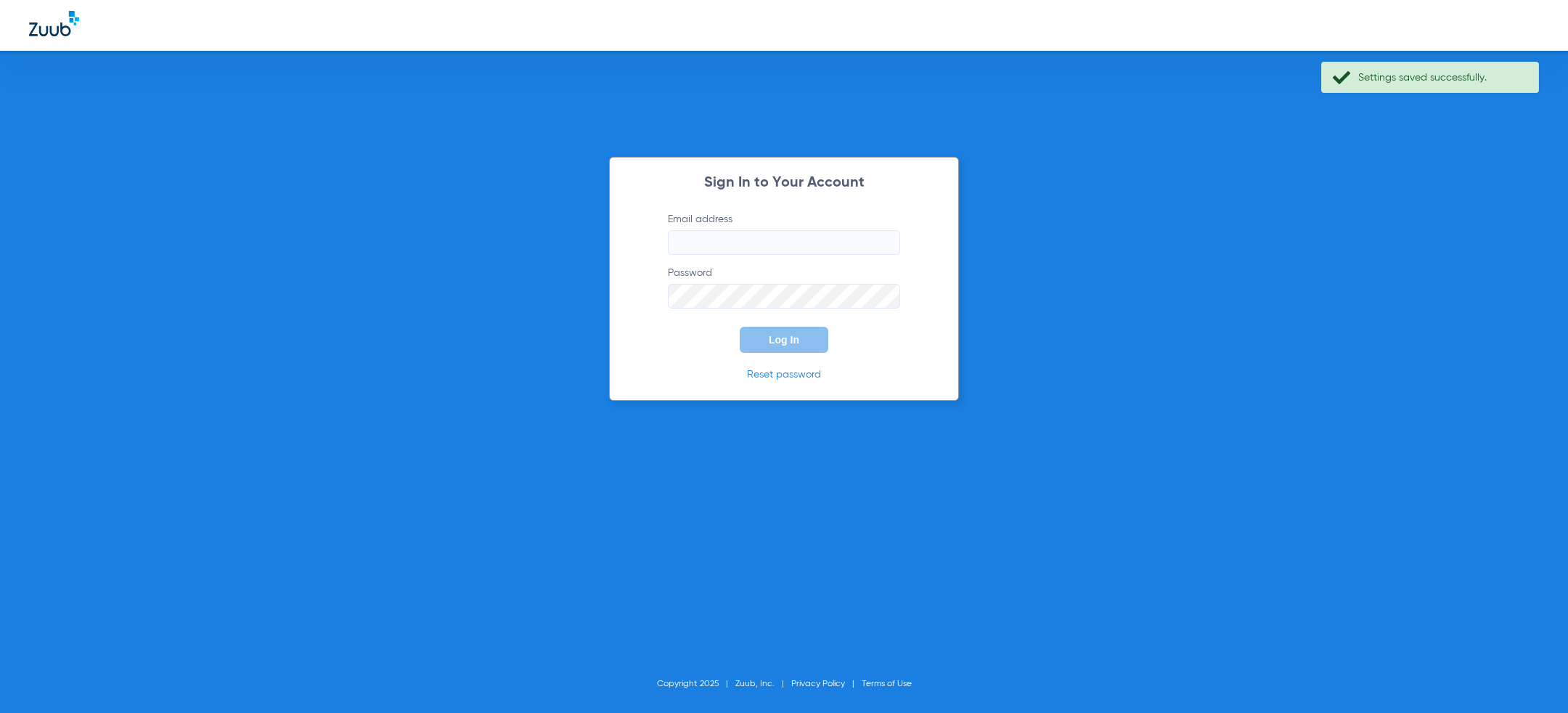
type input "[PERSON_NAME][EMAIL_ADDRESS][PERSON_NAME][DOMAIN_NAME]"
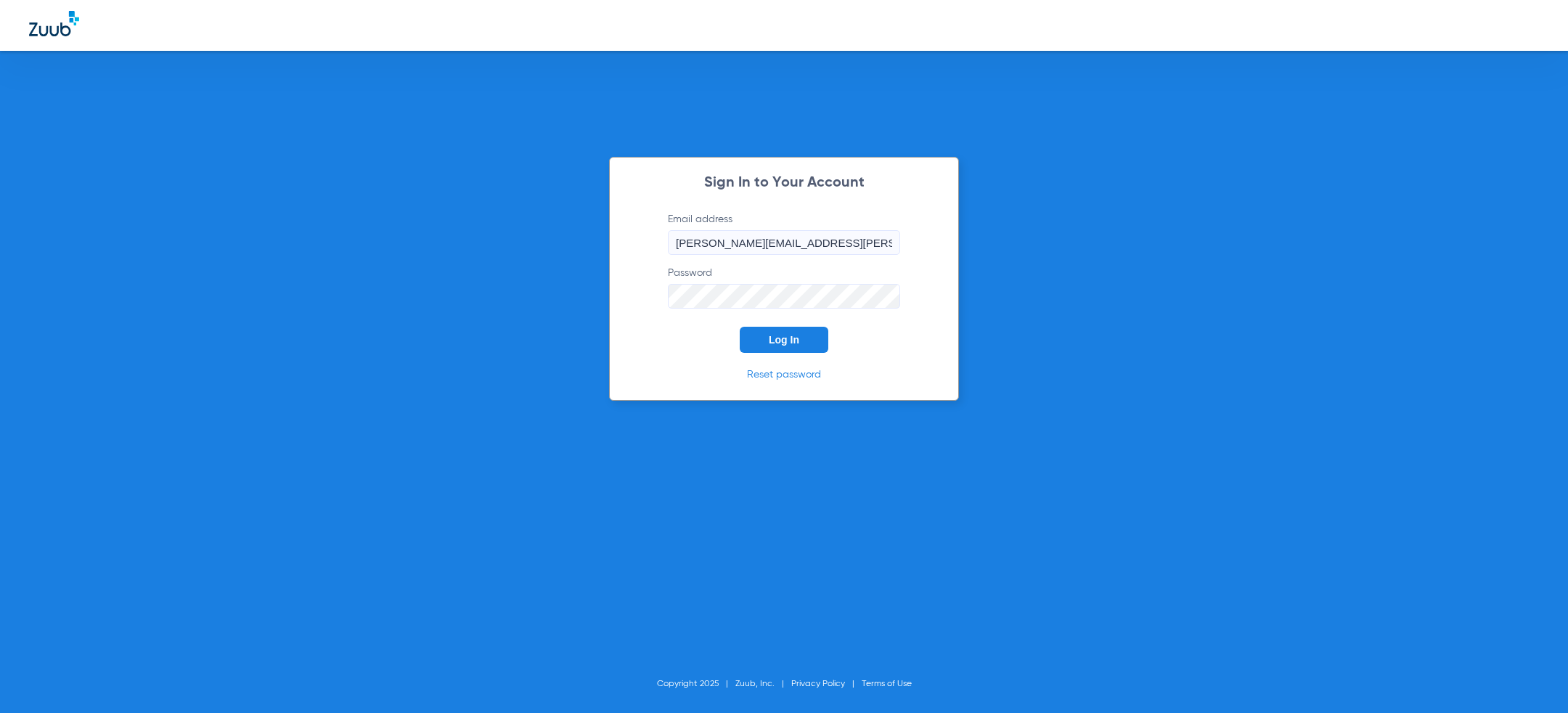
click at [655, 343] on form "Email address [PERSON_NAME][EMAIL_ADDRESS][PERSON_NAME][DOMAIN_NAME] Password L…" at bounding box center [784, 282] width 276 height 141
click at [796, 341] on span "Log In" at bounding box center [784, 340] width 31 height 12
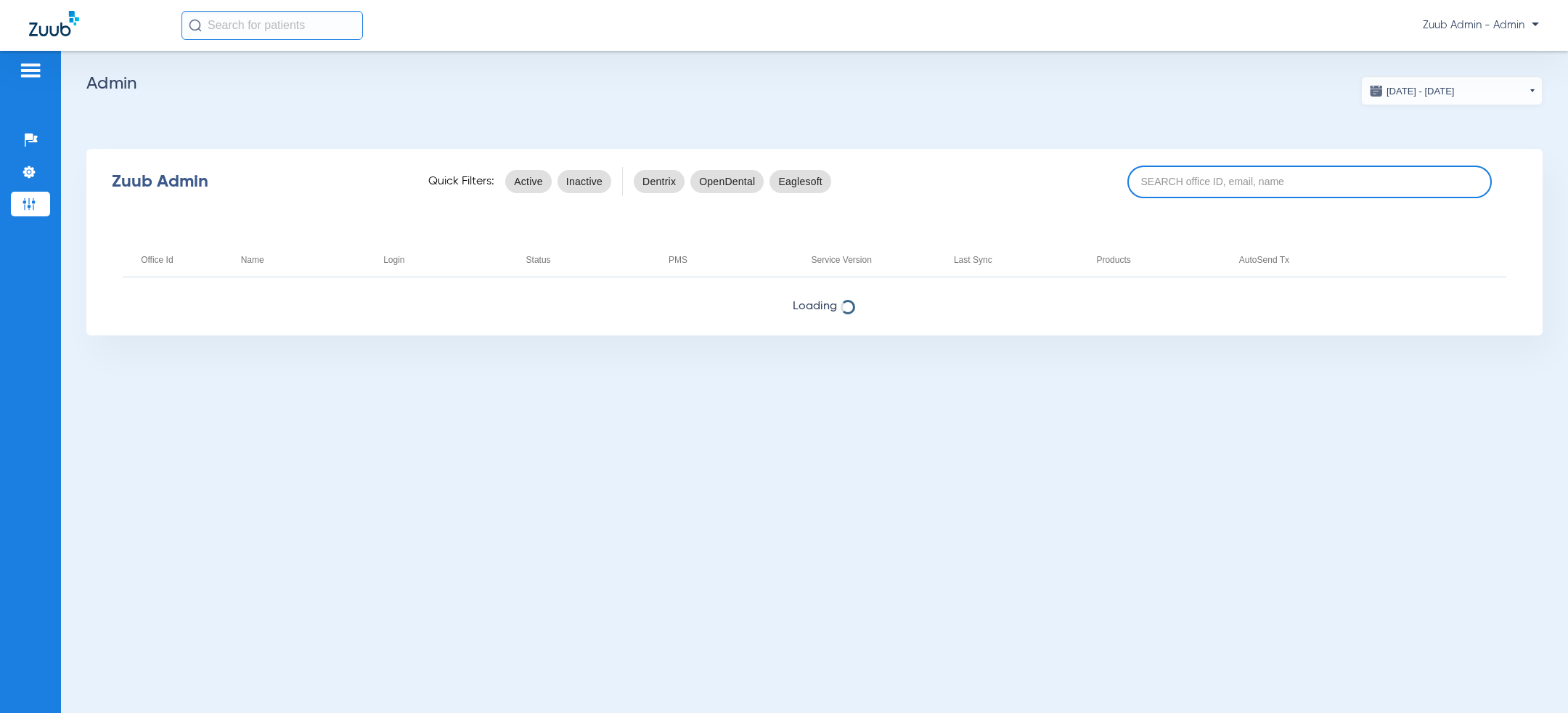
click at [1195, 194] on input at bounding box center [1309, 182] width 364 height 33
paste input "17007237"
click at [1234, 120] on app-admin-dashboard "[DATE] - [DATE] [DATE] Su Mo Tu We Th Fr Sa 27 28 29 30 31 1 2 3 4 5 6 7 8 9 10…" at bounding box center [814, 205] width 1456 height 259
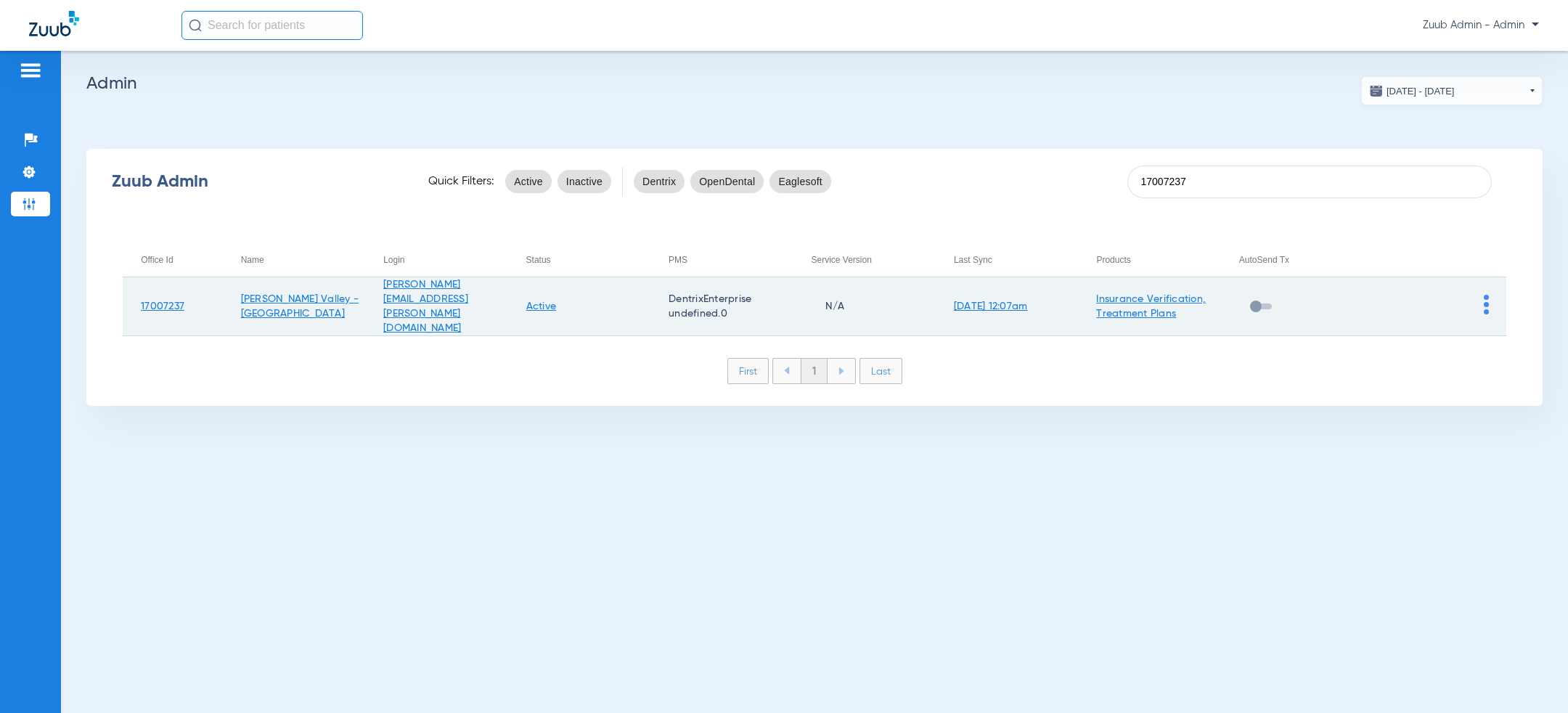
click at [1145, 294] on link "Insurance Verification, Treatment Plans" at bounding box center [1151, 306] width 110 height 25
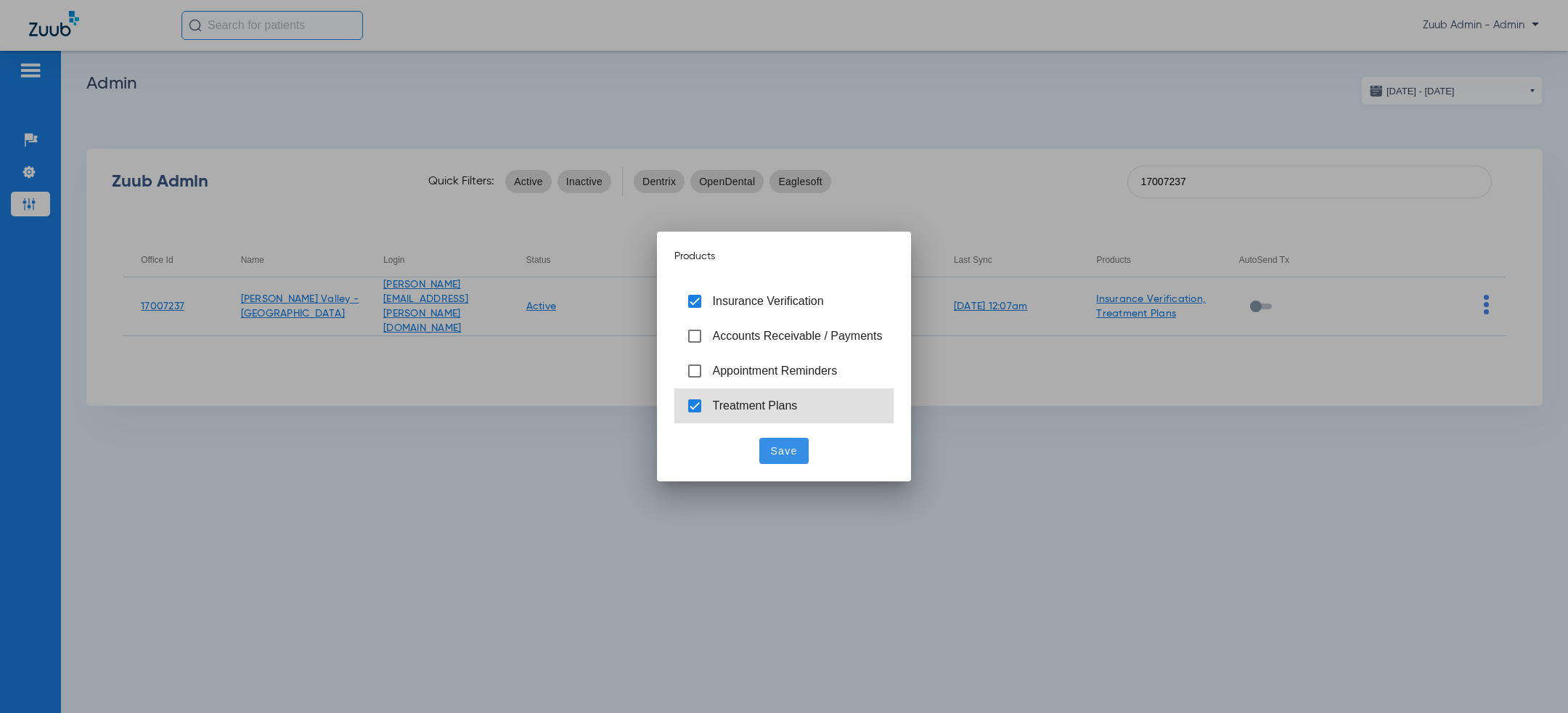
click at [768, 404] on span "Treatment Plans" at bounding box center [755, 406] width 85 height 12
click at [771, 455] on span "Save" at bounding box center [784, 451] width 27 height 15
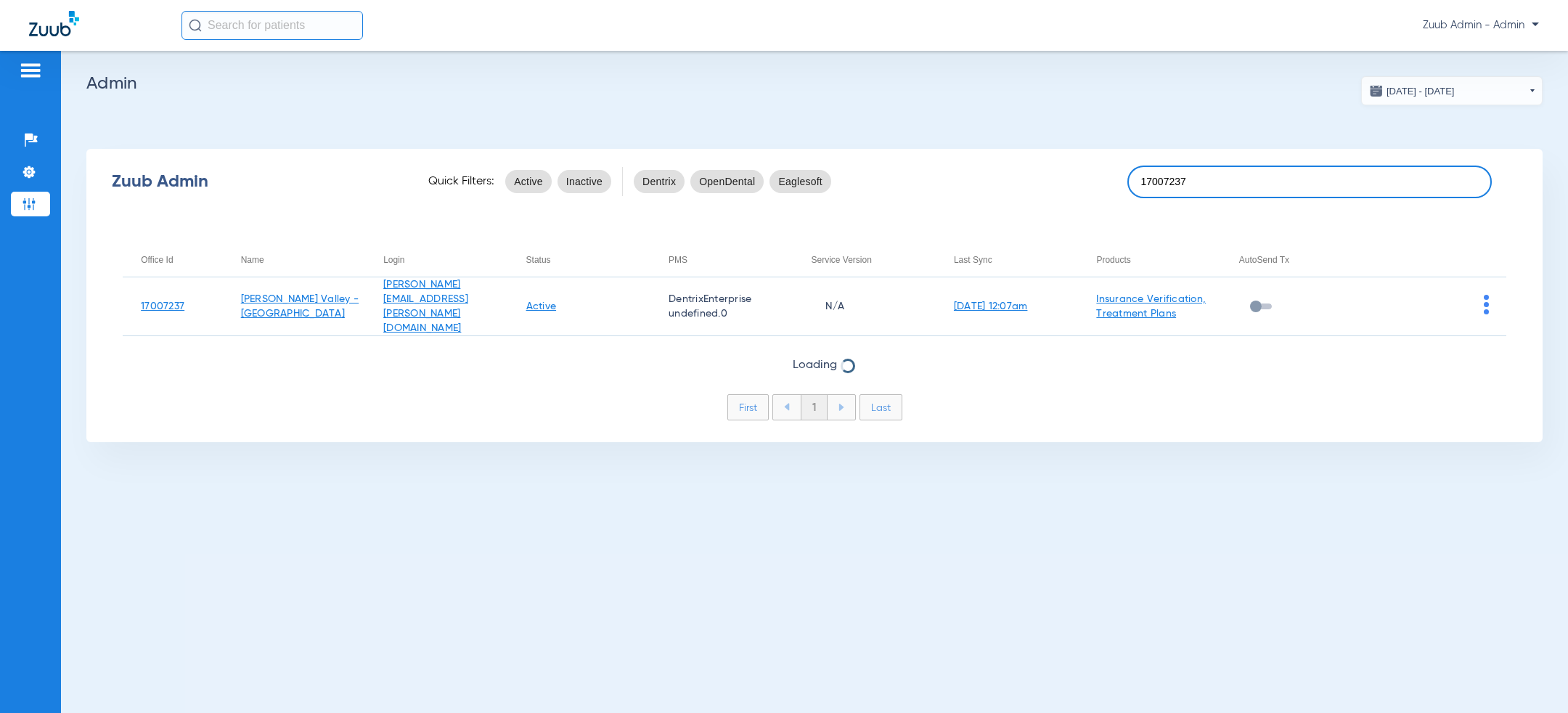
click at [1249, 179] on input "17007237" at bounding box center [1309, 182] width 364 height 33
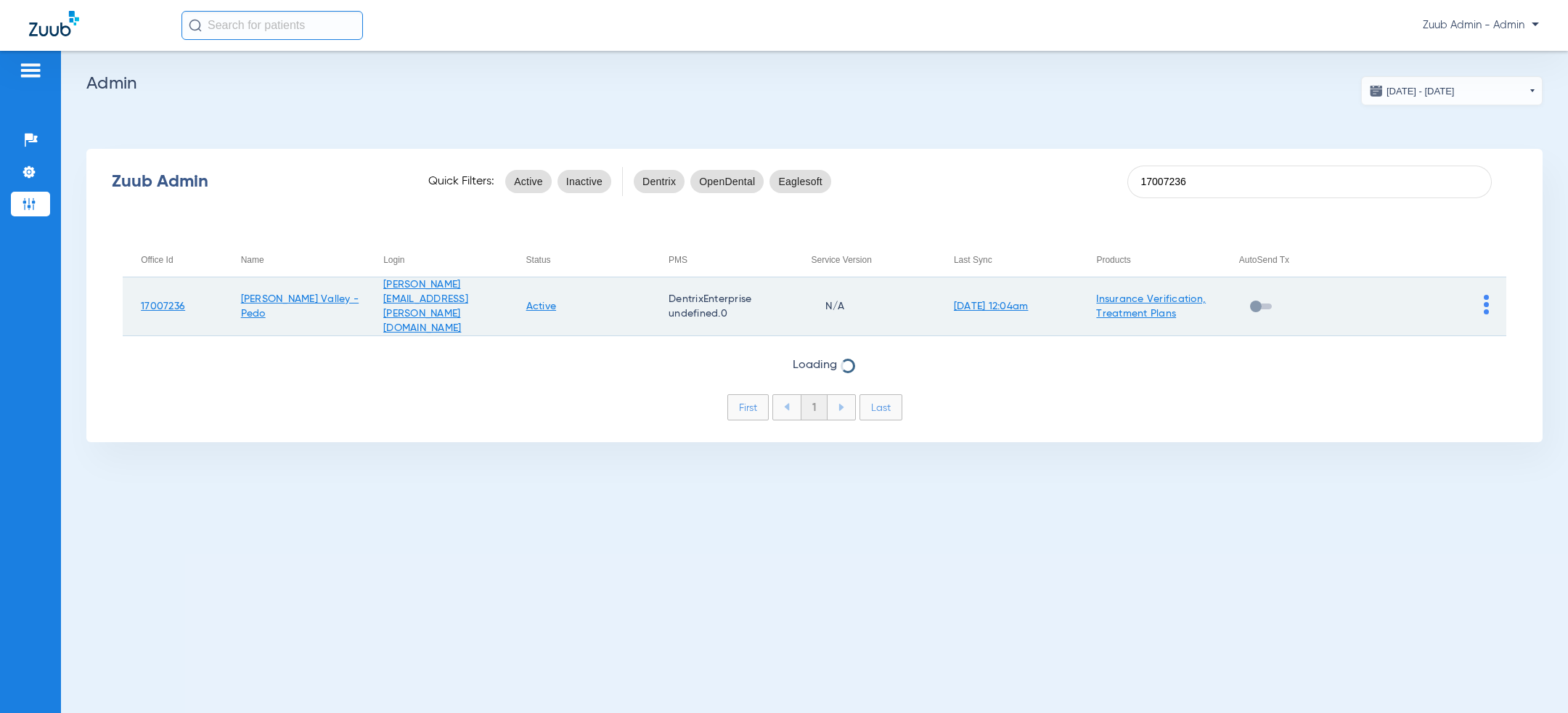
click at [1134, 317] on td "Insurance Verification, Treatment Plans" at bounding box center [1149, 307] width 143 height 59
click at [1134, 308] on link "Insurance Verification, Treatment Plans" at bounding box center [1151, 306] width 110 height 25
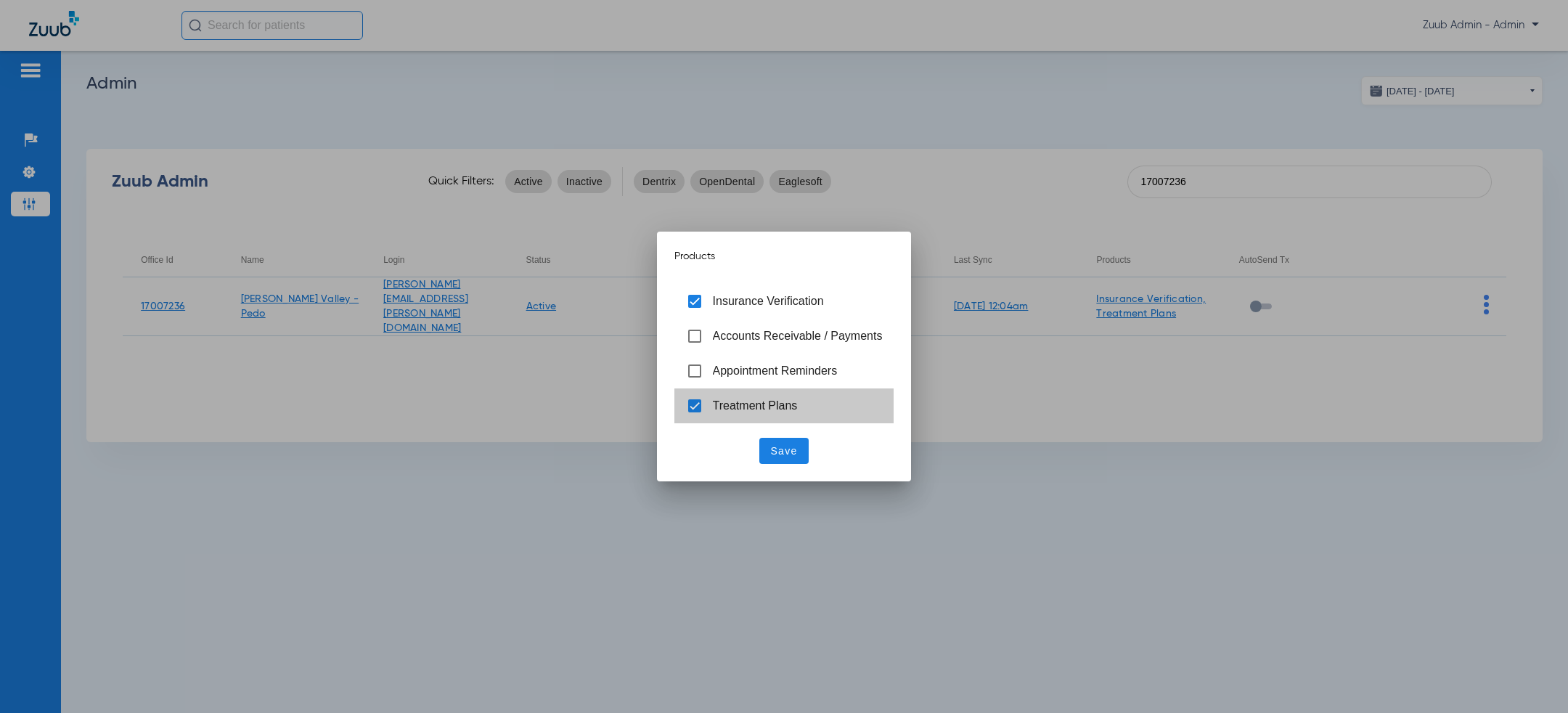
click at [713, 399] on span "Treatment Plans" at bounding box center [798, 406] width 170 height 15
click at [788, 450] on span "Save" at bounding box center [784, 451] width 27 height 15
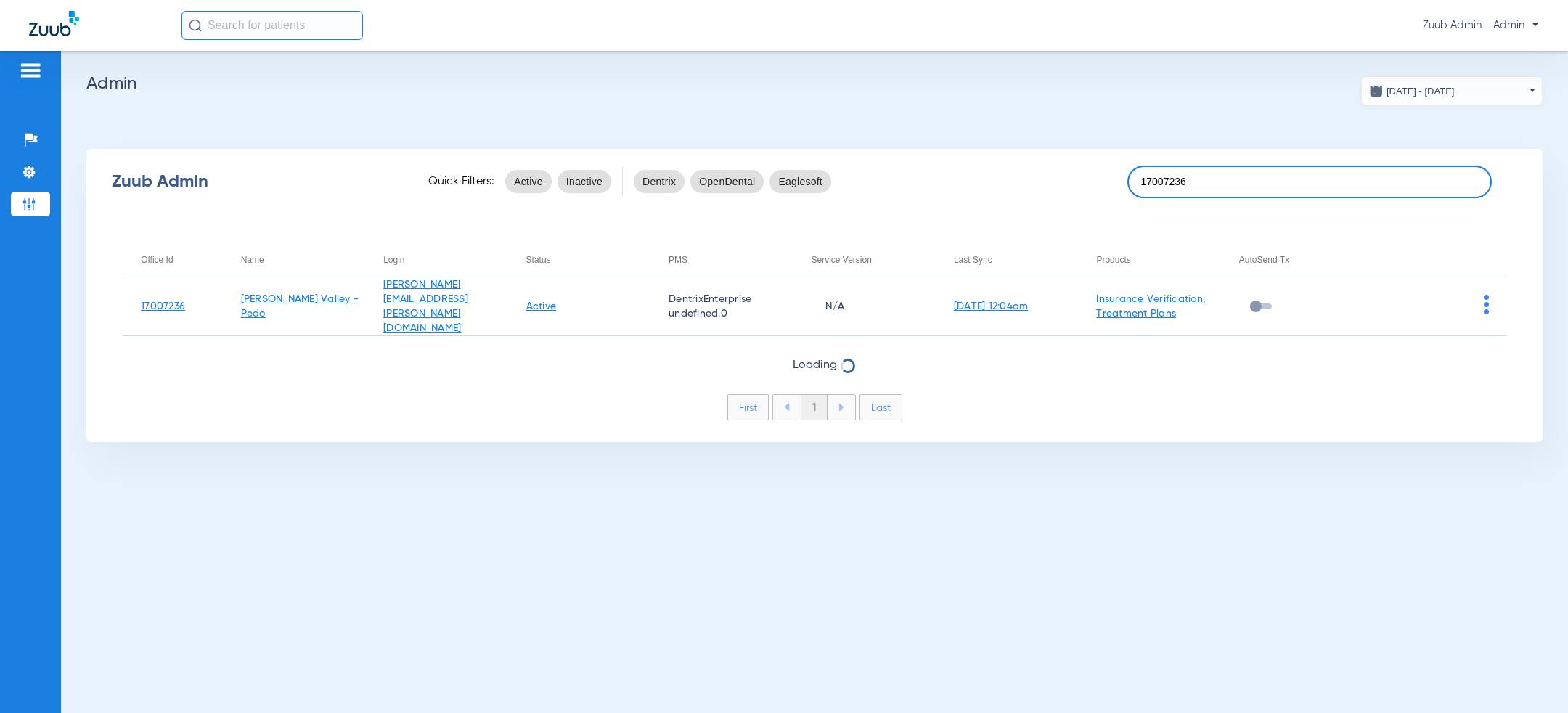
click at [1235, 179] on input "17007236" at bounding box center [1309, 182] width 364 height 33
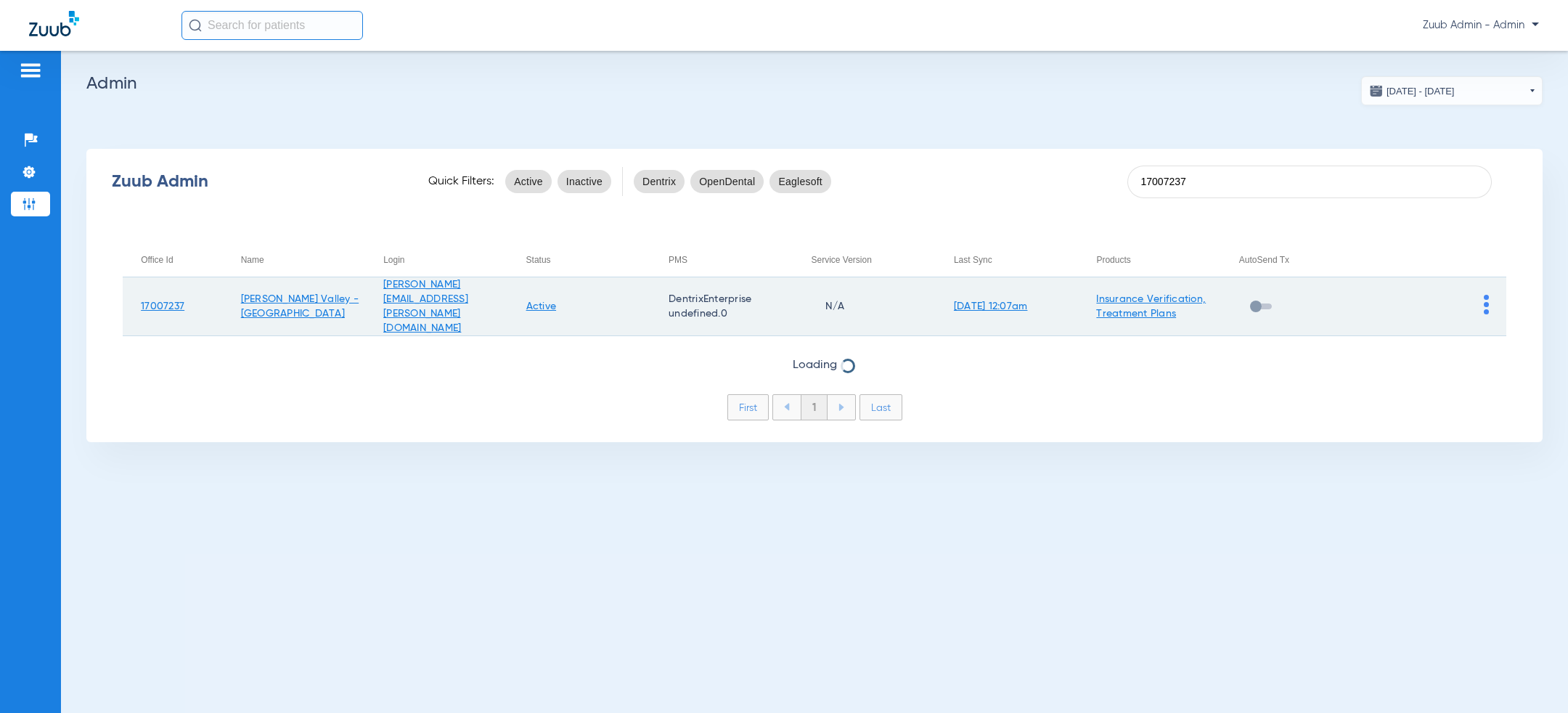
click at [1489, 295] on td at bounding box center [1435, 307] width 143 height 59
click at [1484, 297] on img at bounding box center [1486, 304] width 5 height 20
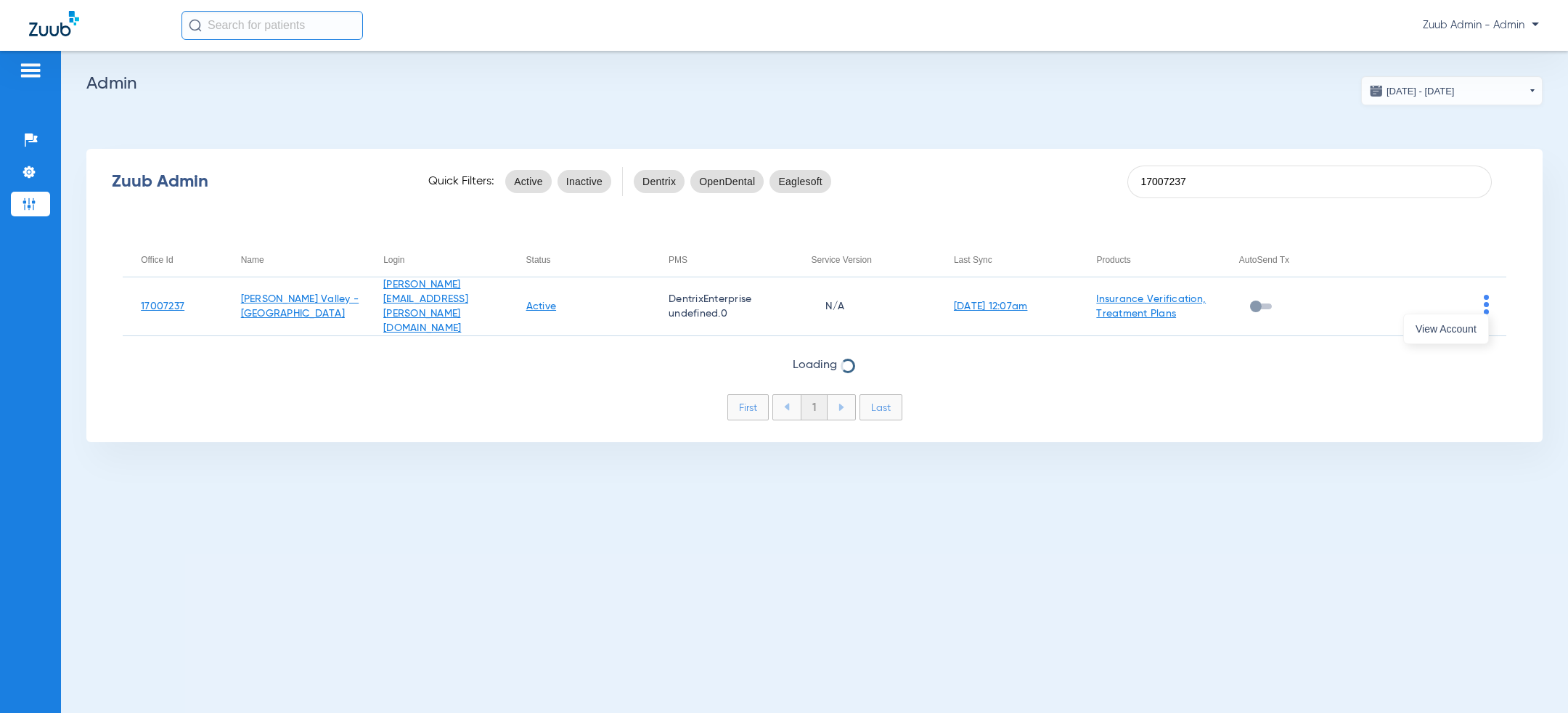
click at [973, 128] on div at bounding box center [784, 356] width 1568 height 713
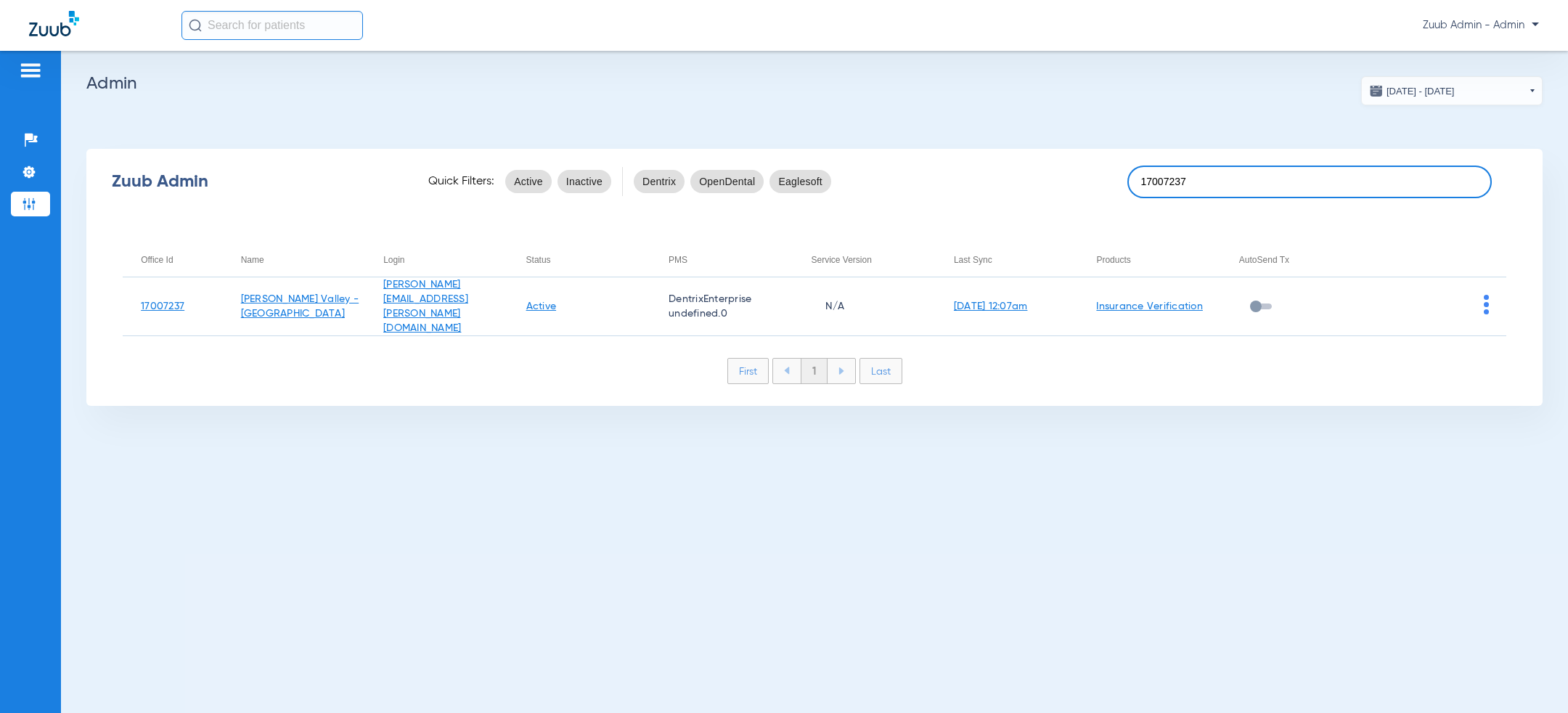
click at [1234, 173] on input "17007237" at bounding box center [1309, 182] width 364 height 33
click at [1234, 182] on input "17007237" at bounding box center [1309, 182] width 364 height 33
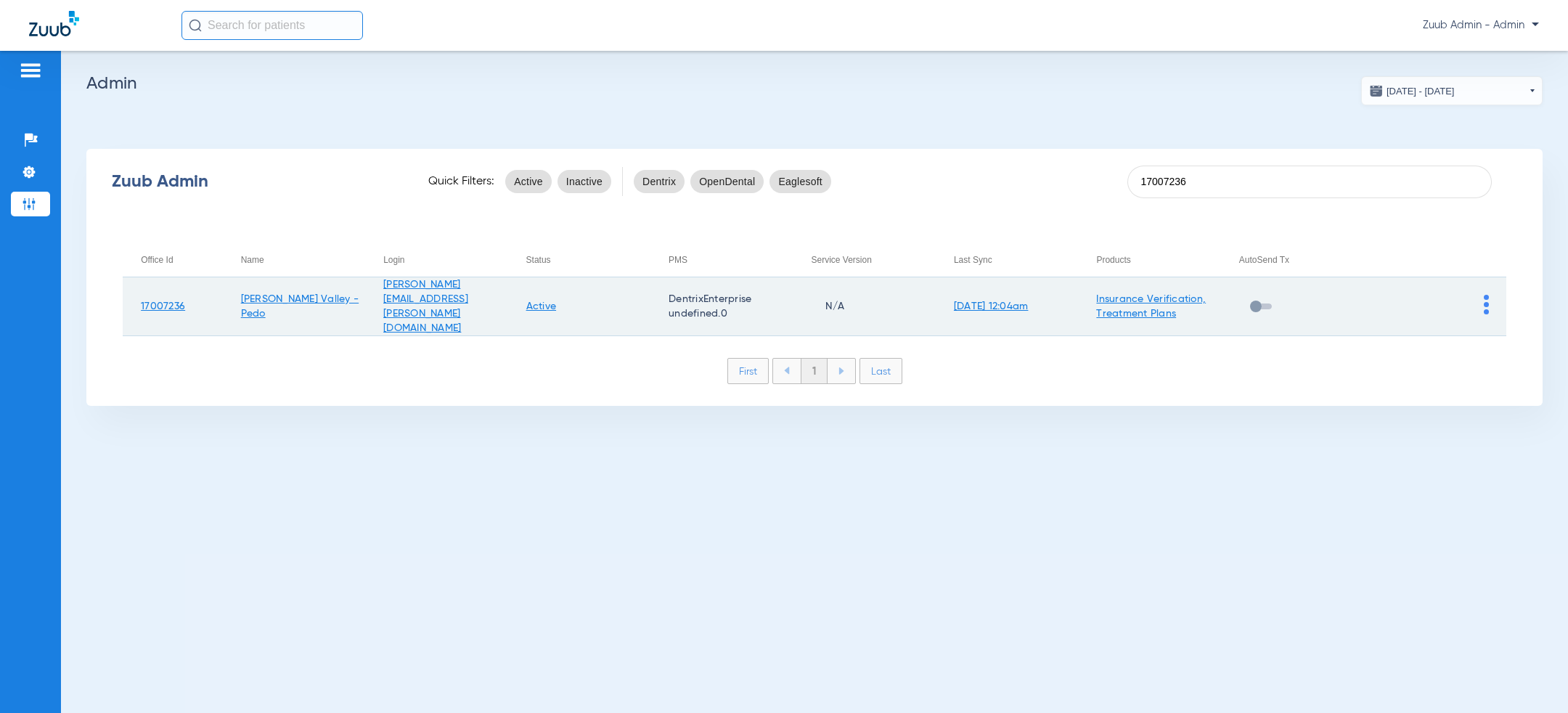
click at [1156, 304] on link "Insurance Verification, Treatment Plans" at bounding box center [1151, 306] width 110 height 25
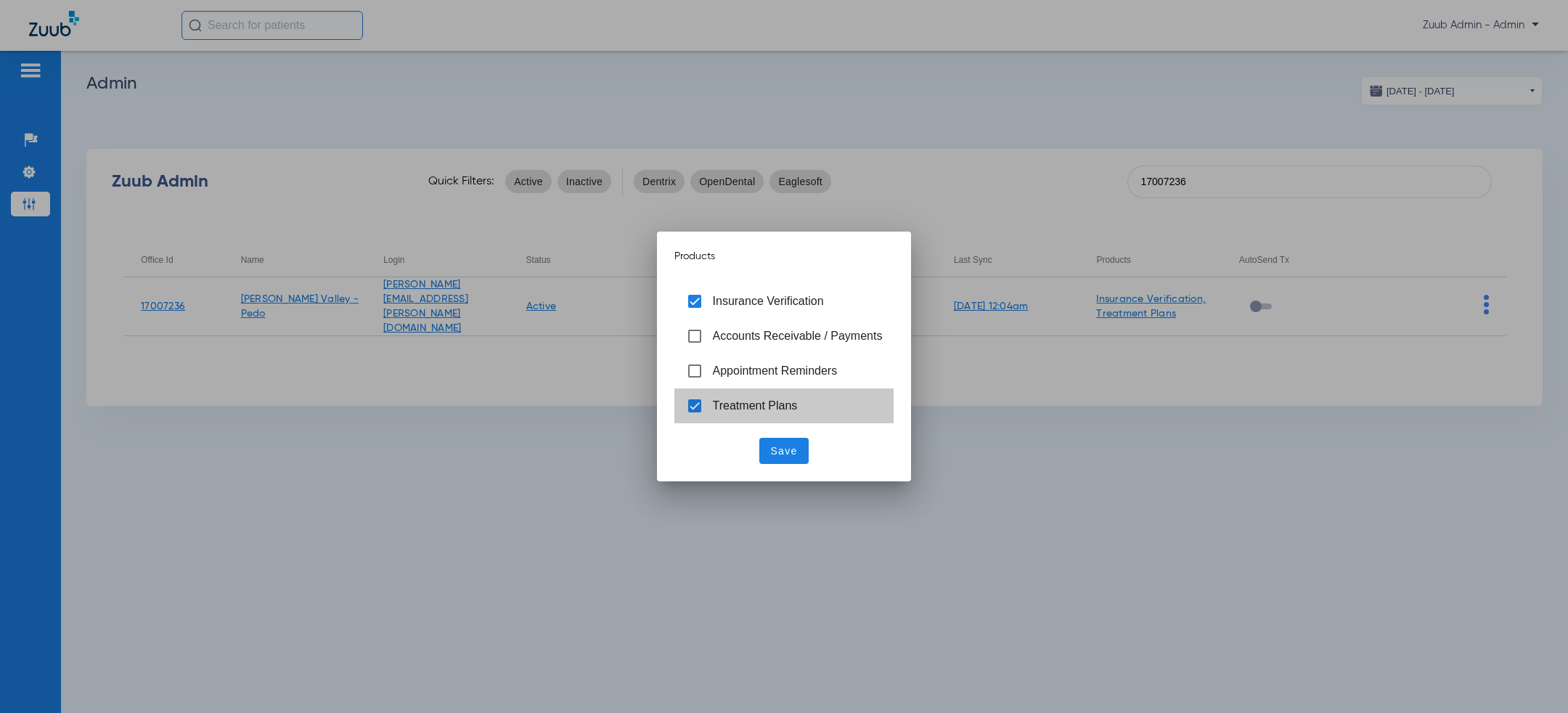
click at [727, 408] on span "Treatment Plans" at bounding box center [755, 406] width 85 height 12
click at [775, 446] on span "Save" at bounding box center [784, 451] width 27 height 15
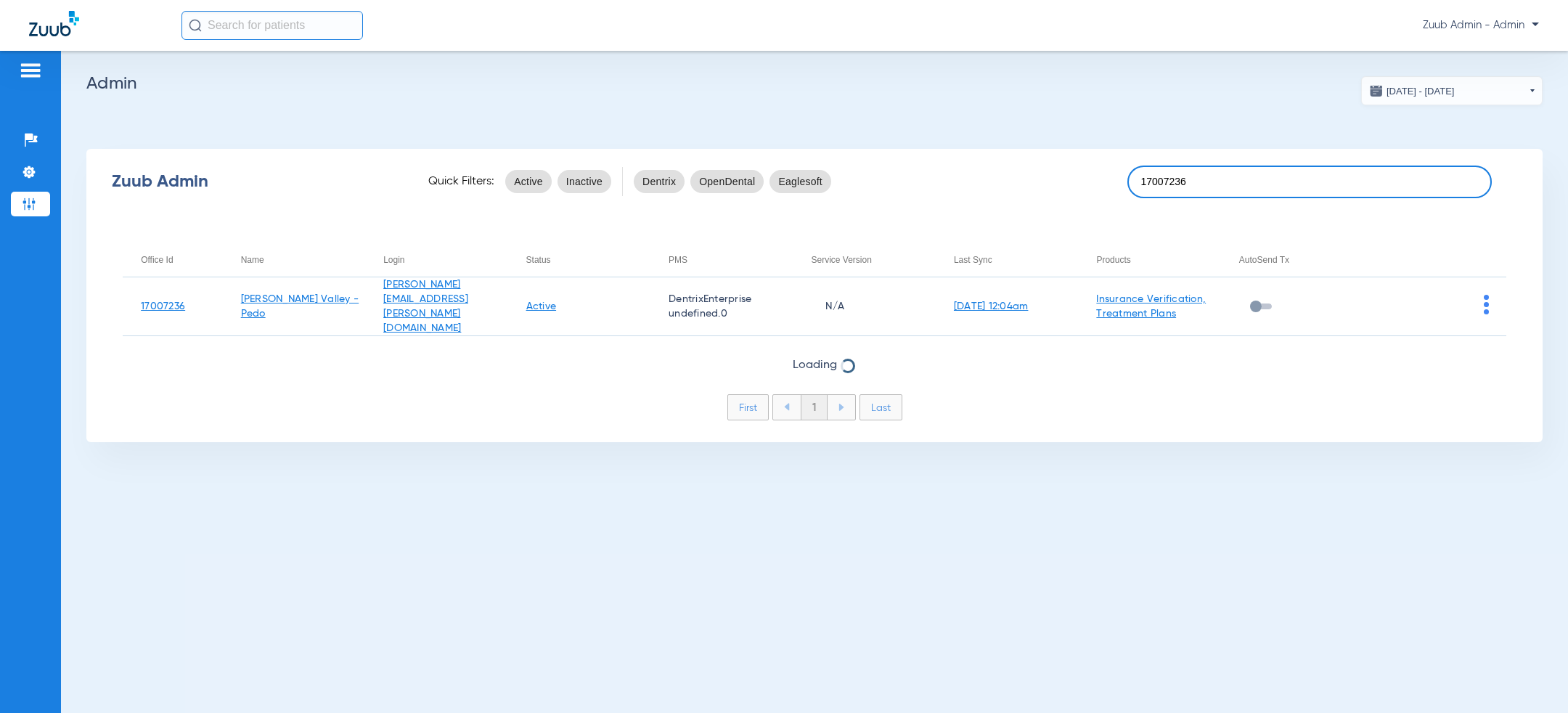
click at [1224, 179] on input "17007236" at bounding box center [1309, 182] width 364 height 33
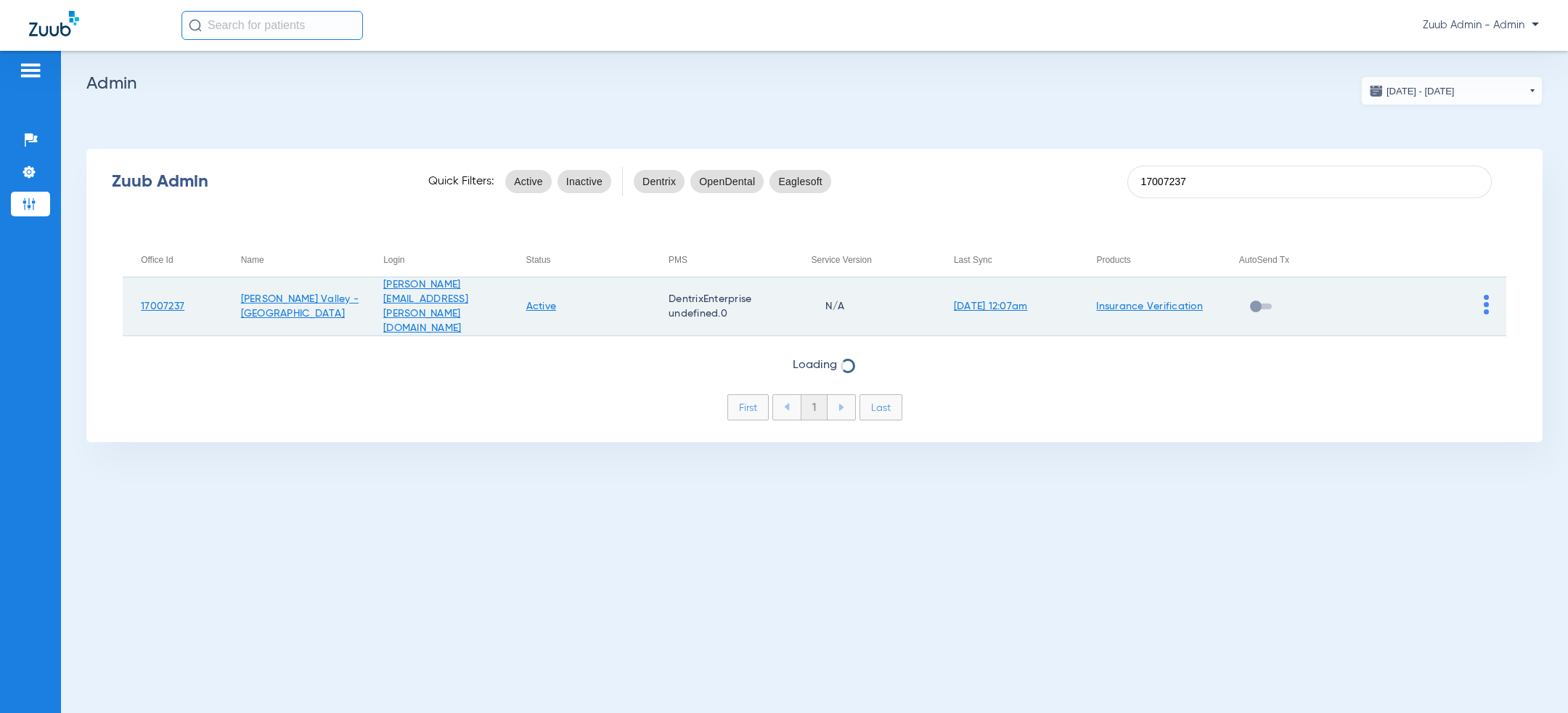
type input "17007237"
click at [1487, 299] on img at bounding box center [1486, 304] width 5 height 20
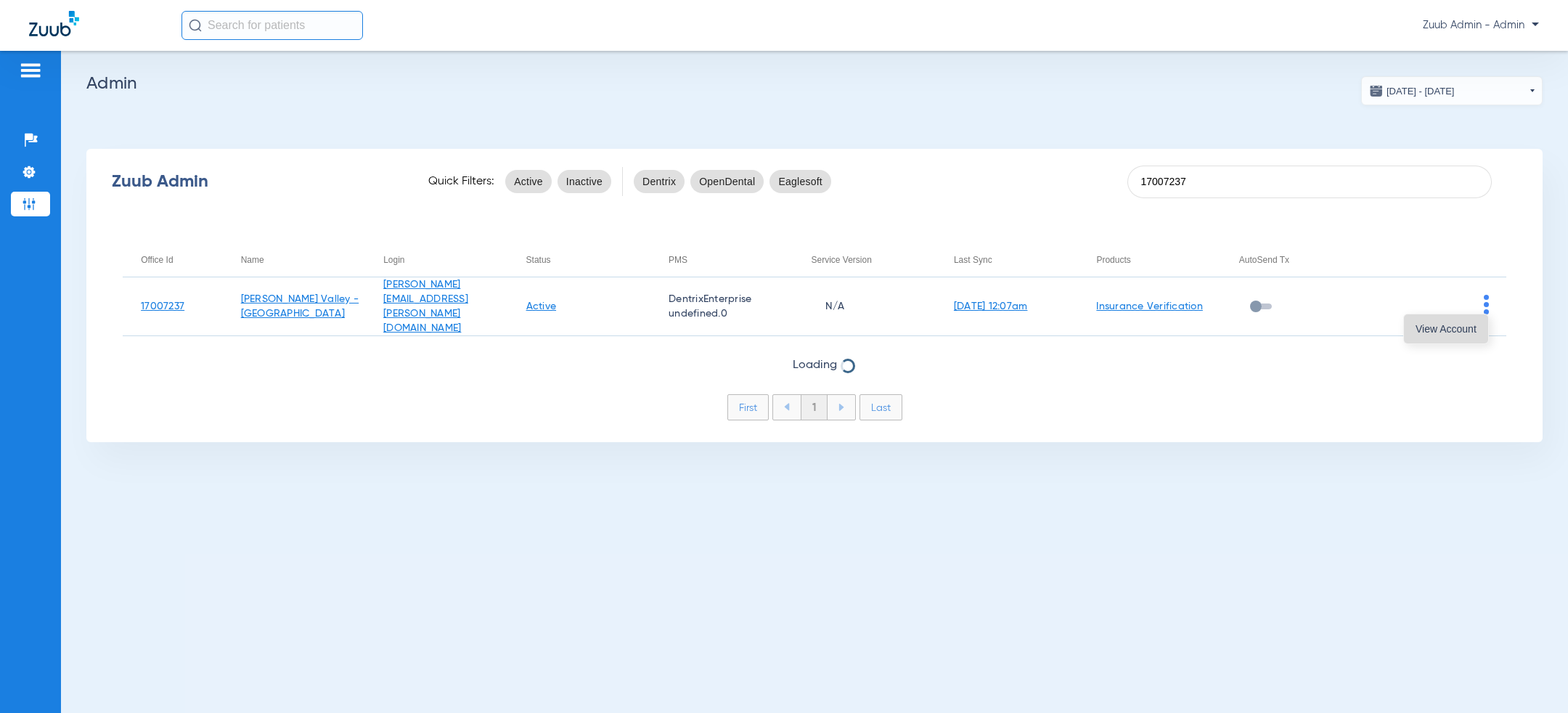
click at [1459, 321] on button "View Account" at bounding box center [1446, 329] width 84 height 29
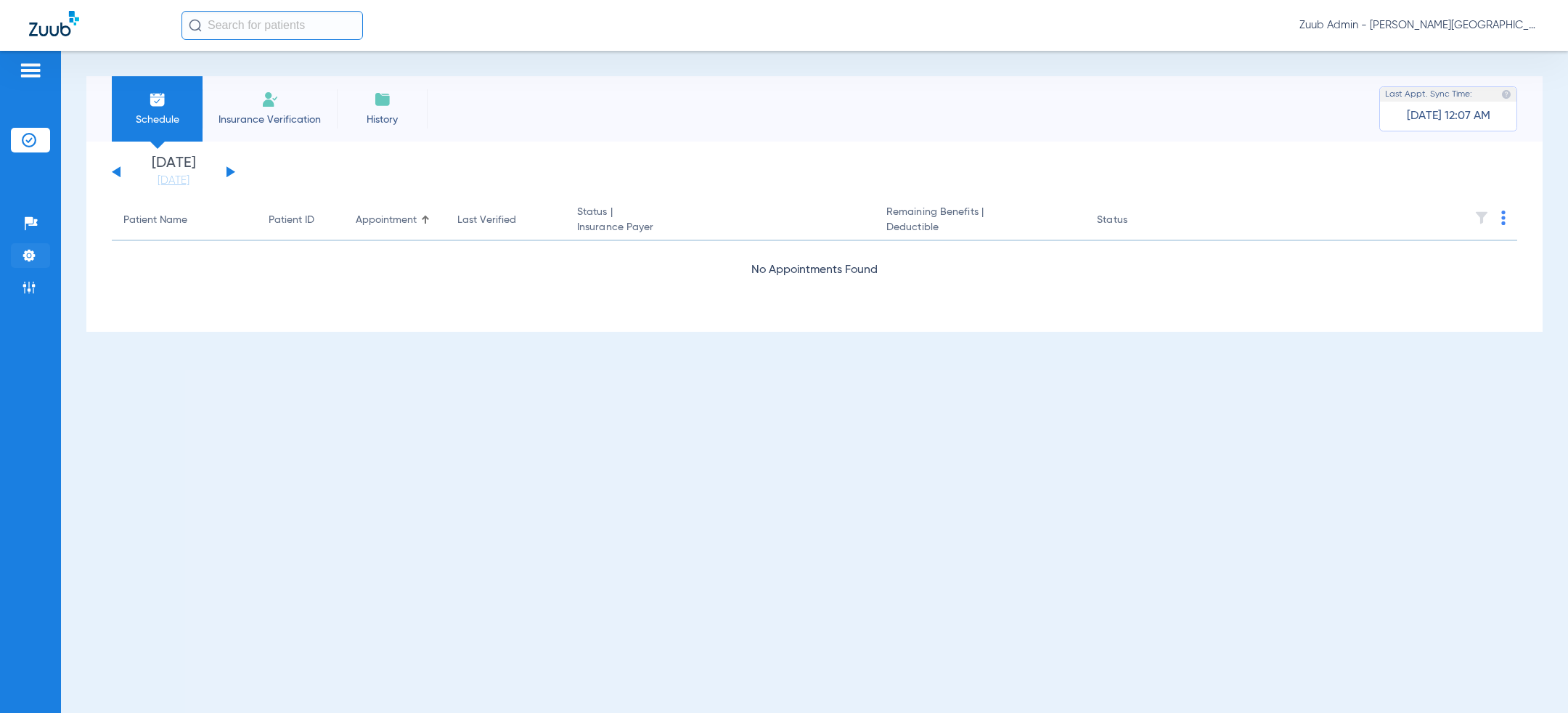
click at [15, 254] on li "Settings" at bounding box center [30, 255] width 39 height 25
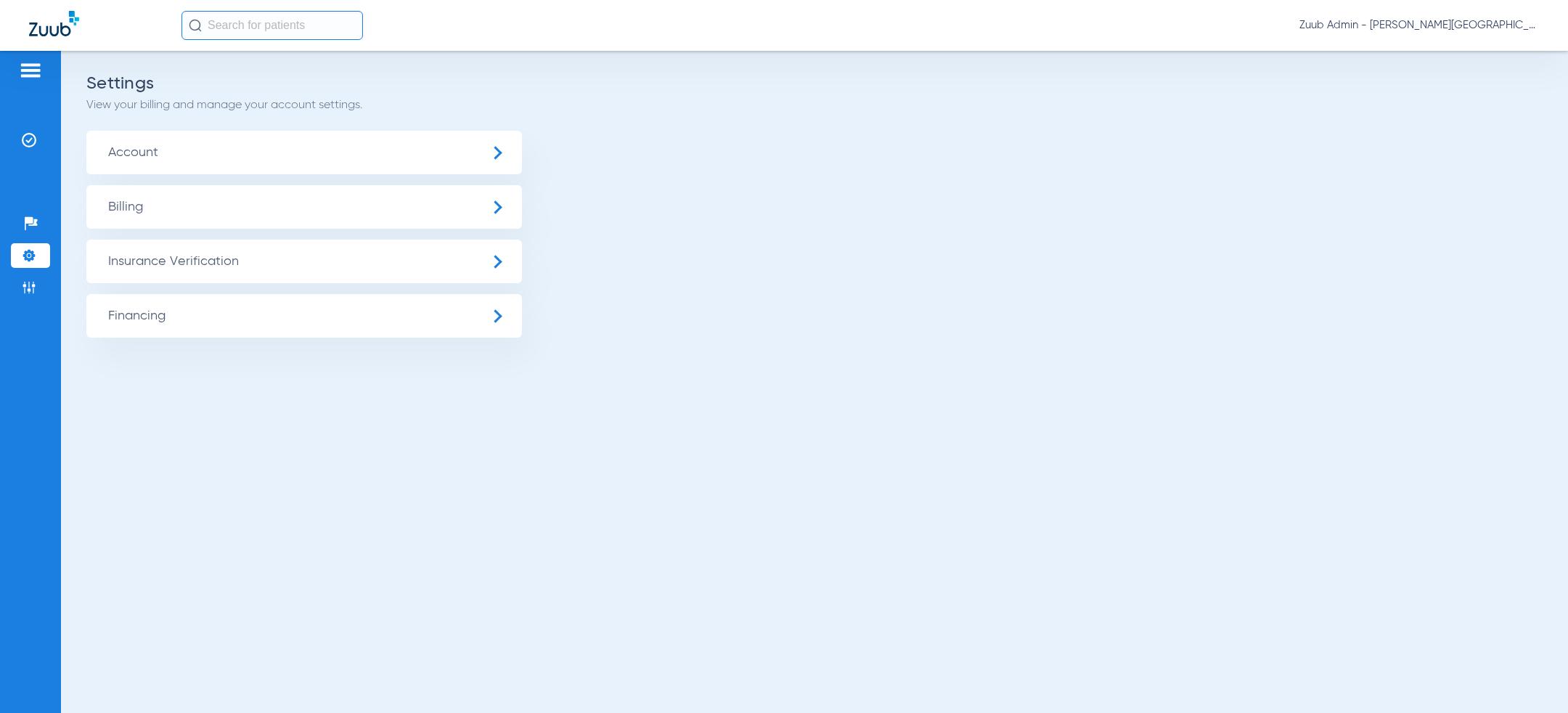
click at [255, 140] on span "Account" at bounding box center [304, 152] width 436 height 44
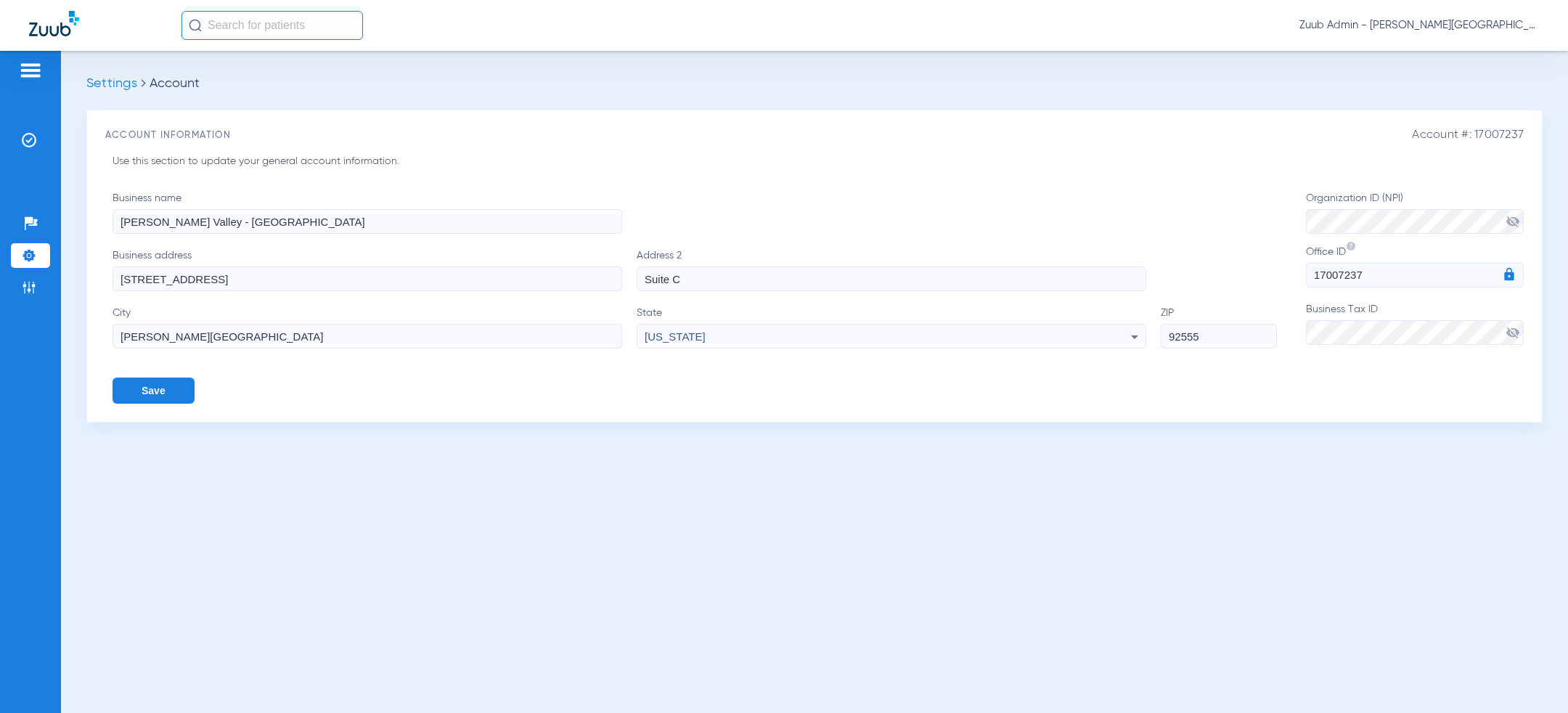
click at [149, 389] on button "Save" at bounding box center [153, 390] width 82 height 26
click at [25, 258] on img at bounding box center [28, 255] width 15 height 15
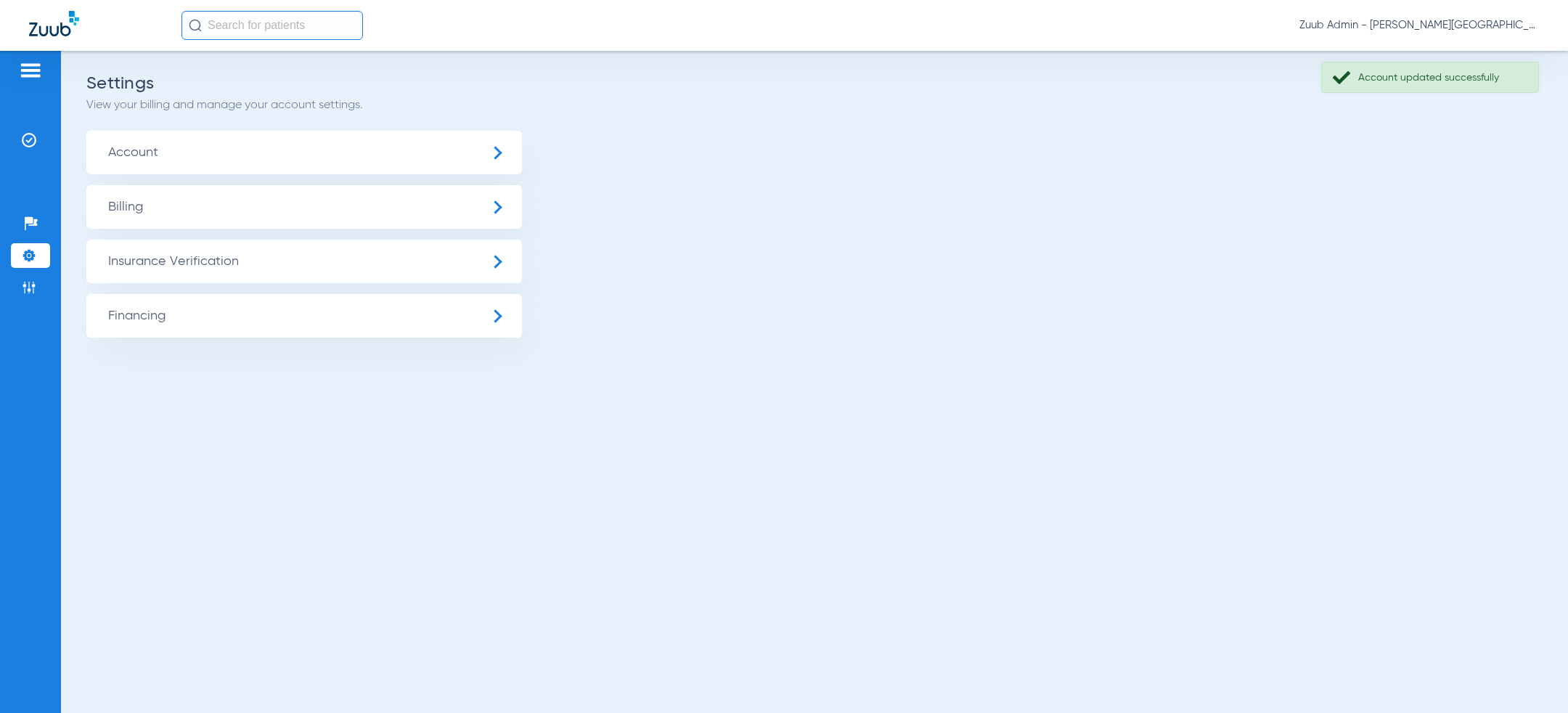
click at [184, 258] on span "Insurance Verification" at bounding box center [304, 261] width 436 height 44
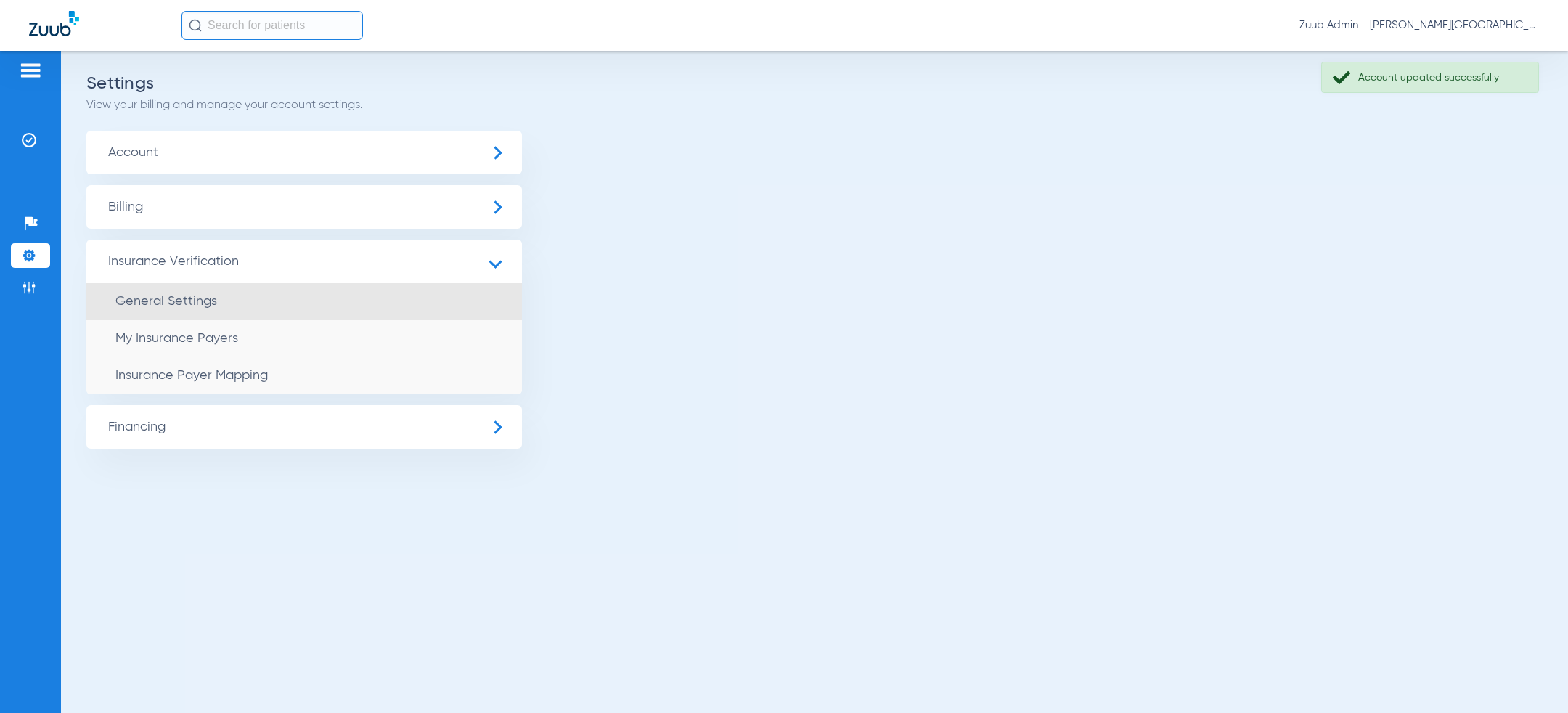
click at [184, 295] on span "General Settings" at bounding box center [166, 301] width 102 height 13
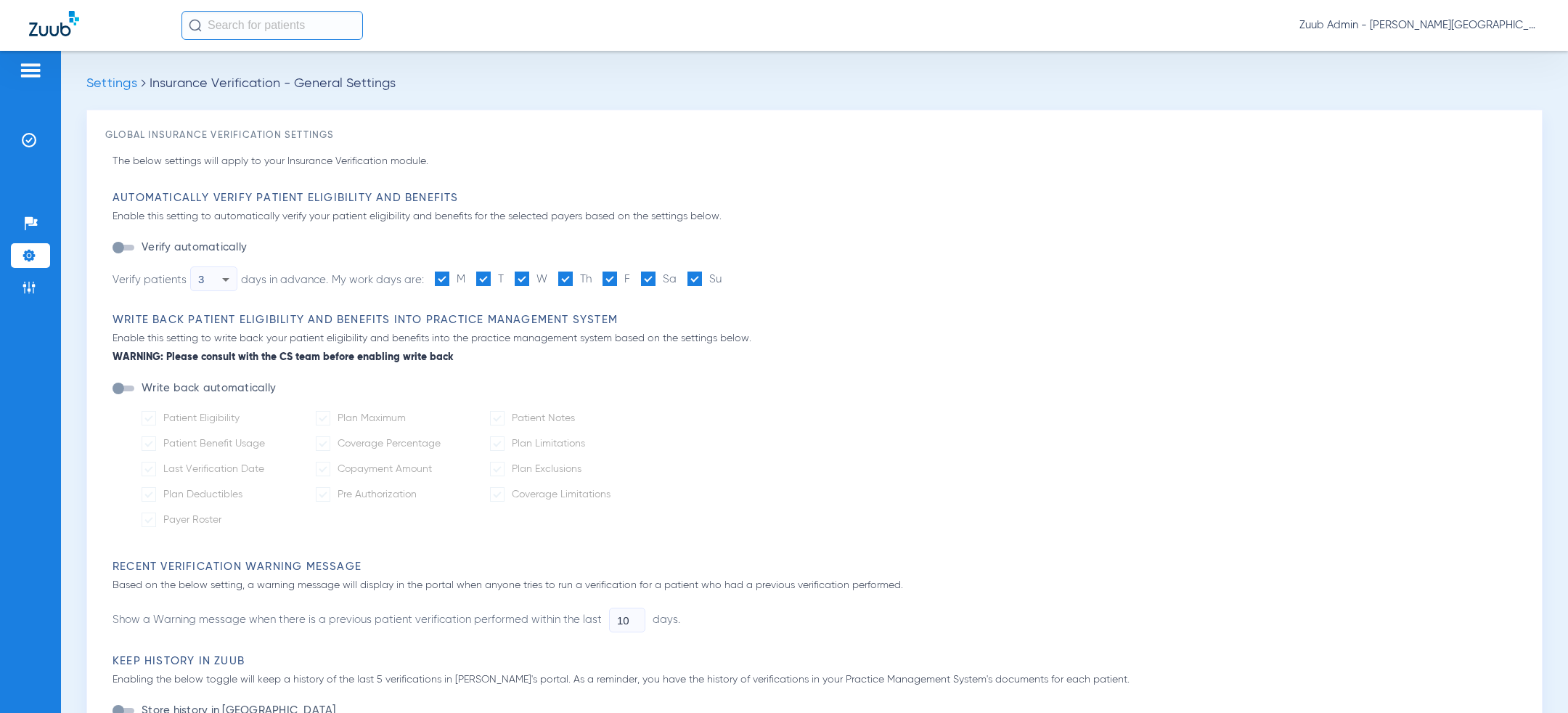
click at [1464, 26] on span "Zuub Admin - [PERSON_NAME][GEOGRAPHIC_DATA] - [GEOGRAPHIC_DATA]" at bounding box center [1419, 25] width 239 height 15
click at [1478, 40] on button "Log out" at bounding box center [1497, 51] width 80 height 29
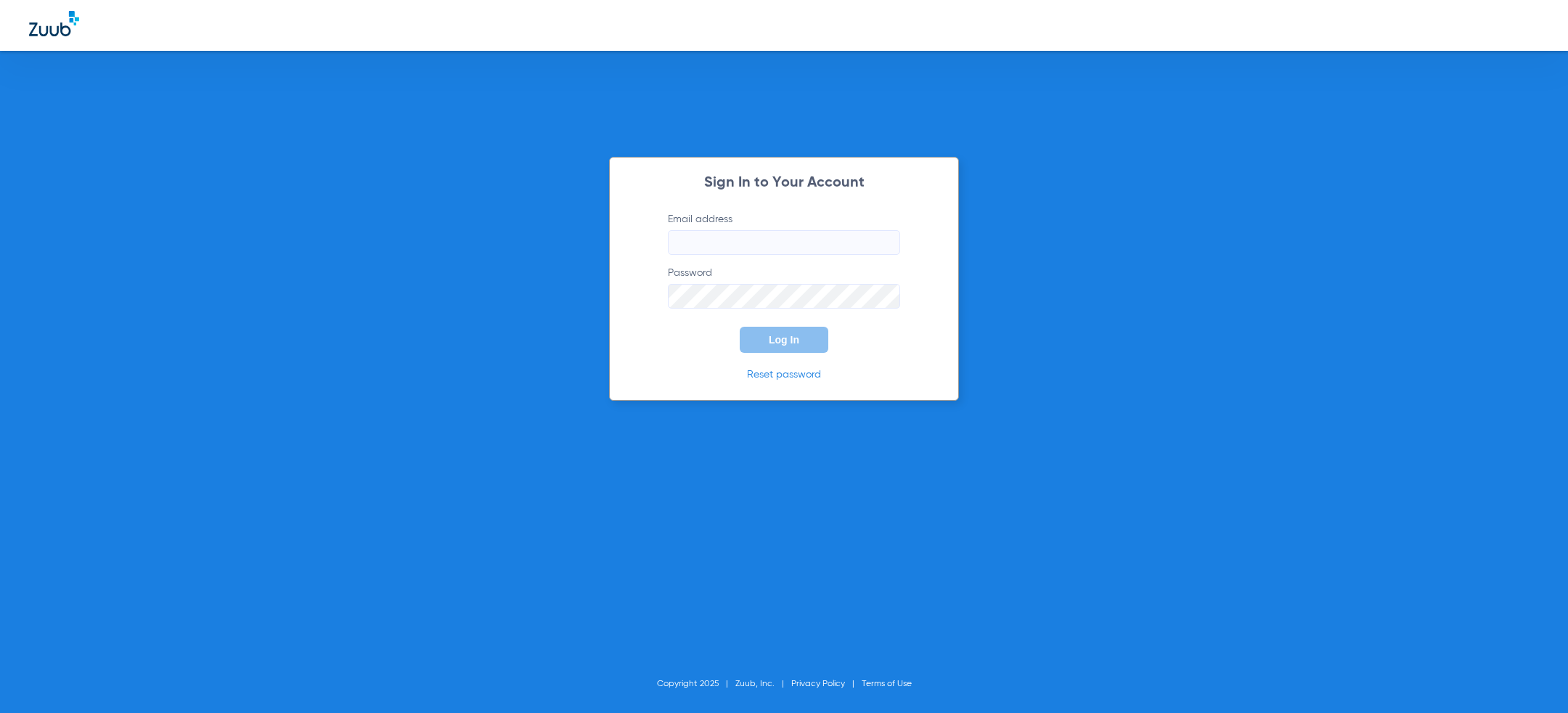
type input "[PERSON_NAME][EMAIL_ADDRESS][PERSON_NAME][DOMAIN_NAME]"
click at [766, 340] on button "Log In" at bounding box center [784, 340] width 89 height 26
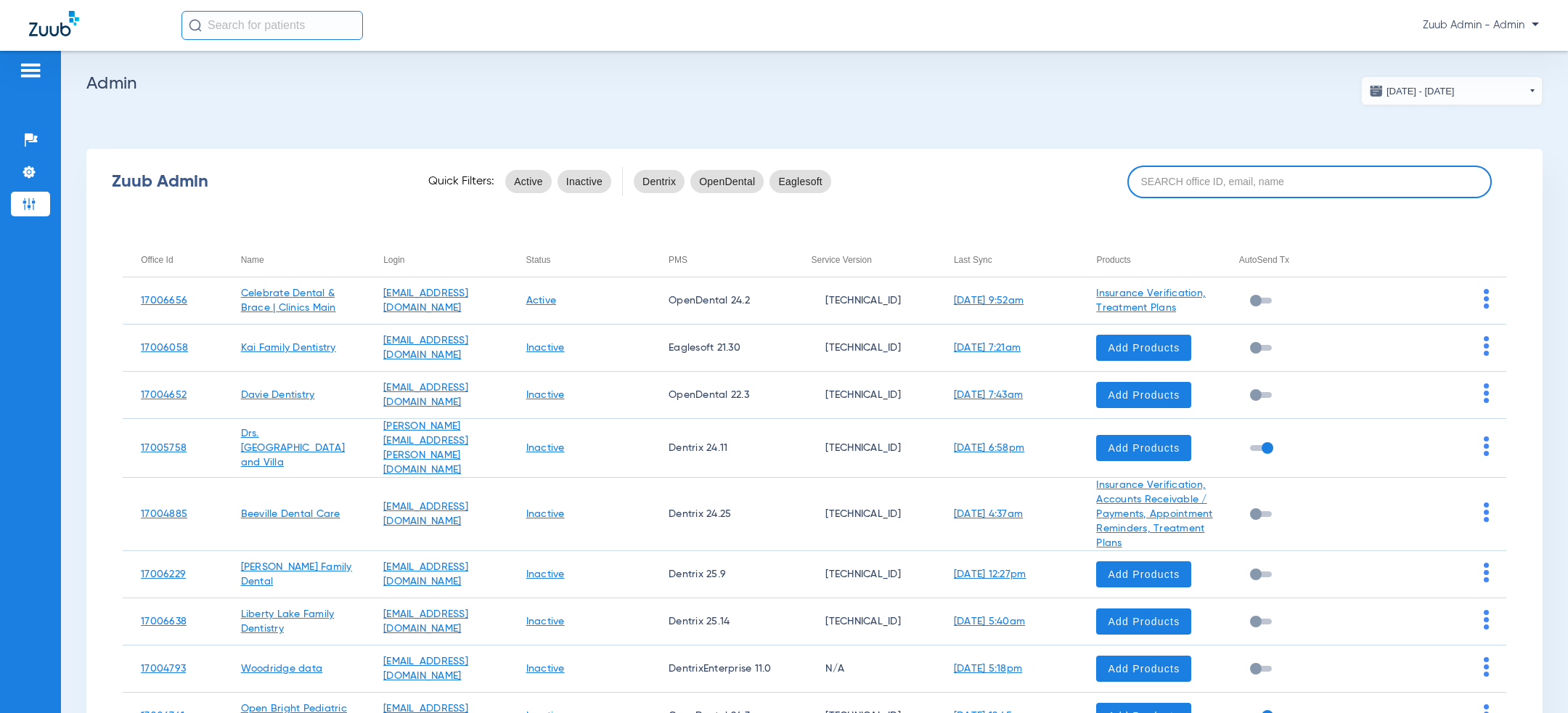
click at [1228, 180] on input at bounding box center [1309, 182] width 364 height 33
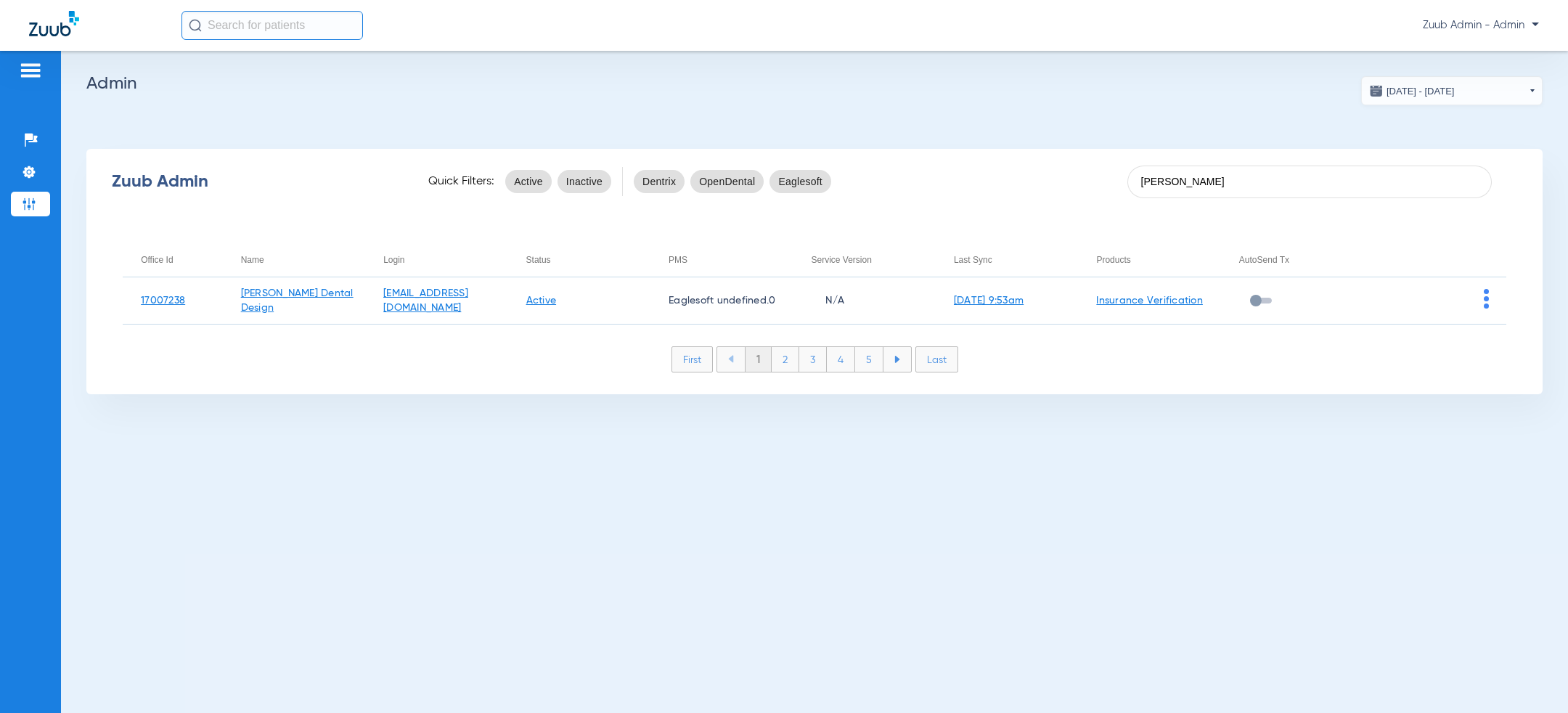
type input "[PERSON_NAME]"
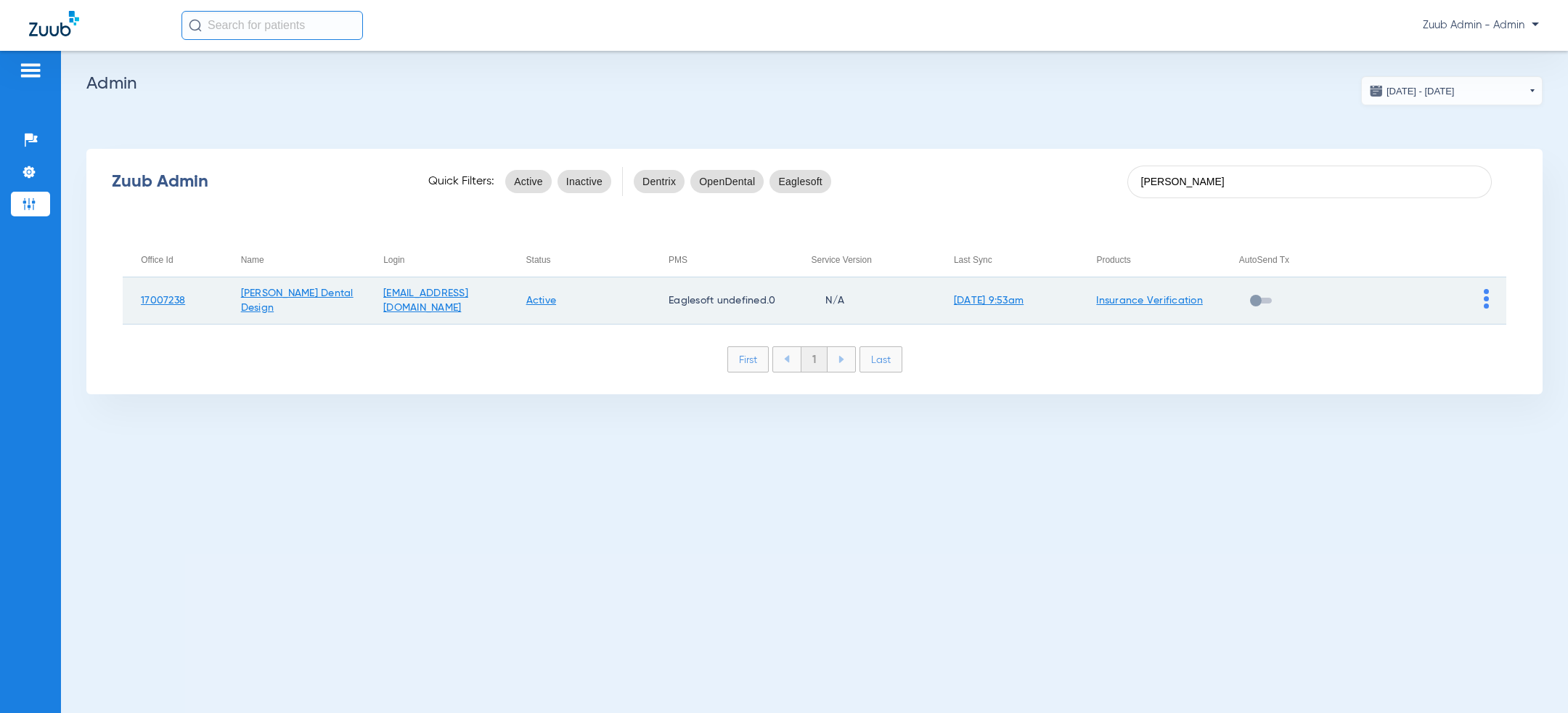
click at [1486, 299] on img at bounding box center [1486, 299] width 5 height 20
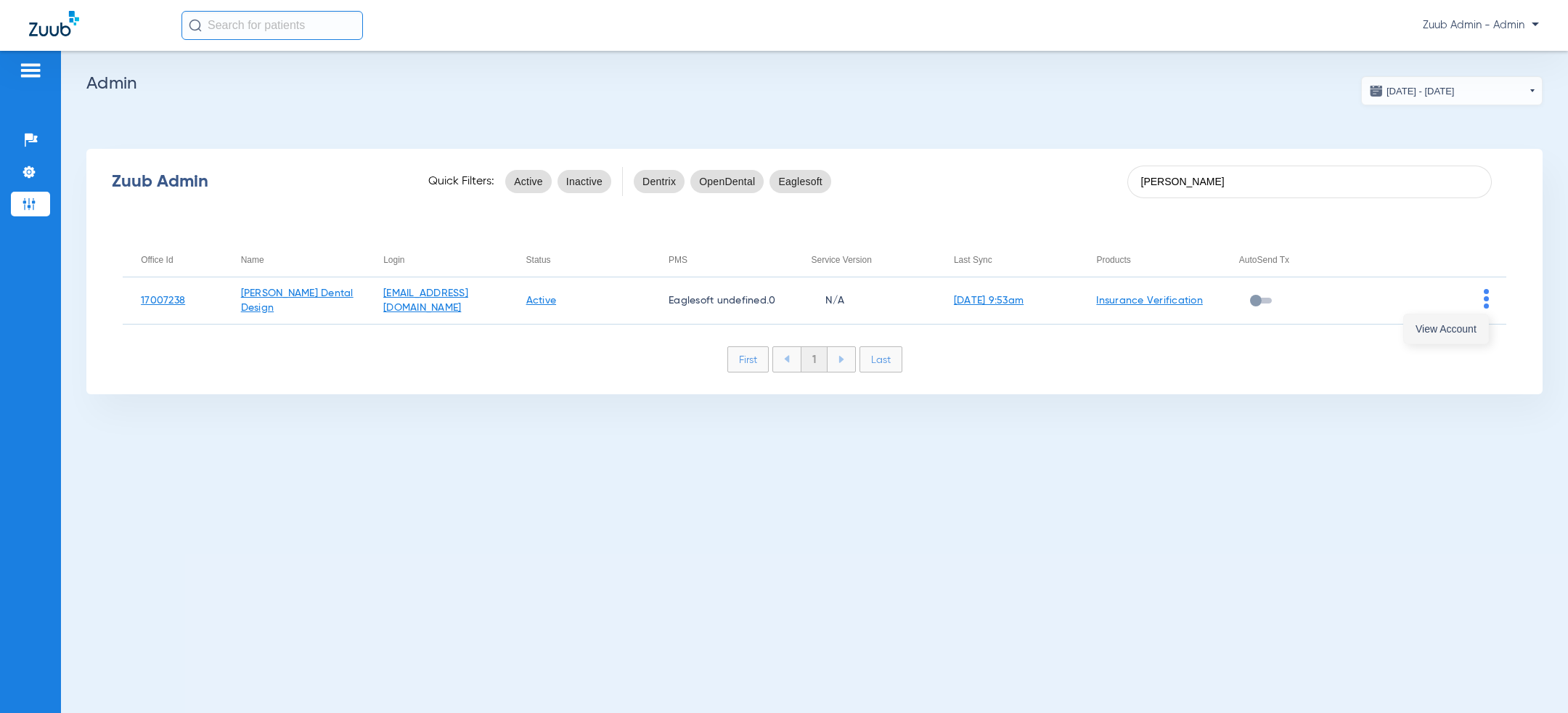
click at [1452, 328] on span "View Account" at bounding box center [1446, 328] width 61 height 10
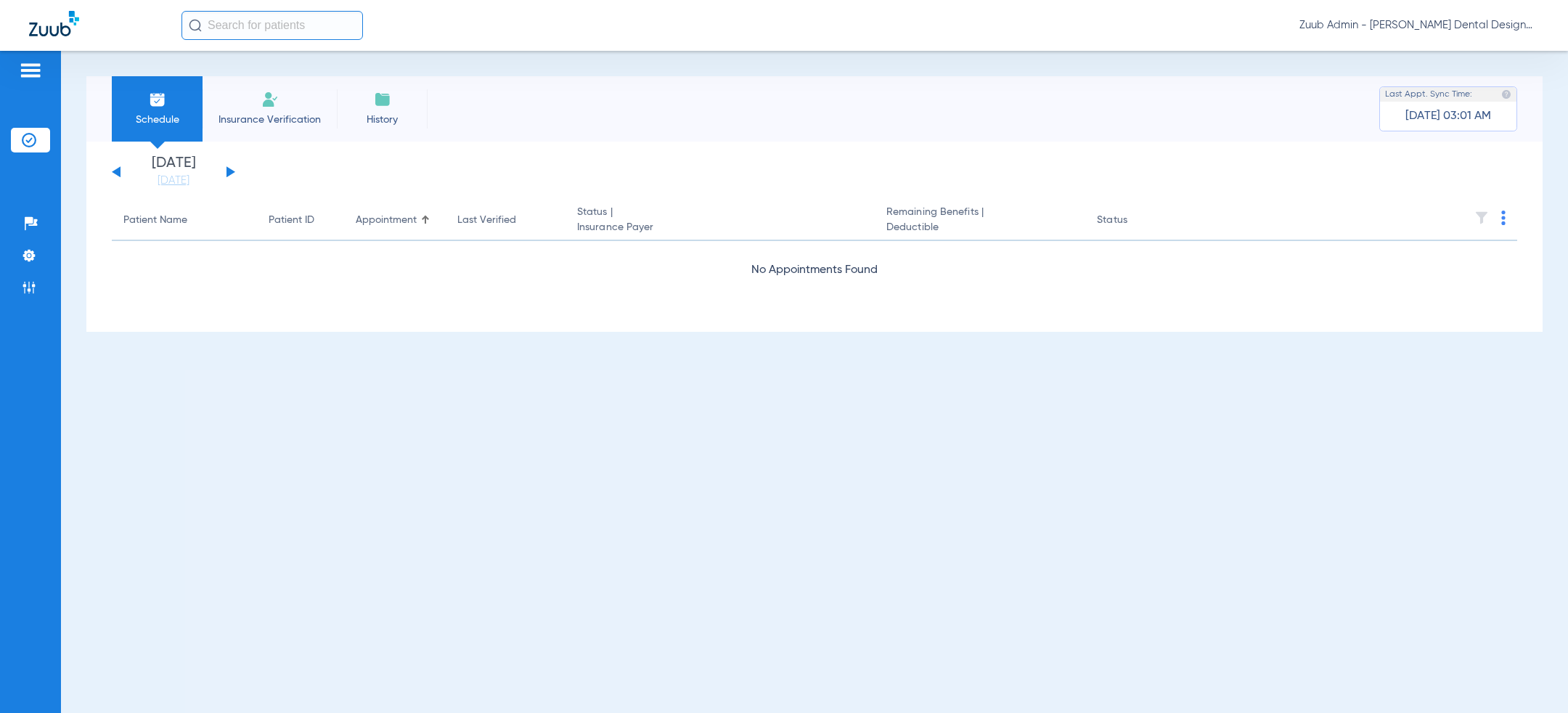
click at [719, 285] on app-appointment-list "Patient Name Patient ID Appointment Last Verified Status | Insurance Payer Rema…" at bounding box center [814, 258] width 1405 height 117
click at [999, 101] on div "Schedule Insurance Verification History Last Appt. Sync Time: [DATE] 03:01 AM" at bounding box center [814, 108] width 1456 height 65
click at [229, 170] on button at bounding box center [230, 172] width 8 height 11
click at [1425, 30] on span "Zuub Admin - [PERSON_NAME] Dental Design" at bounding box center [1419, 25] width 239 height 15
click at [1487, 48] on span "Log out" at bounding box center [1497, 51] width 57 height 10
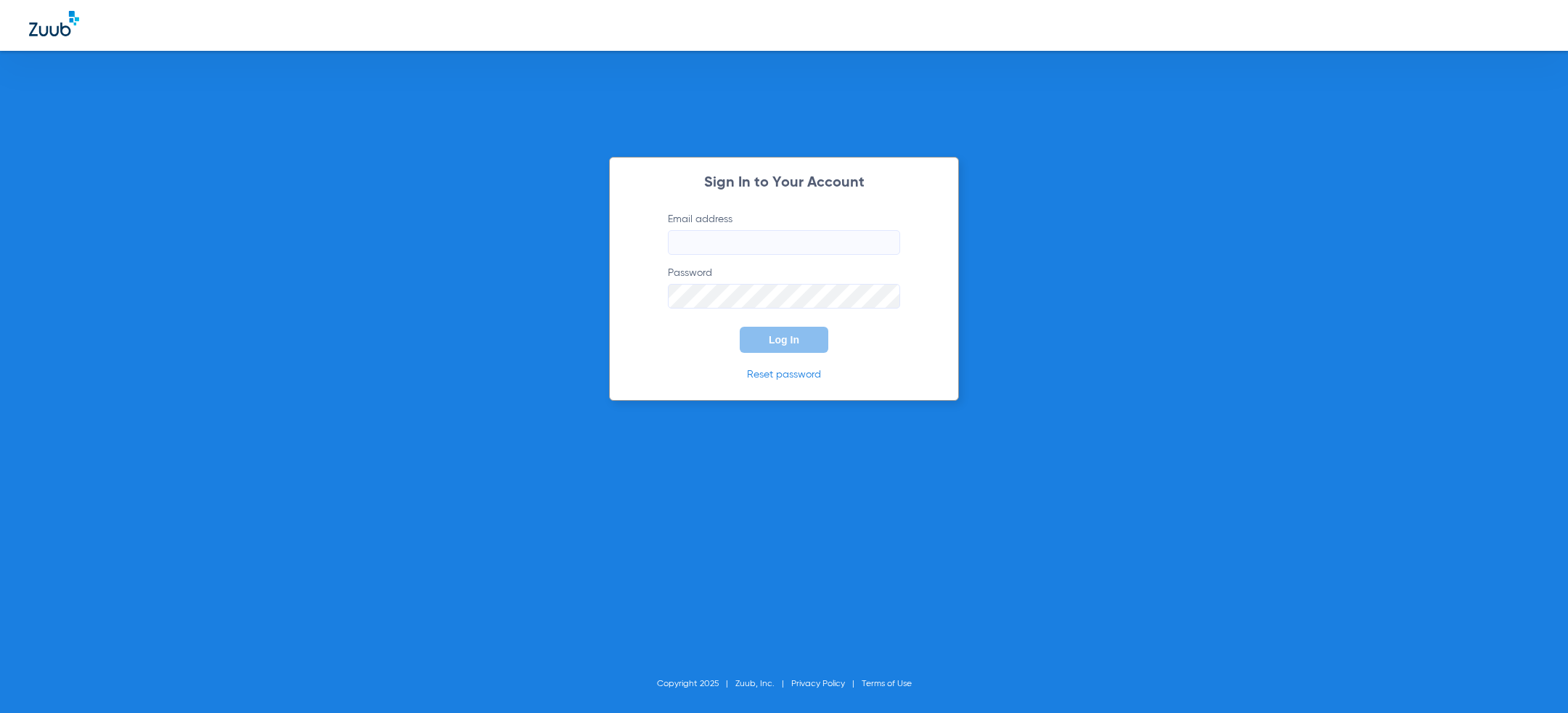
type input "[PERSON_NAME][EMAIL_ADDRESS][PERSON_NAME][DOMAIN_NAME]"
click at [712, 329] on form "Email address [PERSON_NAME][EMAIL_ADDRESS][PERSON_NAME][DOMAIN_NAME] Password L…" at bounding box center [784, 282] width 276 height 141
click at [771, 342] on span "Log In" at bounding box center [784, 340] width 31 height 12
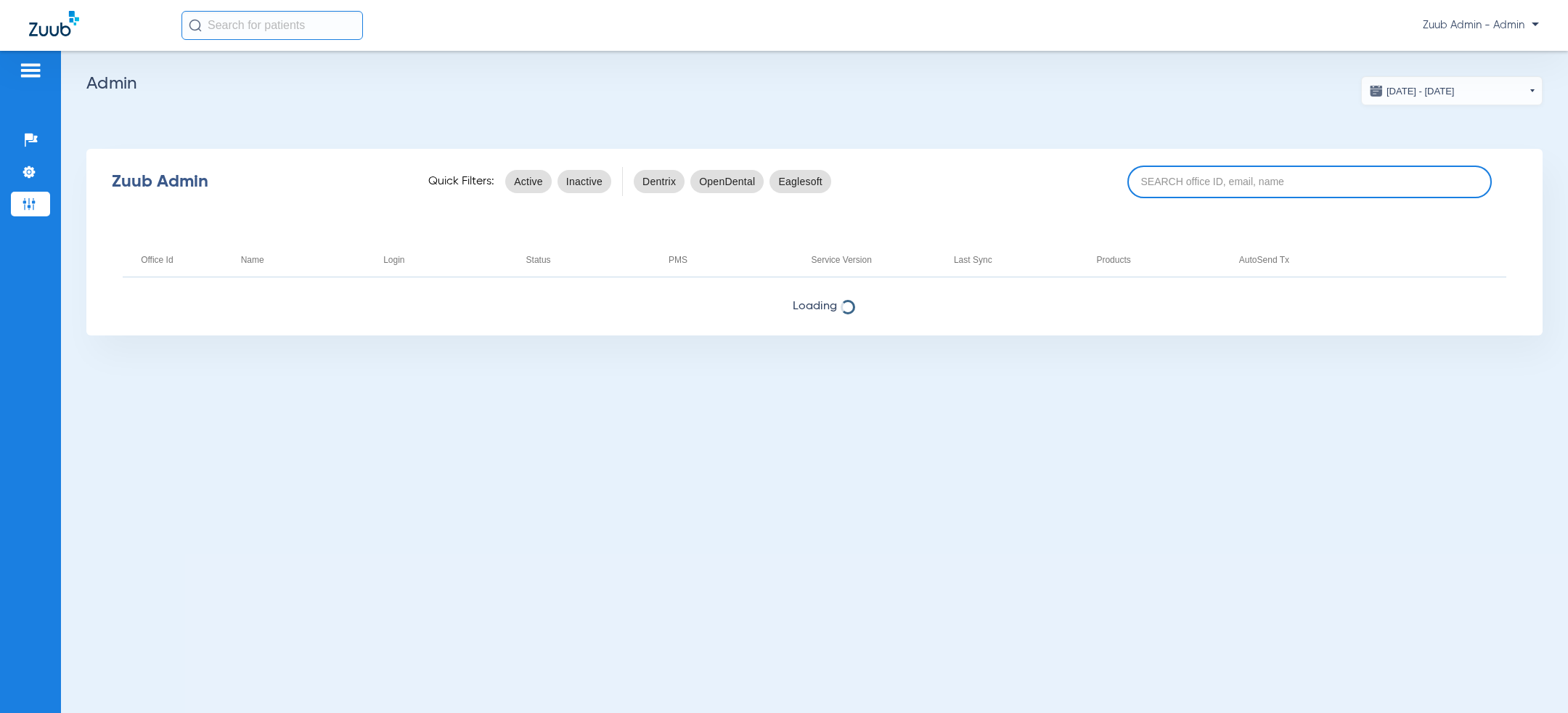
click at [1205, 179] on input at bounding box center [1309, 182] width 364 height 33
paste input "17007234"
type input "17007234"
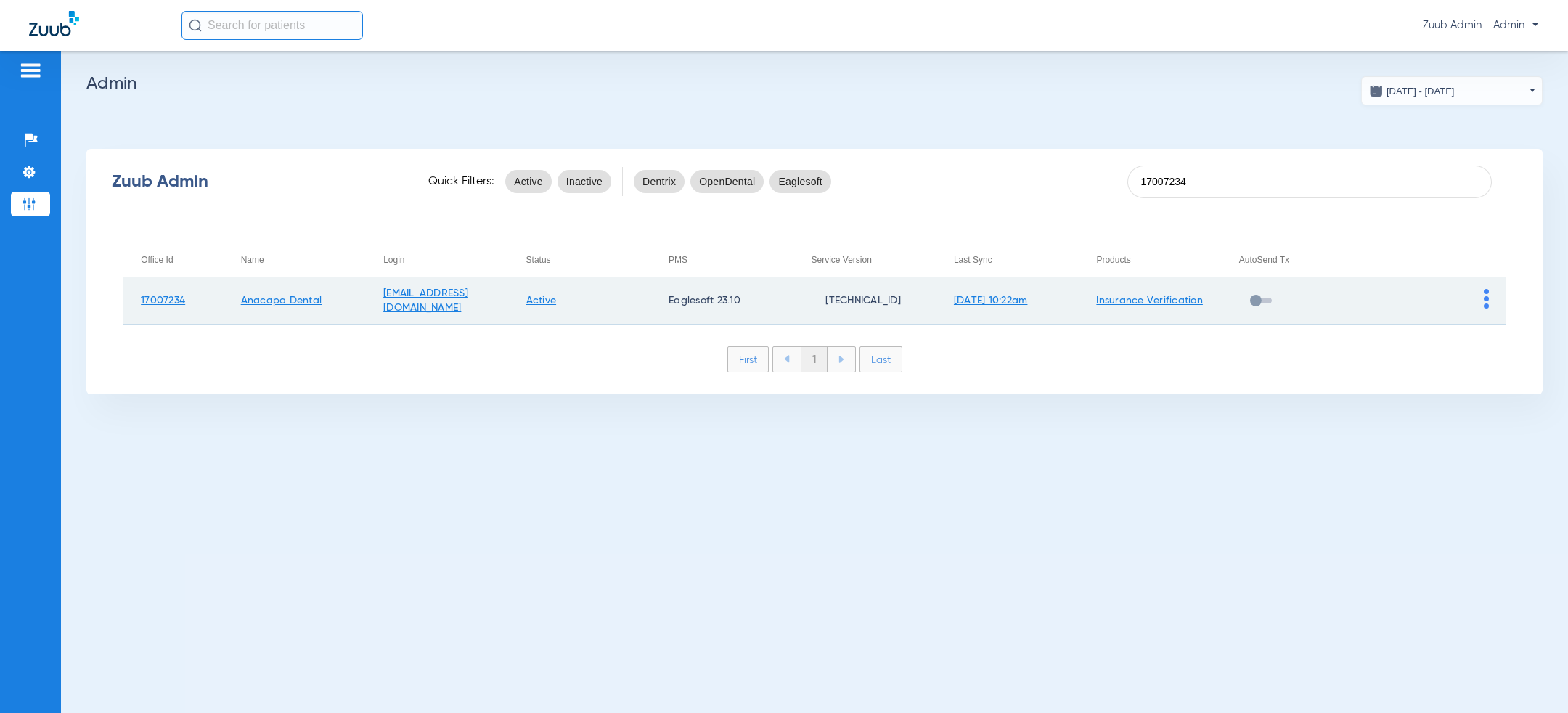
click at [1484, 301] on img at bounding box center [1486, 299] width 5 height 20
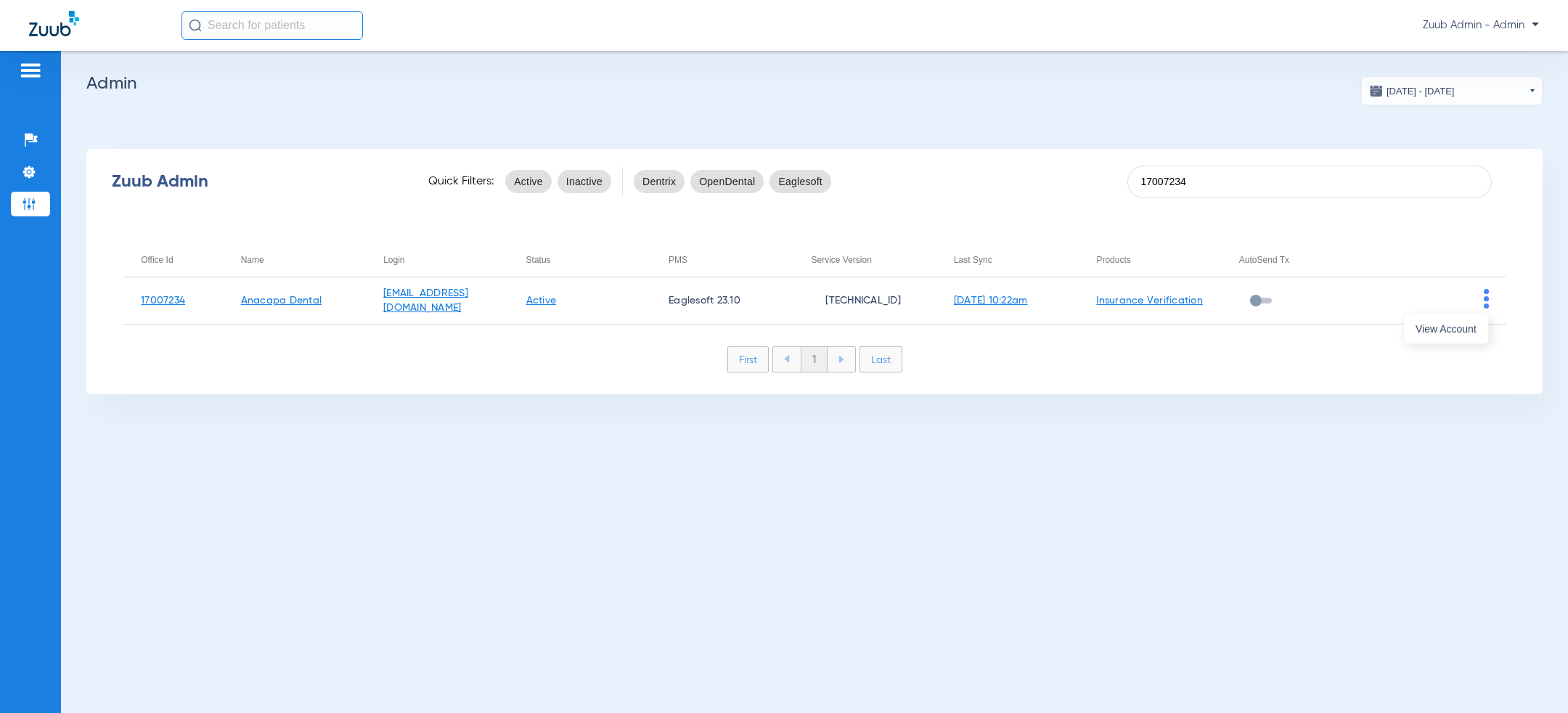
click at [1456, 333] on span "View Account" at bounding box center [1446, 328] width 61 height 10
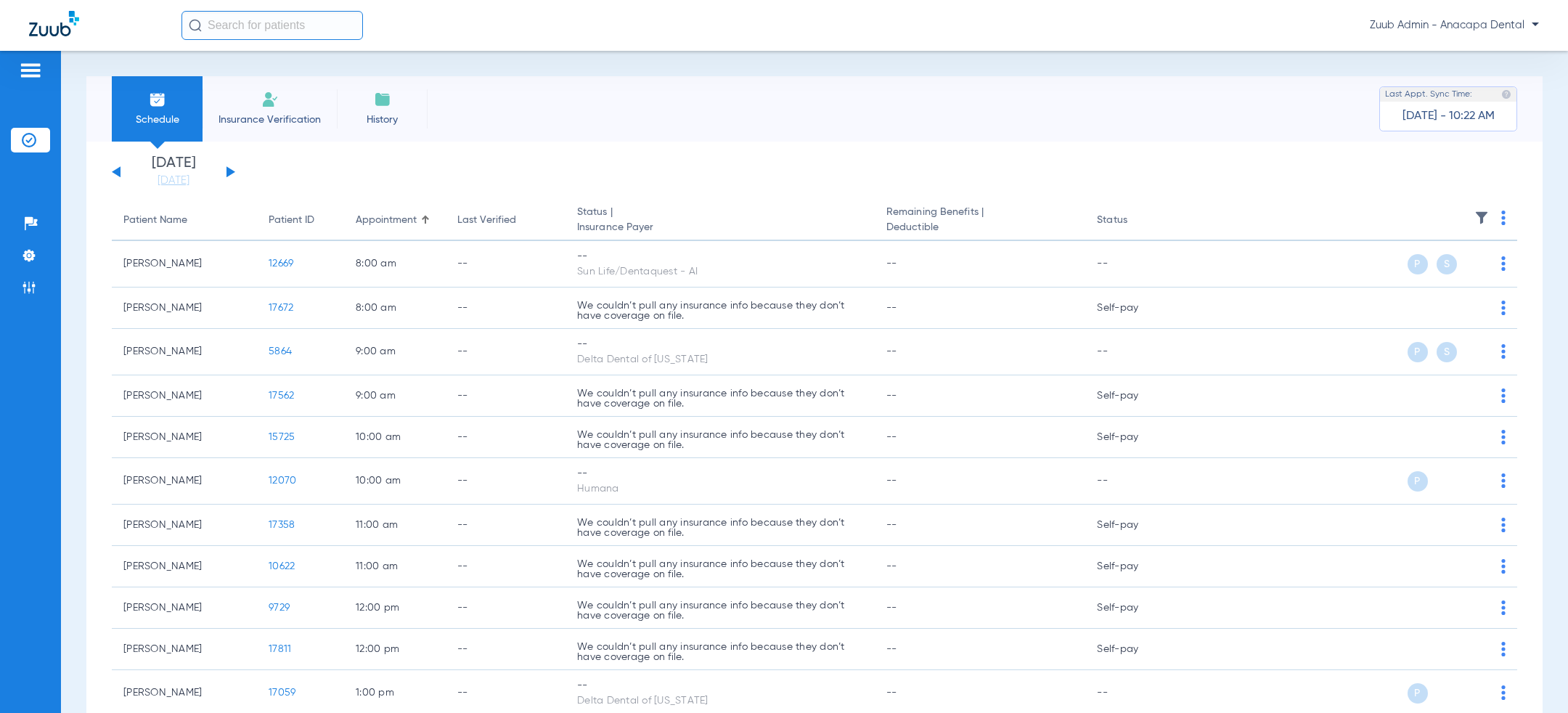
click at [251, 146] on div "[DATE] [DATE] [DATE] [DATE] [DATE] [DATE] [DATE] [DATE] [DATE] [DATE] [DATE] [D…" at bounding box center [814, 618] width 1456 height 952
click at [239, 167] on app-single-date-navigator "[DATE] [DATE] [DATE] [DATE] [DATE] [DATE] [DATE] [DATE] [DATE] [DATE] [DATE] [D…" at bounding box center [814, 172] width 1405 height 32
click at [233, 172] on button at bounding box center [230, 172] width 8 height 11
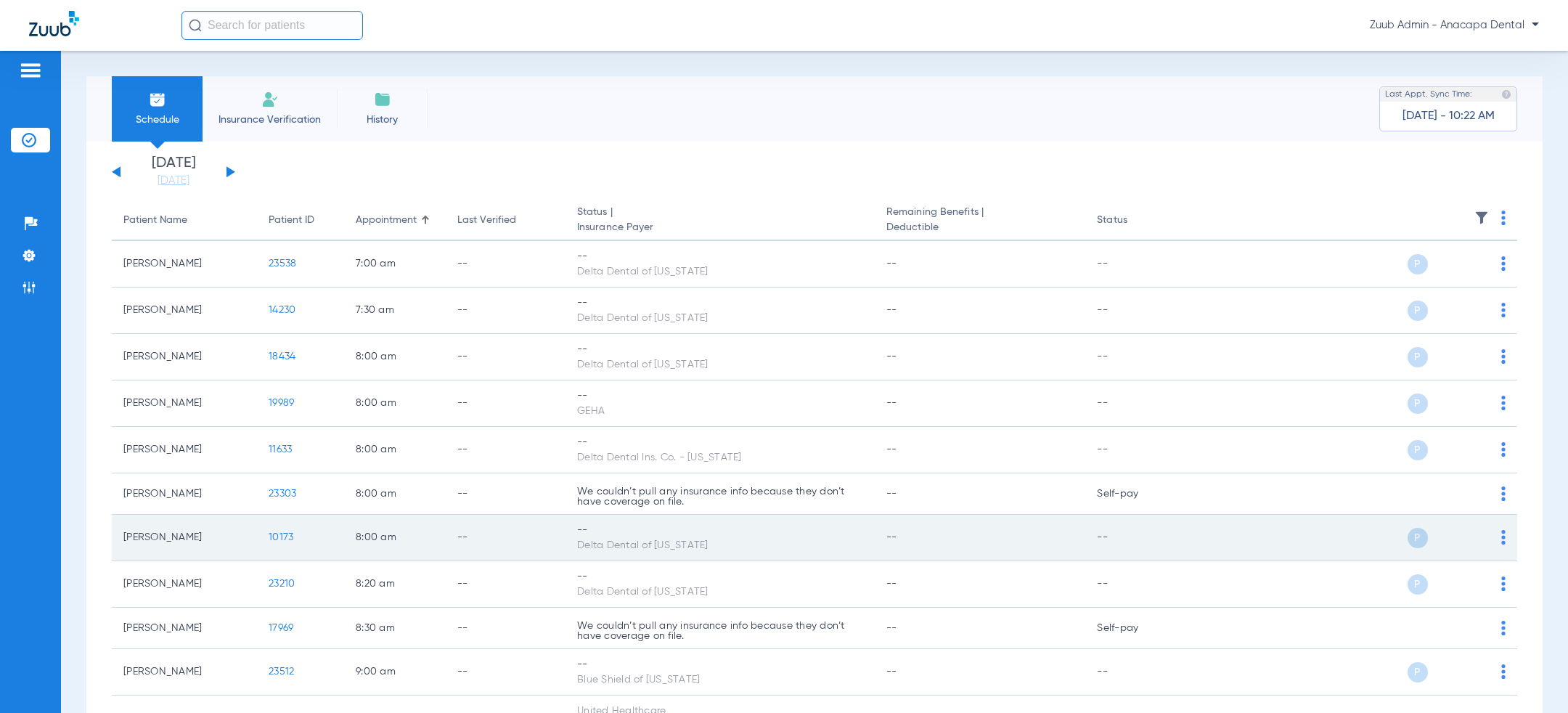
click at [733, 528] on div "--" at bounding box center [720, 531] width 286 height 15
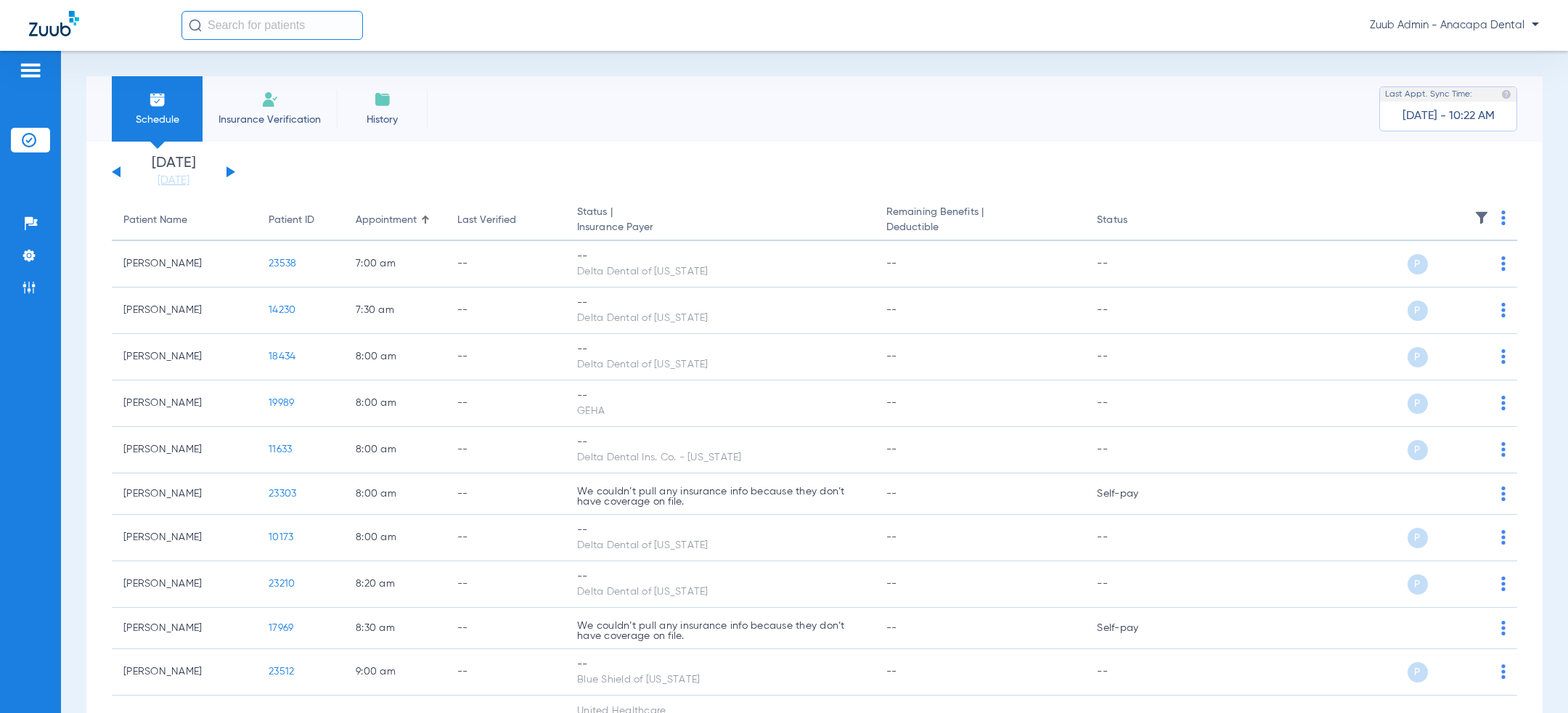
click at [230, 171] on button at bounding box center [230, 172] width 8 height 11
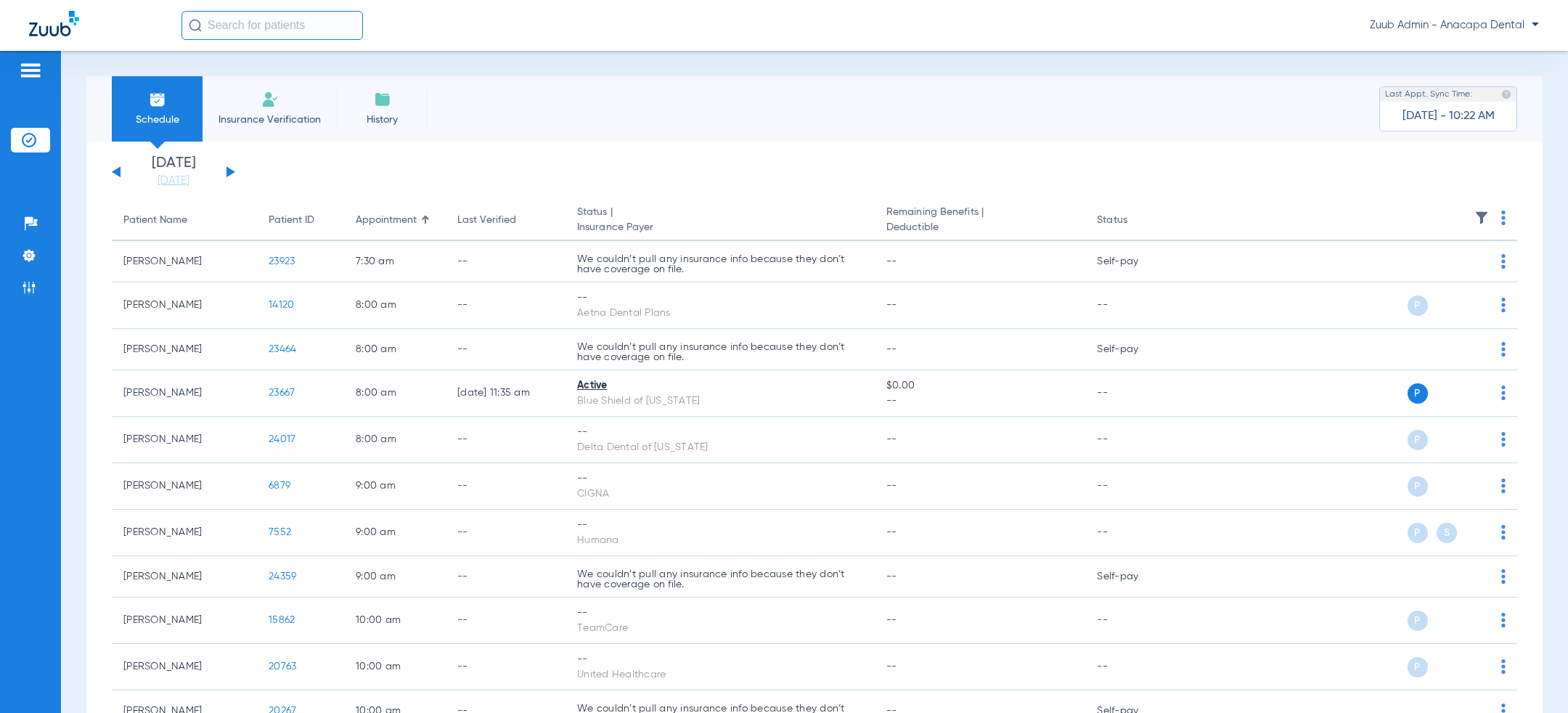
click at [231, 171] on button at bounding box center [230, 172] width 8 height 11
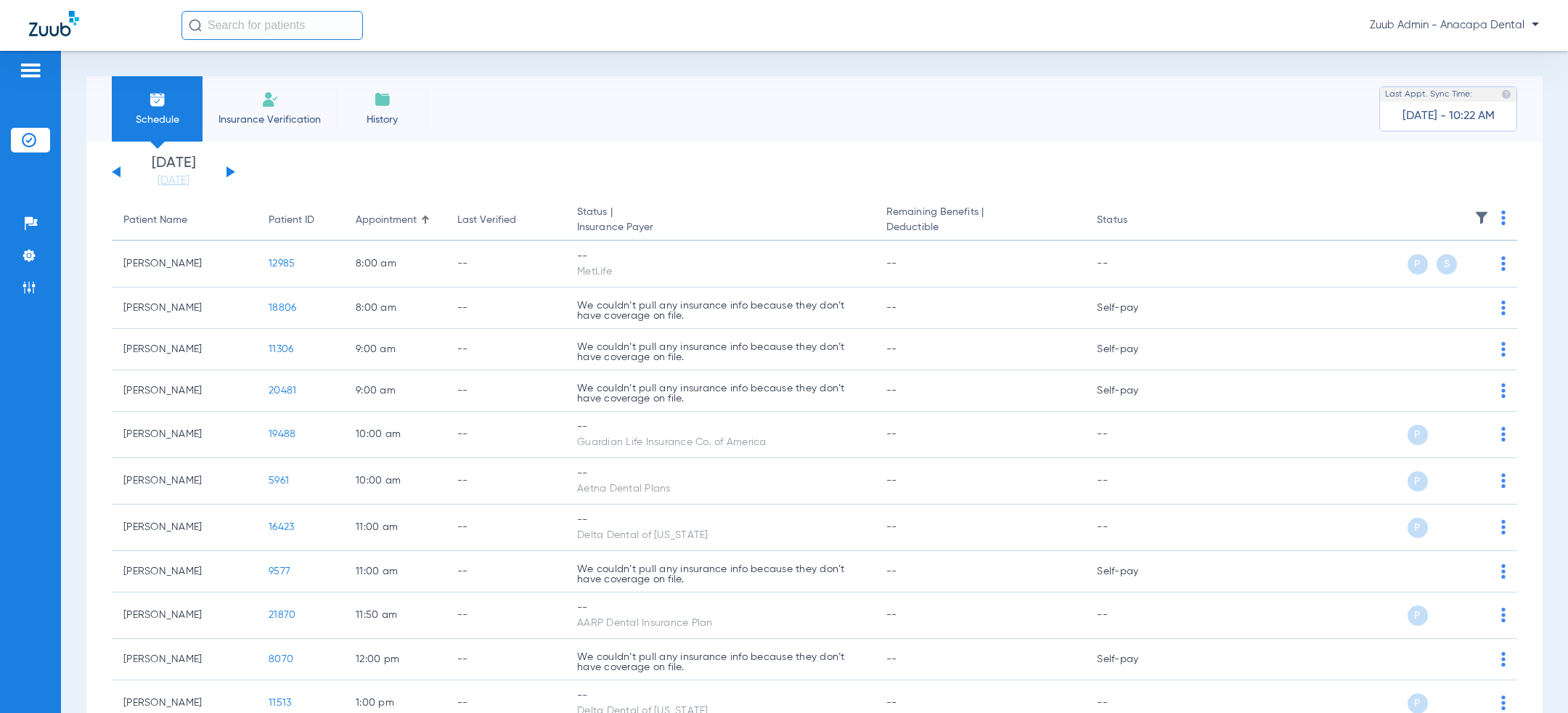
drag, startPoint x: 29, startPoint y: 256, endPoint x: 67, endPoint y: 245, distance: 39.6
click at [29, 256] on img at bounding box center [28, 255] width 15 height 15
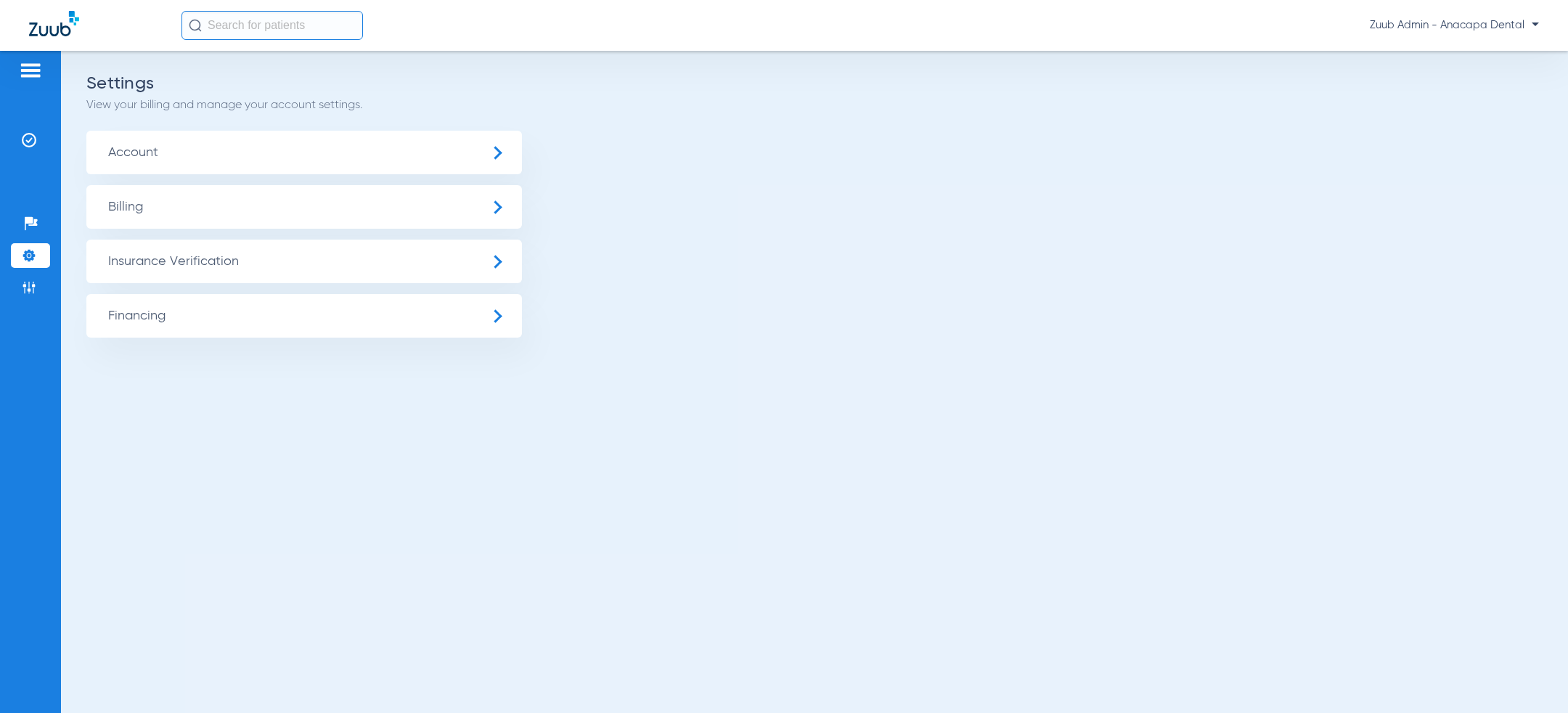
click at [313, 172] on span "Account" at bounding box center [304, 152] width 436 height 44
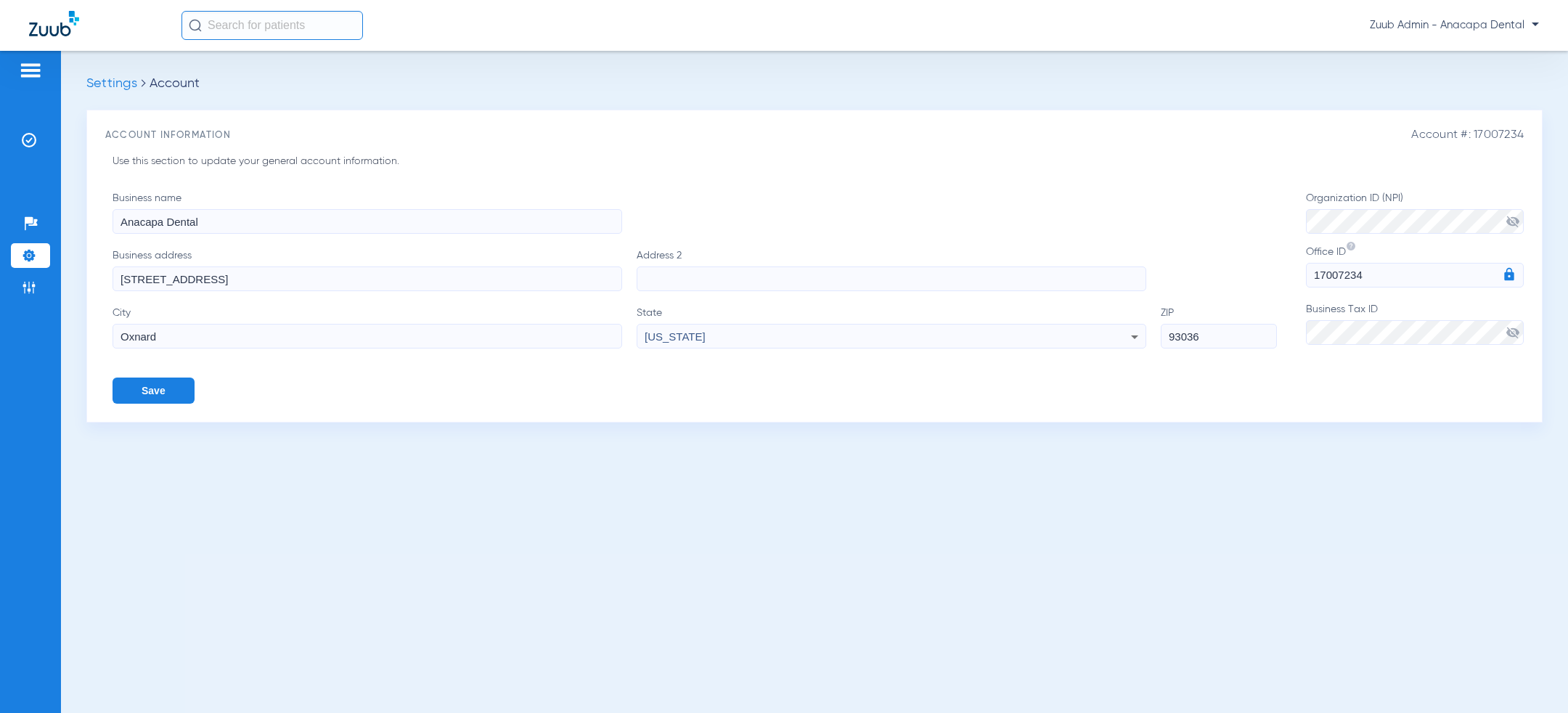
click at [8, 257] on div "Patients Insurance Verification Setup Help Center Settings Admin" at bounding box center [31, 407] width 61 height 713
click at [24, 258] on img at bounding box center [28, 255] width 15 height 15
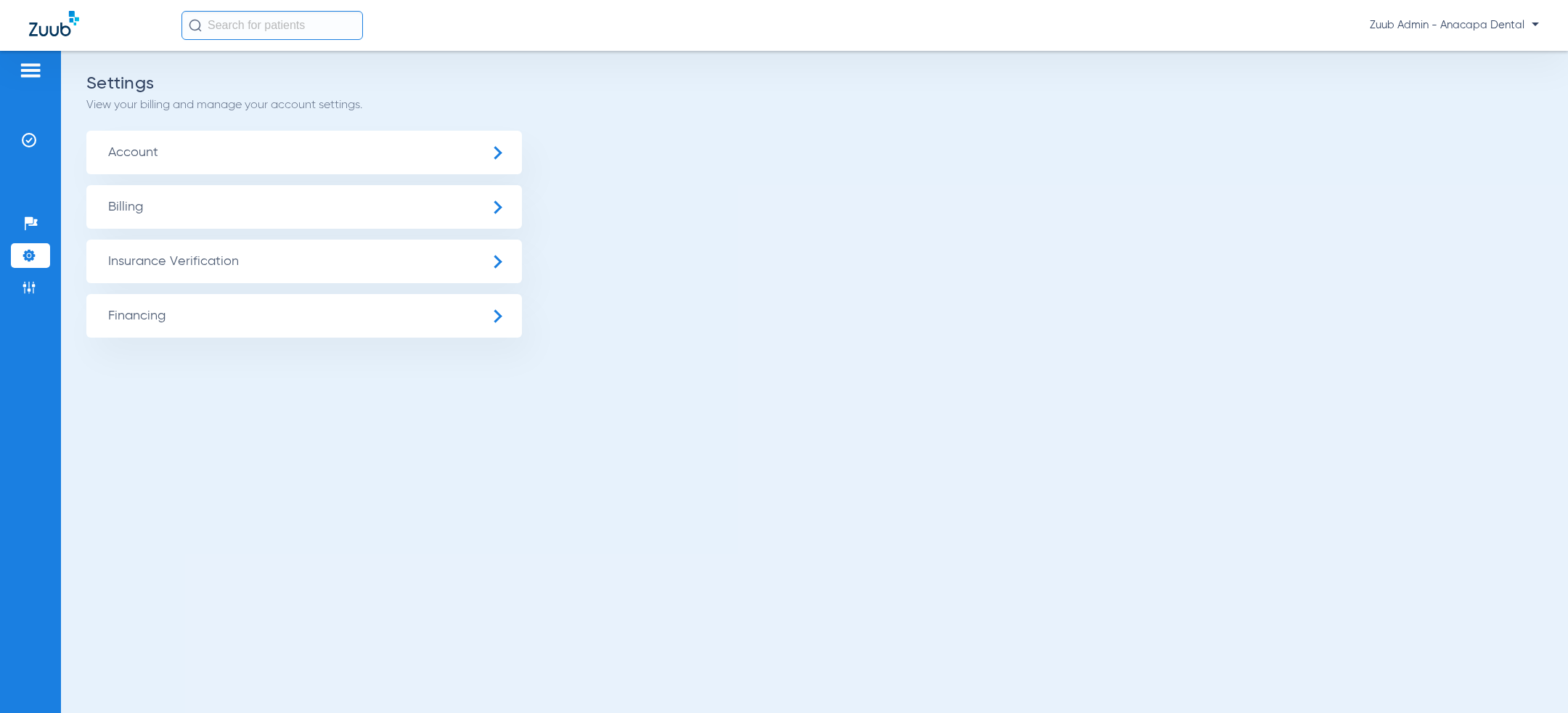
click at [215, 250] on span "Insurance Verification" at bounding box center [304, 261] width 436 height 44
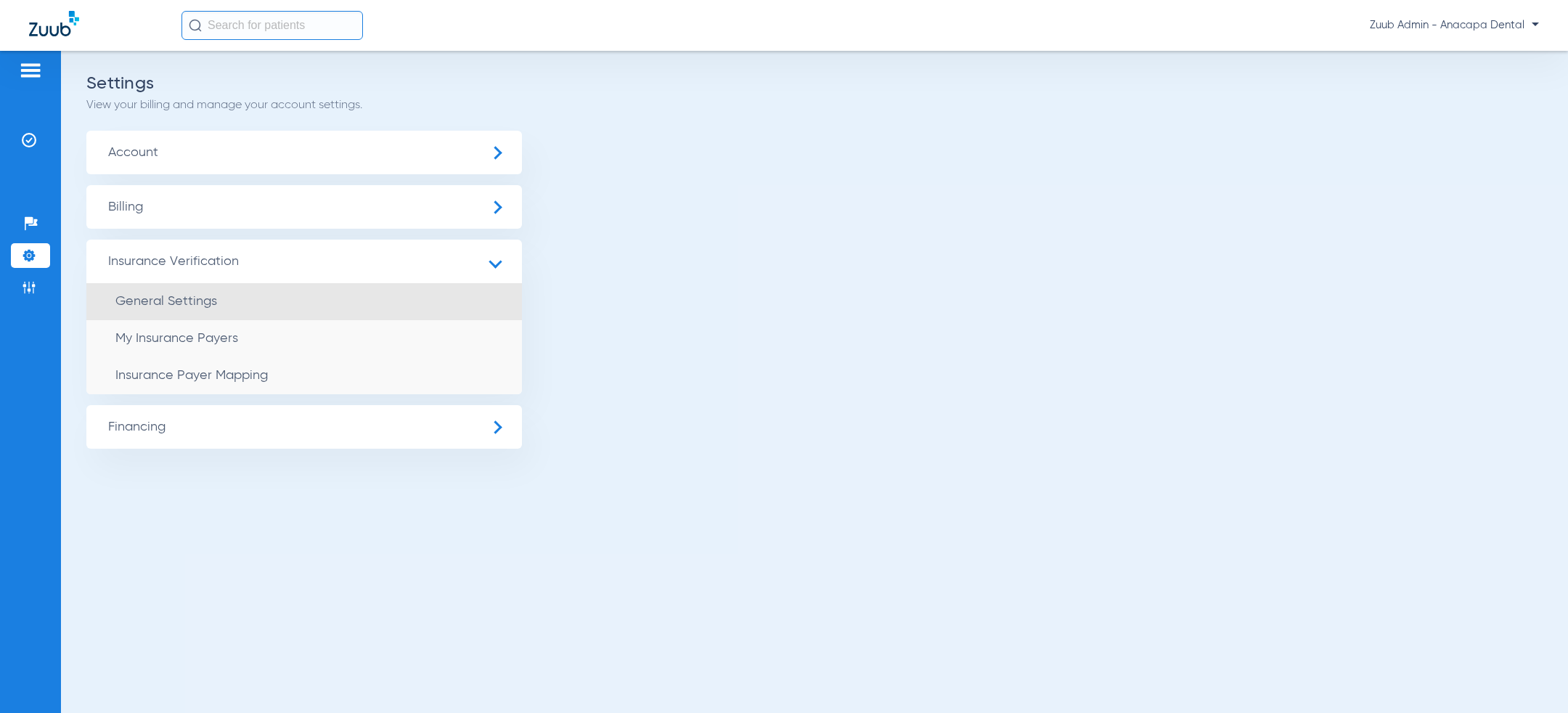
click at [213, 310] on li "General Settings" at bounding box center [304, 301] width 436 height 37
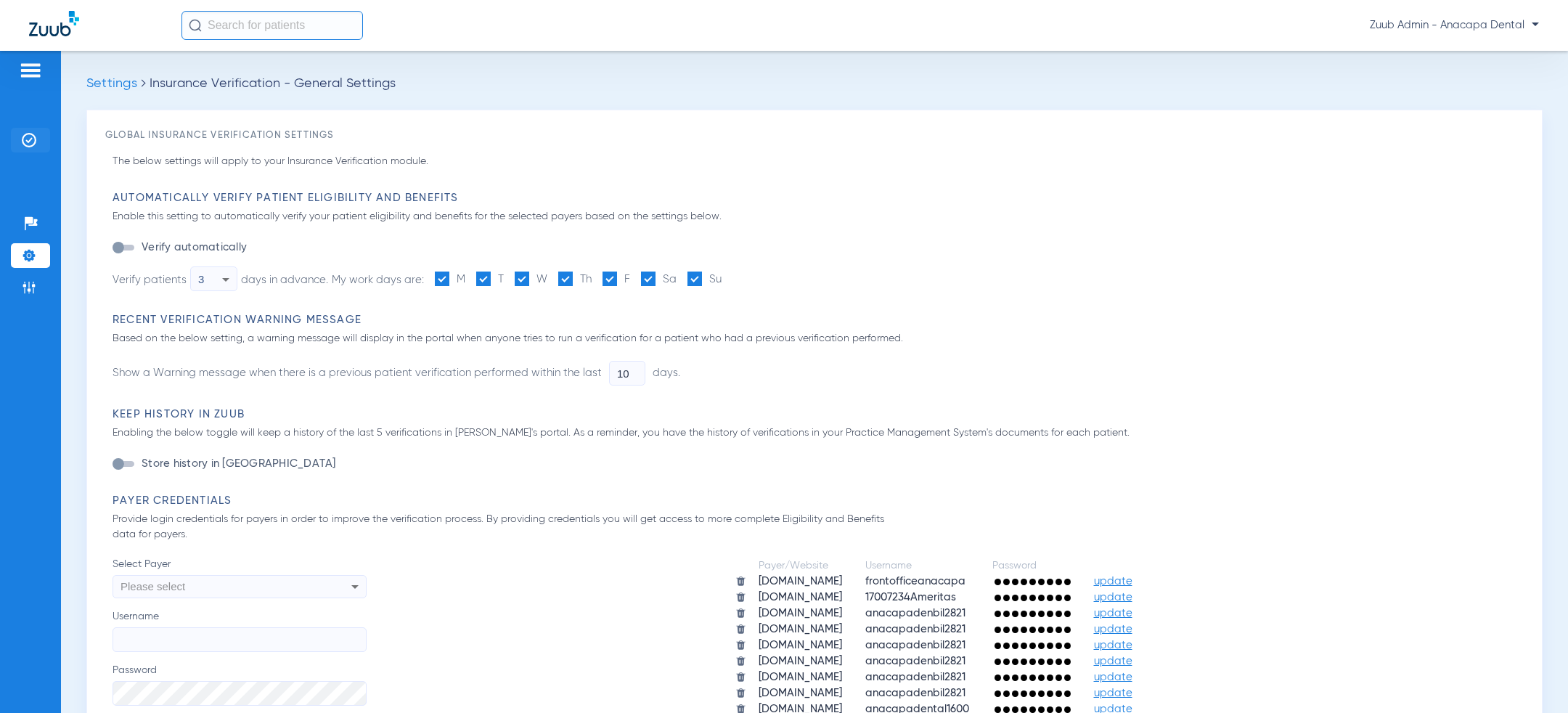
click at [26, 144] on img at bounding box center [28, 140] width 15 height 15
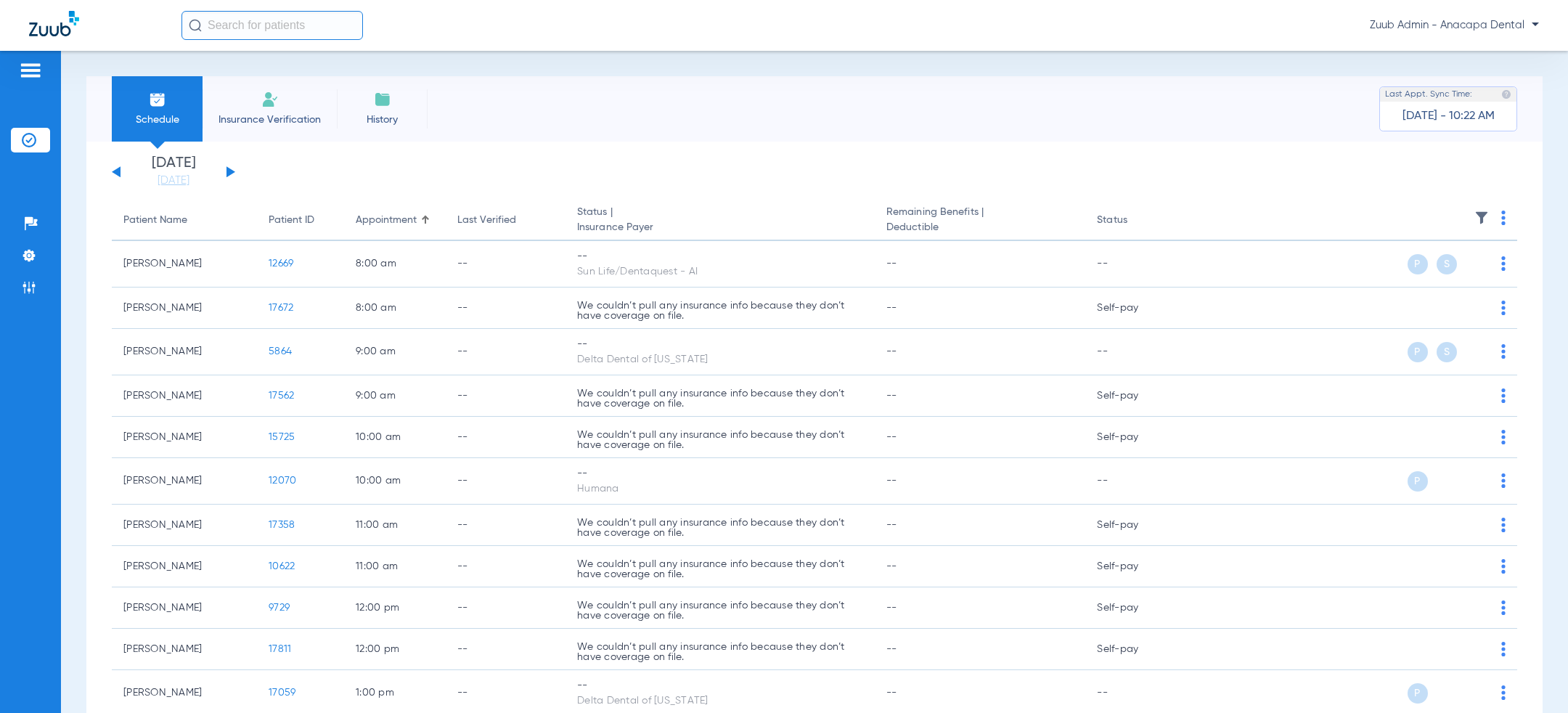
click at [774, 100] on div "Schedule Insurance Verification History Last Appt. Sync Time: [DATE] - 10:22 AM" at bounding box center [814, 108] width 1456 height 65
click at [815, 130] on div "Schedule Insurance Verification History Last Appt. Sync Time: [DATE] - 11:10 AM" at bounding box center [814, 108] width 1456 height 65
